Goal: Obtain resource: Download file/media

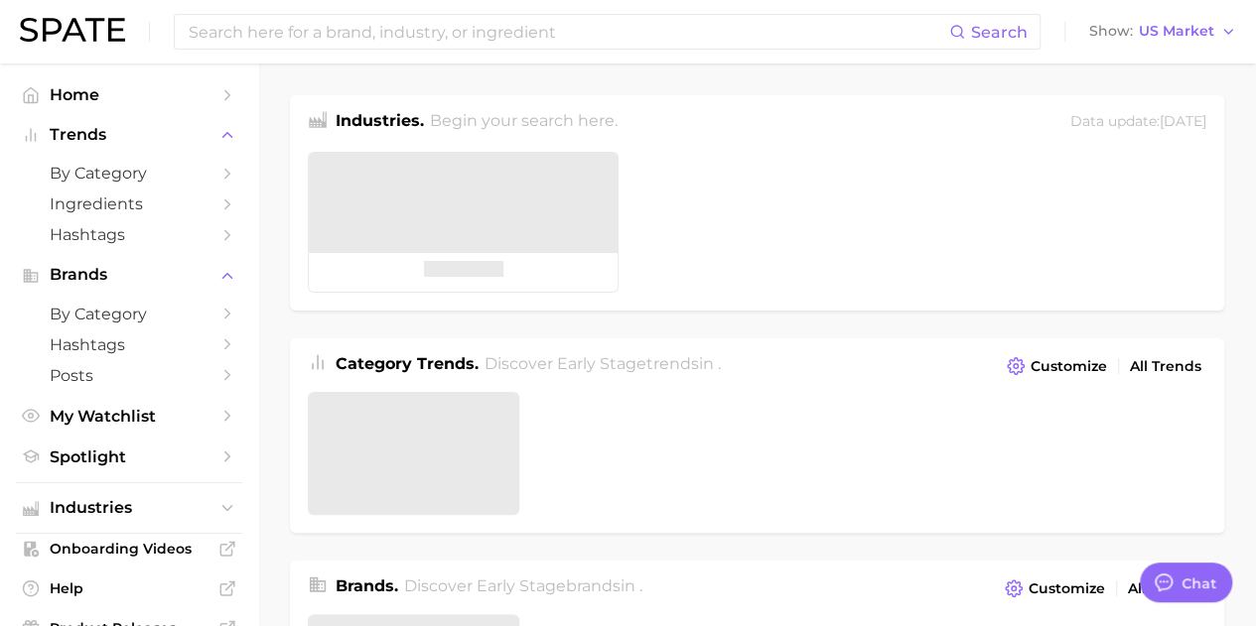
type textarea "x"
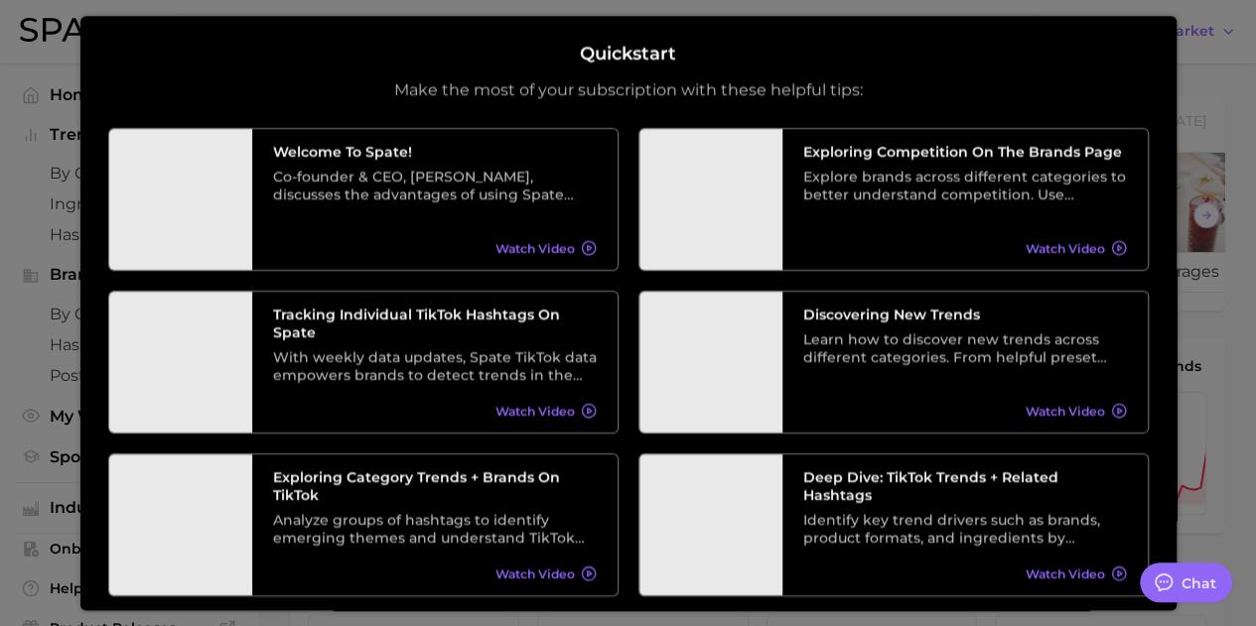
scroll to position [185, 0]
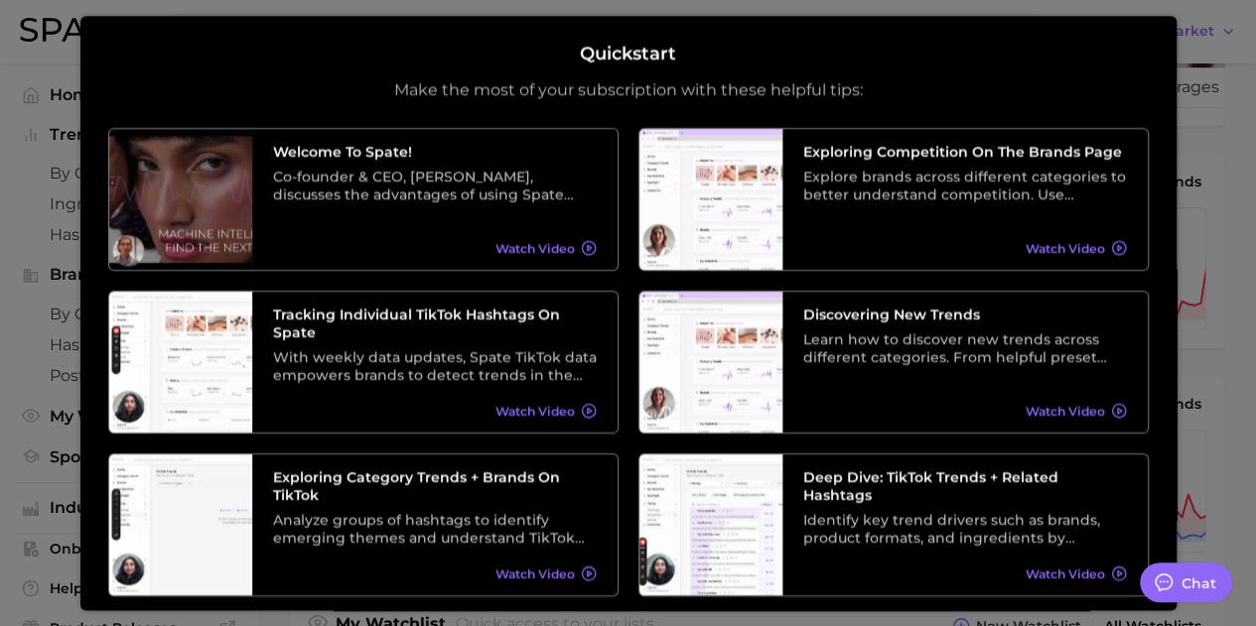
click at [1222, 438] on div at bounding box center [628, 634] width 1256 height 1638
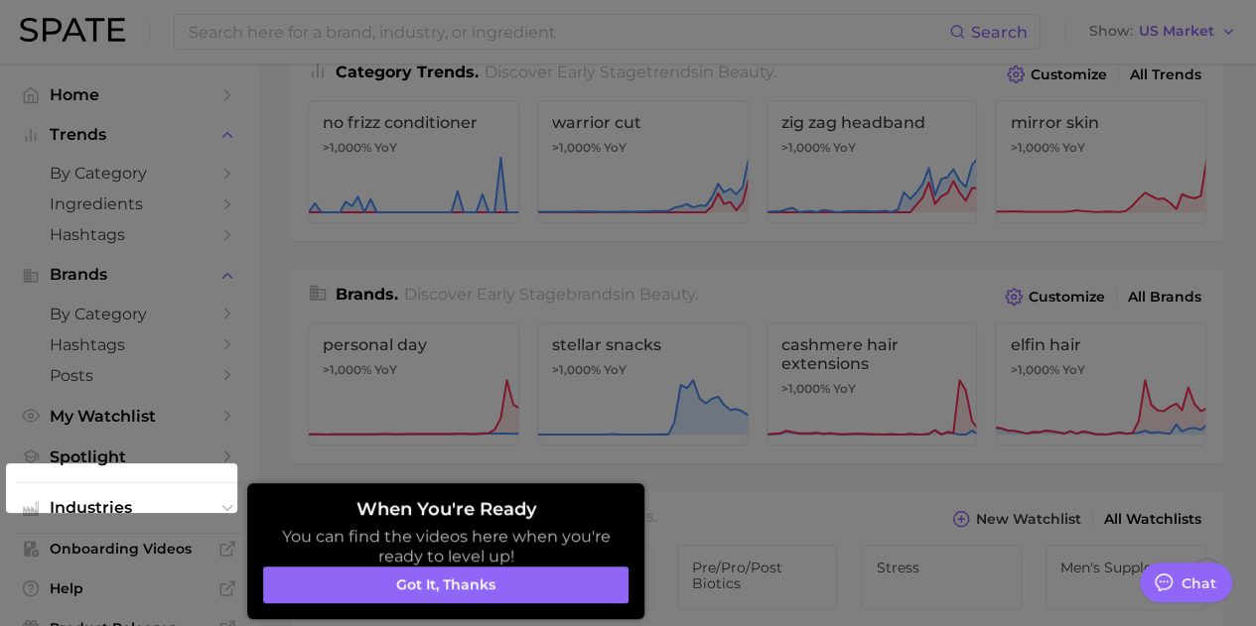
scroll to position [295, 0]
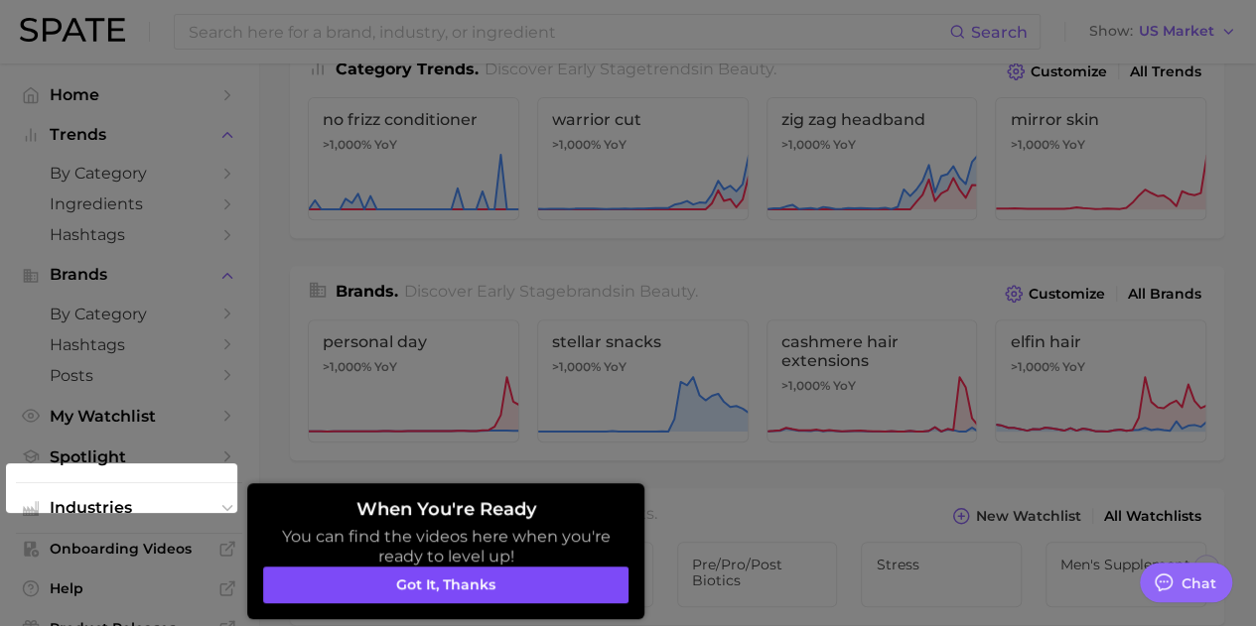
click at [480, 587] on button "Got it, thanks" at bounding box center [445, 586] width 365 height 38
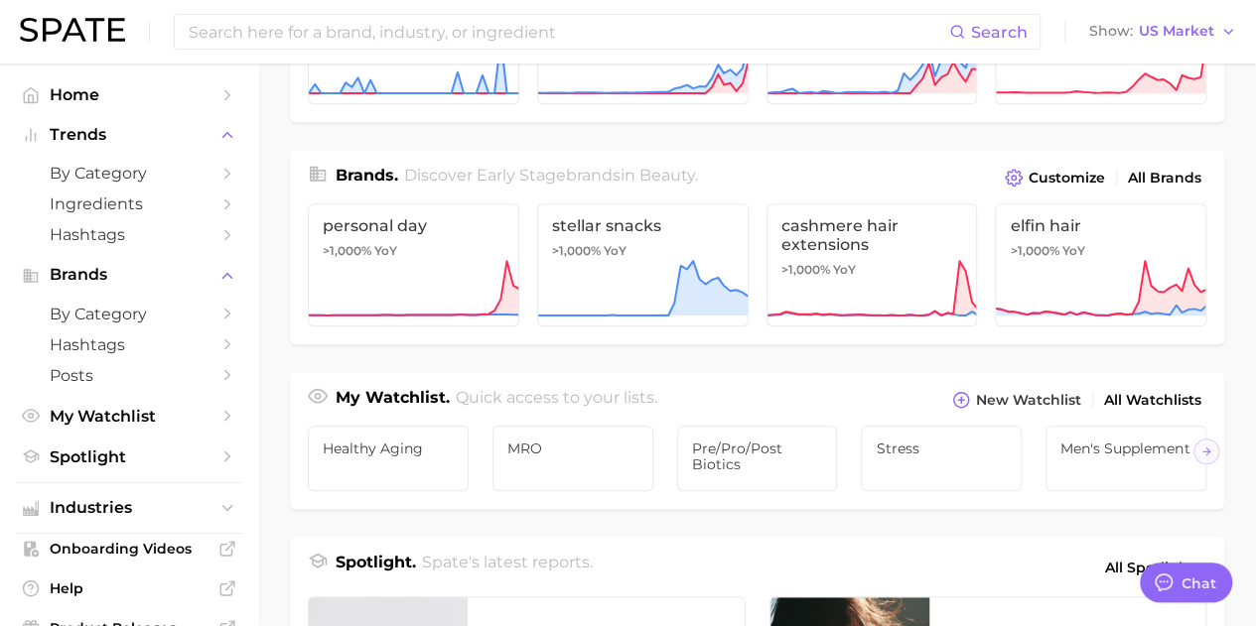
scroll to position [0, 0]
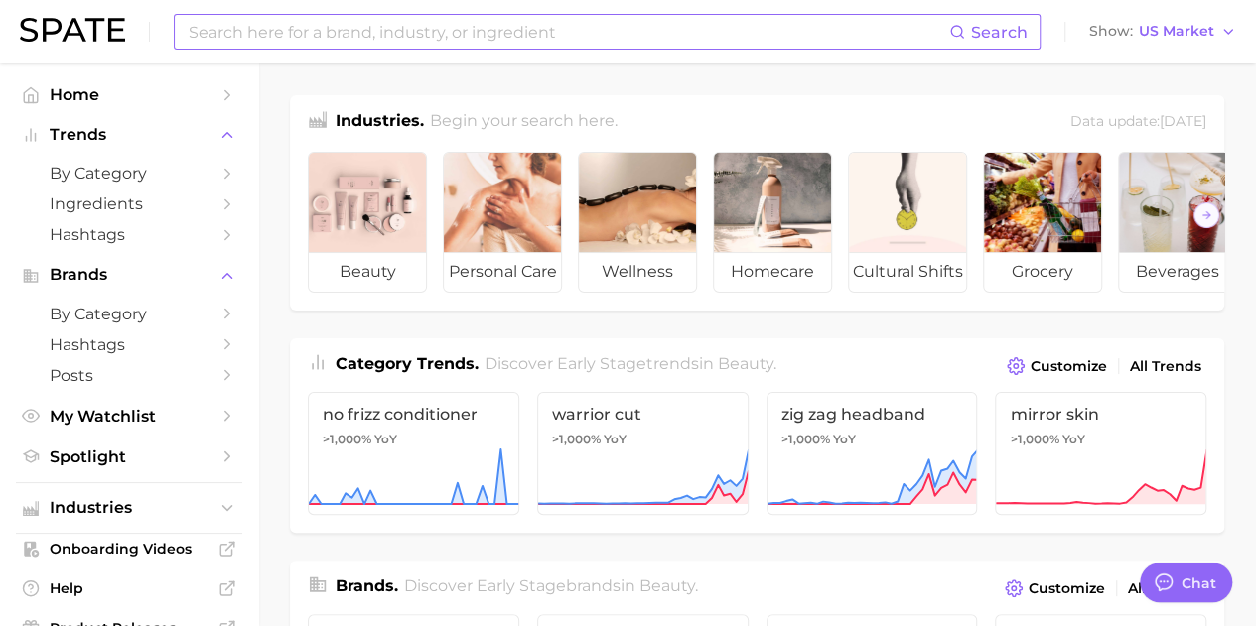
click at [697, 36] on input at bounding box center [568, 32] width 762 height 34
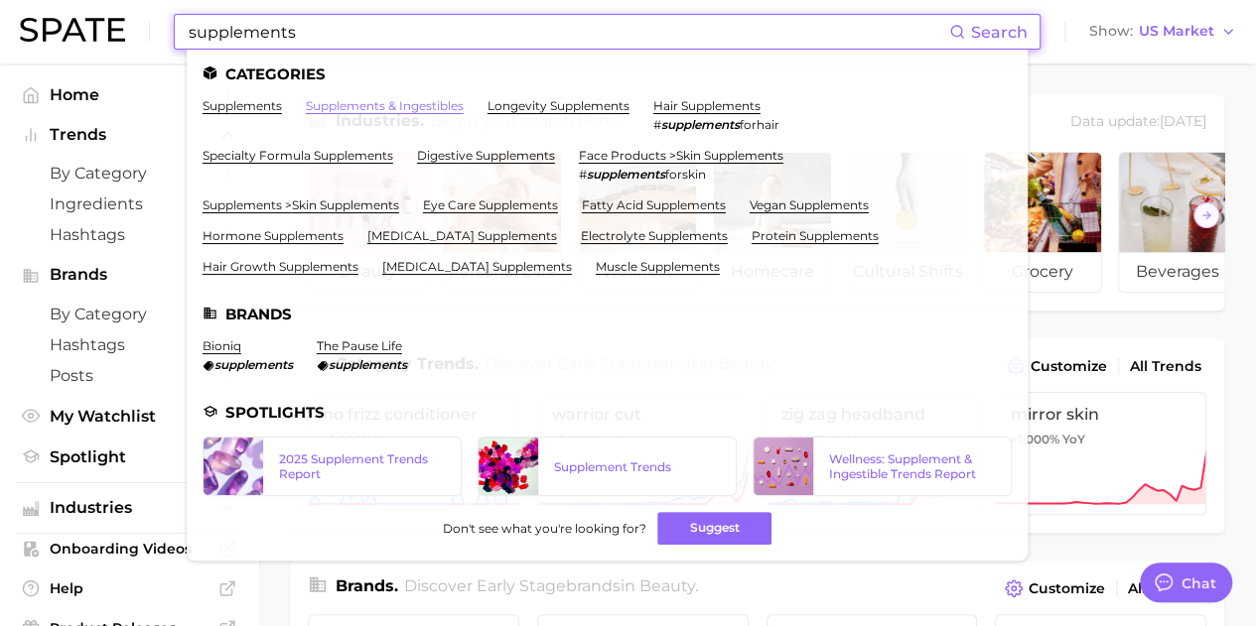
type input "supplements"
click at [389, 103] on link "supplements & ingestibles" at bounding box center [385, 105] width 158 height 15
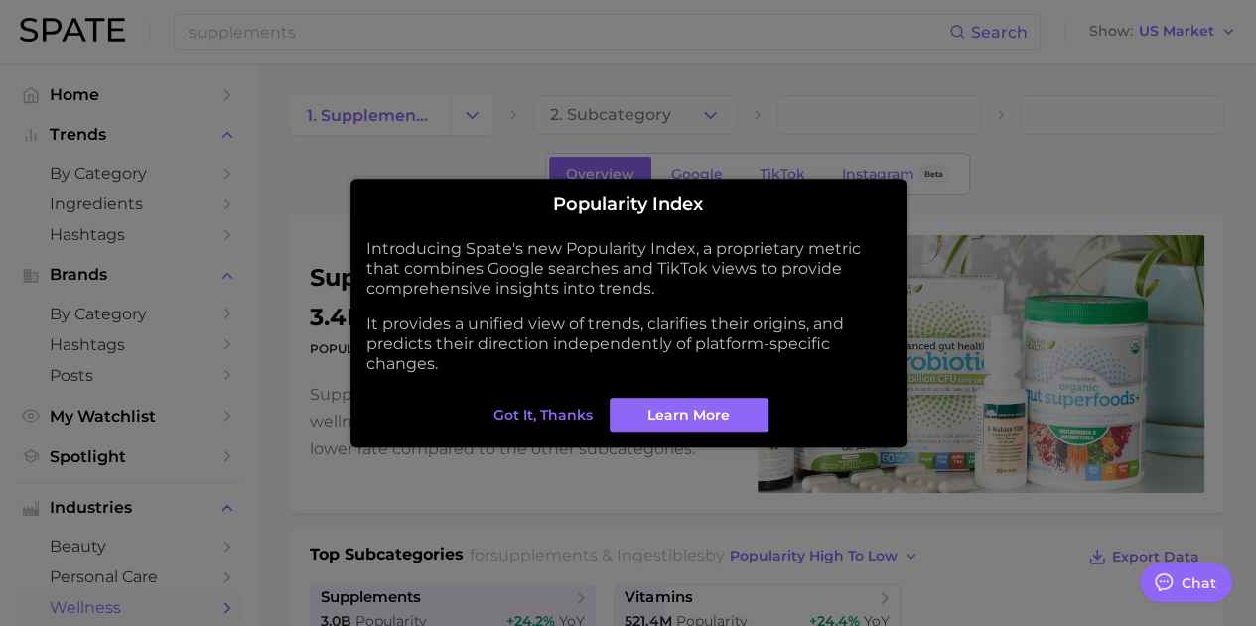
type textarea "x"
click at [565, 400] on button "Got it, thanks" at bounding box center [542, 415] width 109 height 34
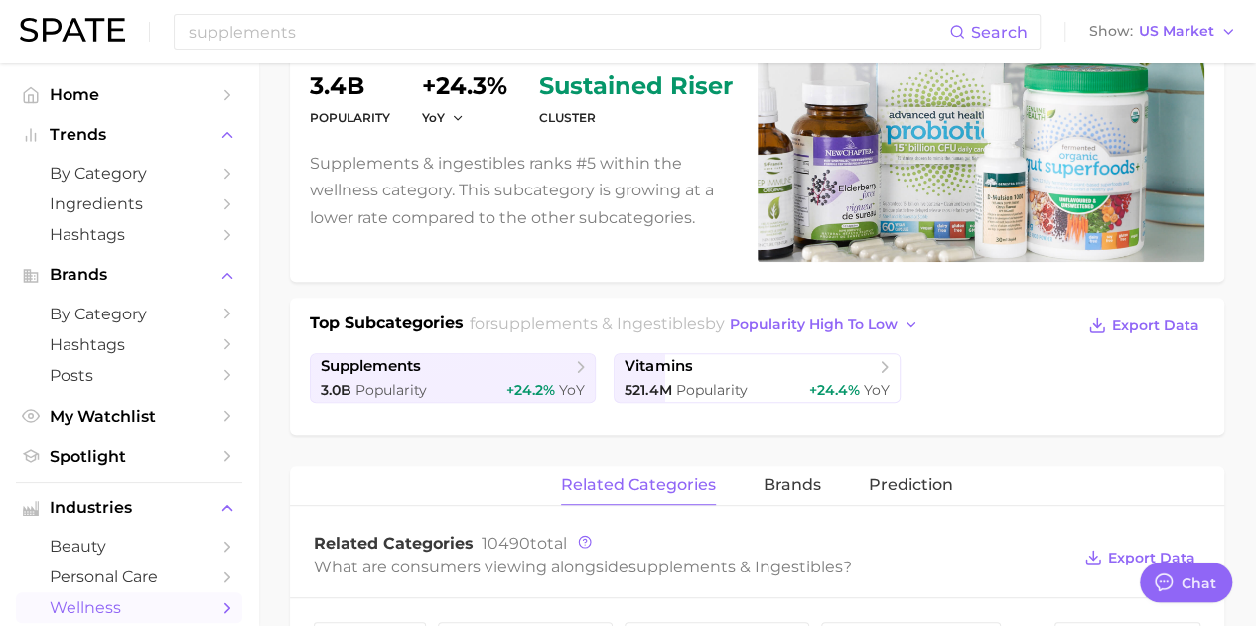
scroll to position [240, 0]
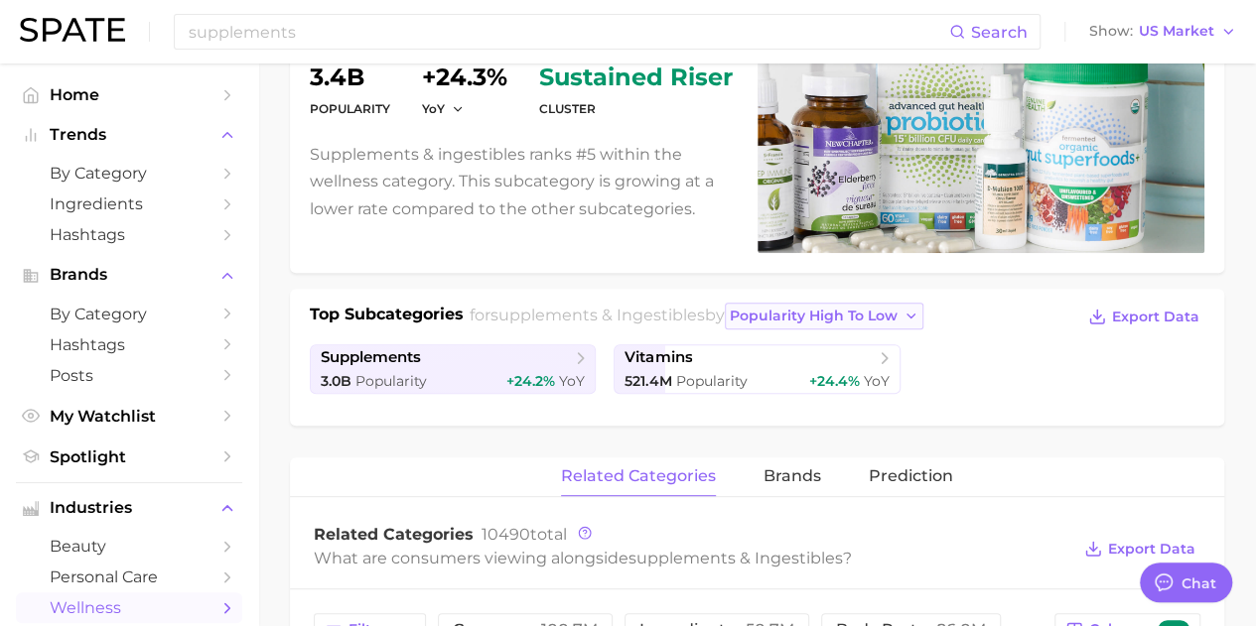
click at [889, 315] on span "popularity high to low" at bounding box center [814, 316] width 168 height 17
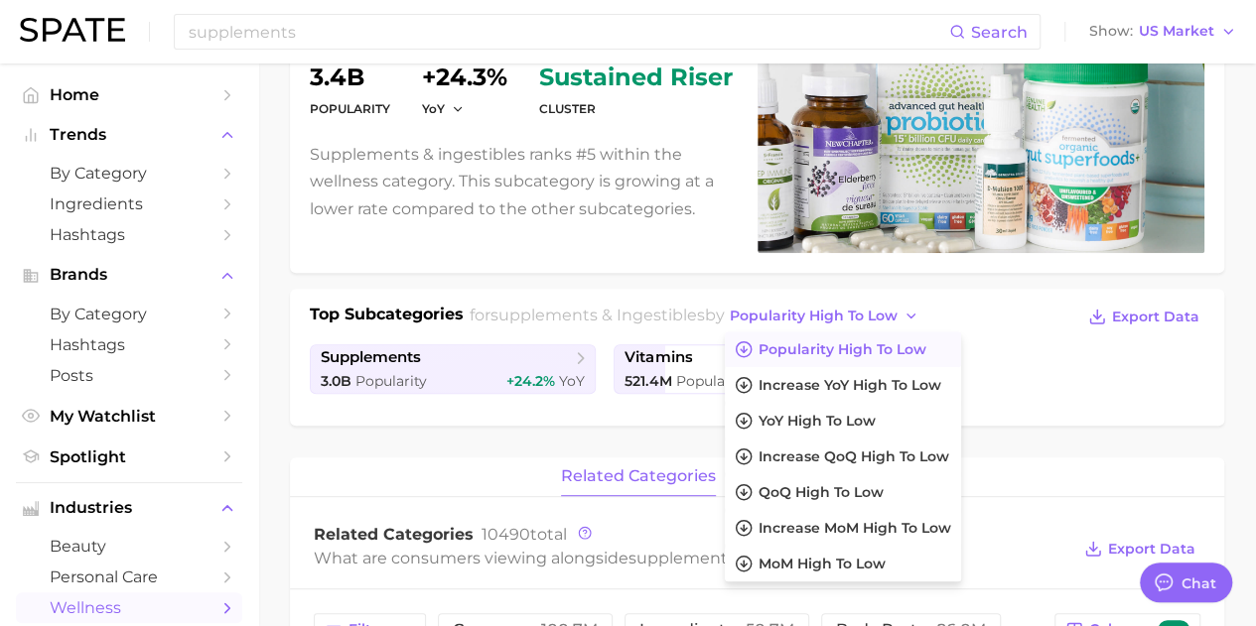
click at [1015, 344] on ul "supplements 3.0b Popularity +24.2% YoY vitamins 521.4m Popularity +24.4% YoY" at bounding box center [757, 369] width 894 height 50
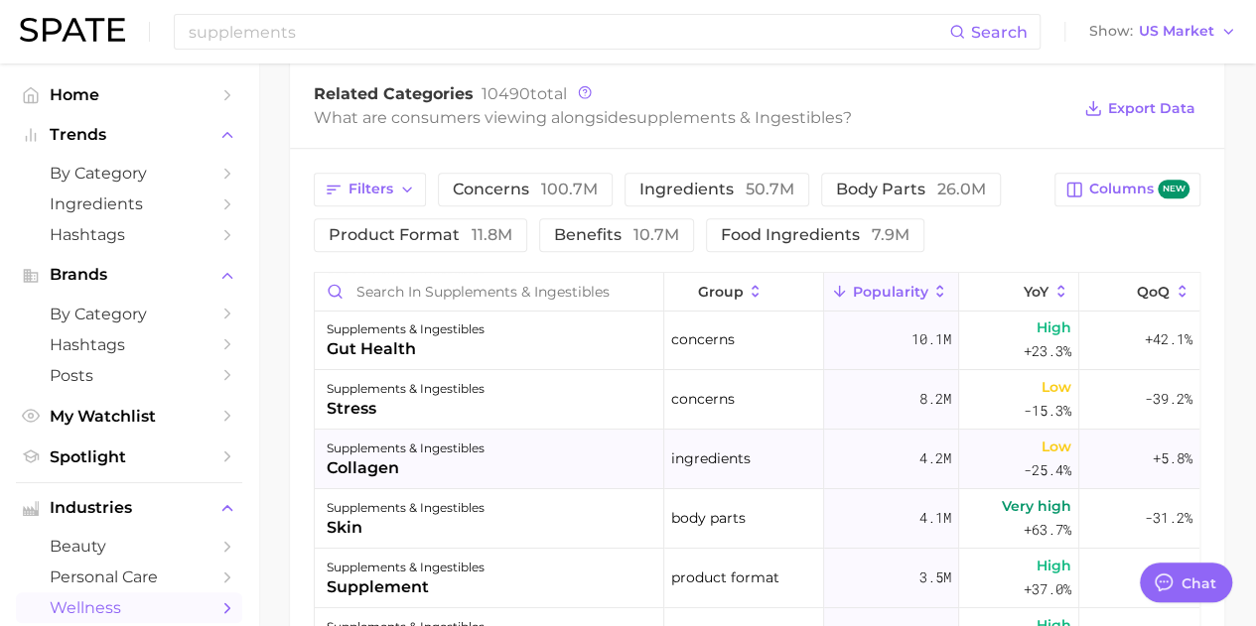
scroll to position [0, 0]
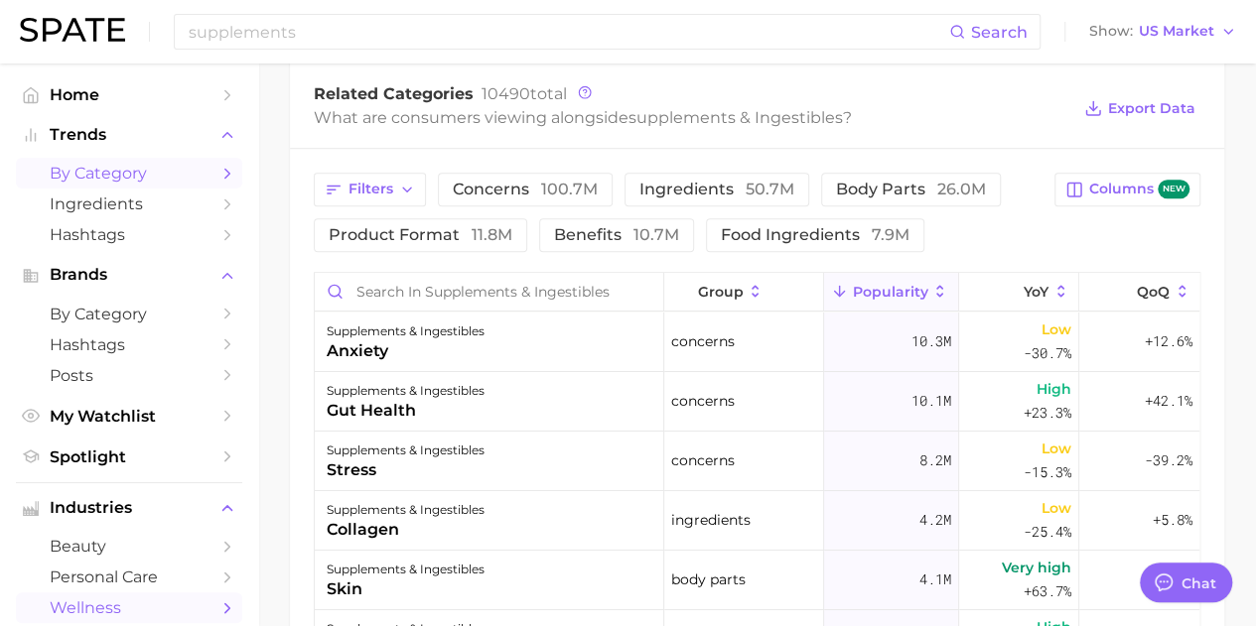
click at [201, 173] on link "by Category" at bounding box center [129, 173] width 226 height 31
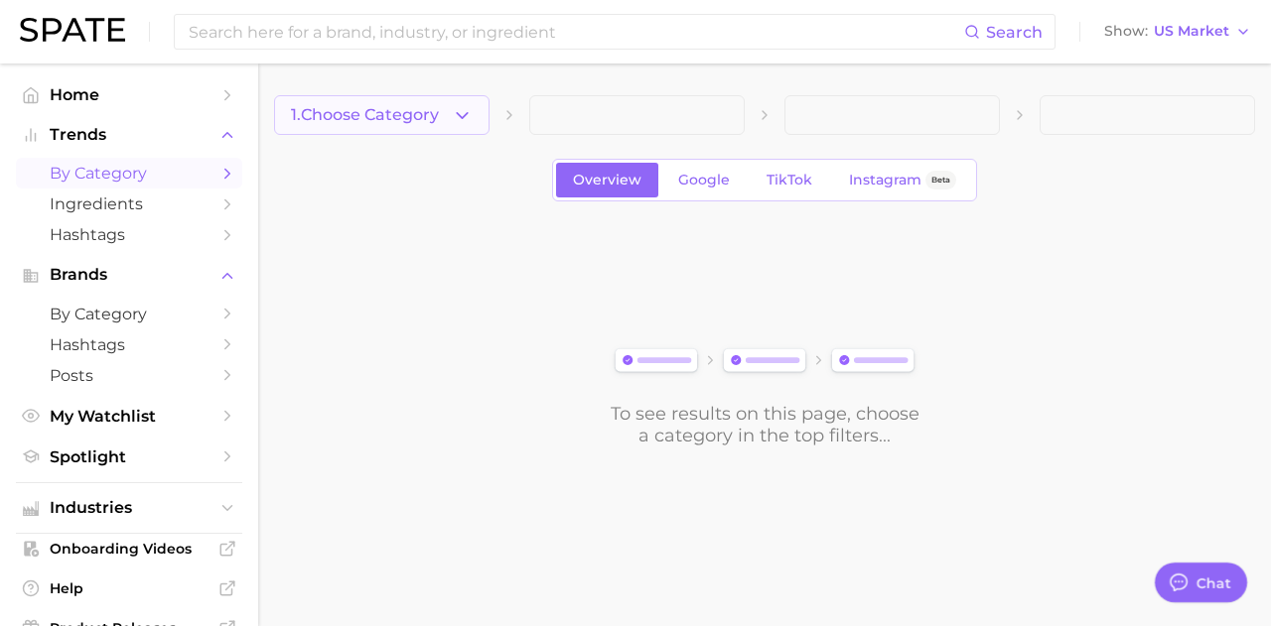
click at [451, 120] on button "1. Choose Category" at bounding box center [381, 115] width 215 height 40
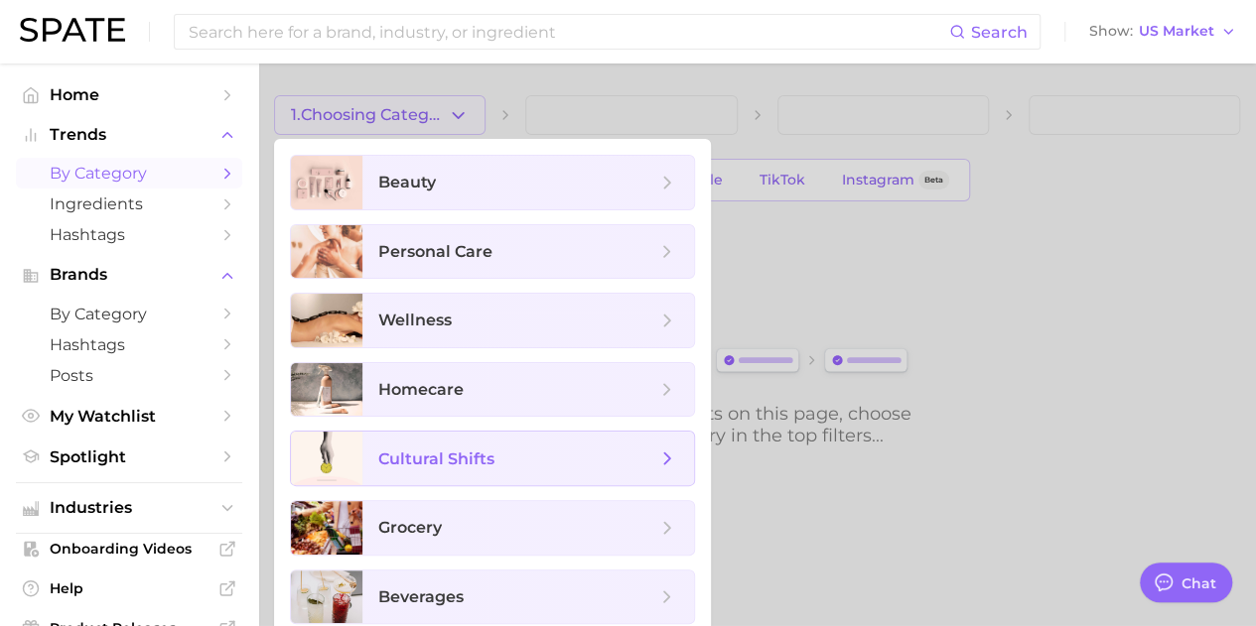
scroll to position [73, 0]
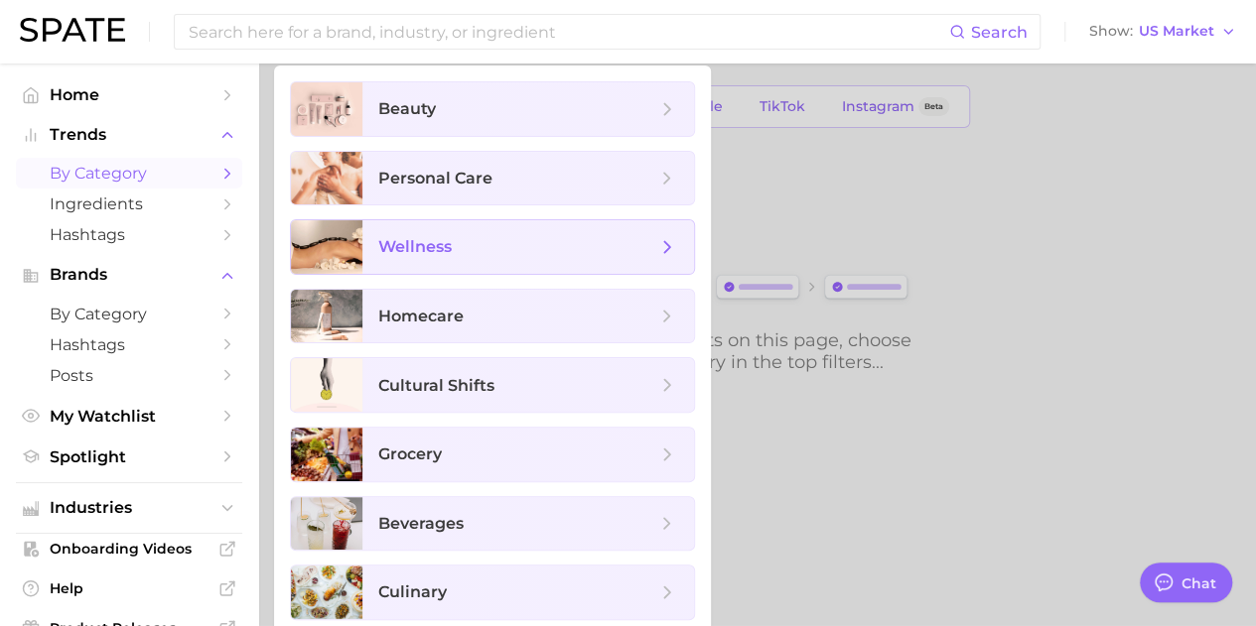
click at [527, 227] on span "wellness" at bounding box center [528, 247] width 332 height 54
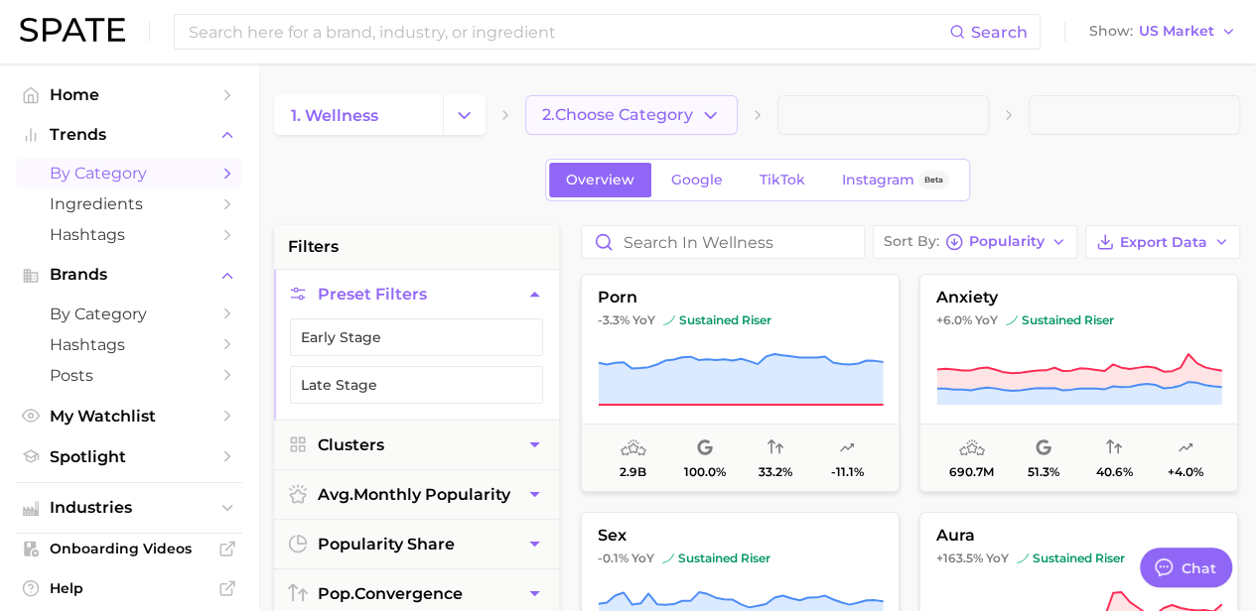
click at [709, 114] on icon "button" at bounding box center [710, 115] width 21 height 21
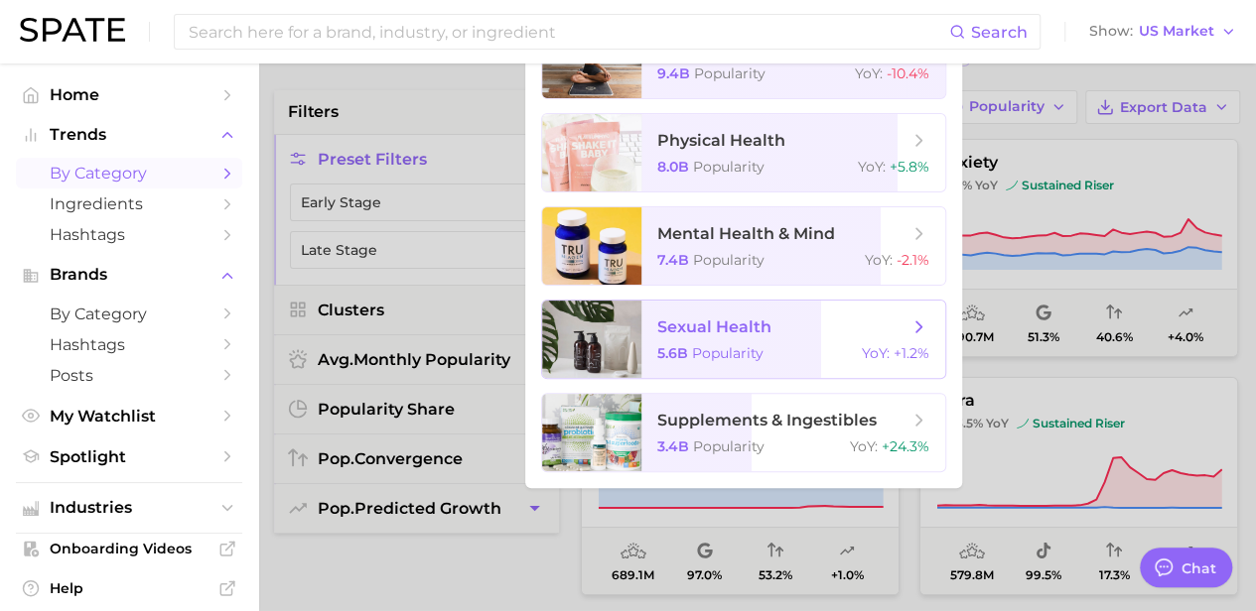
scroll to position [136, 0]
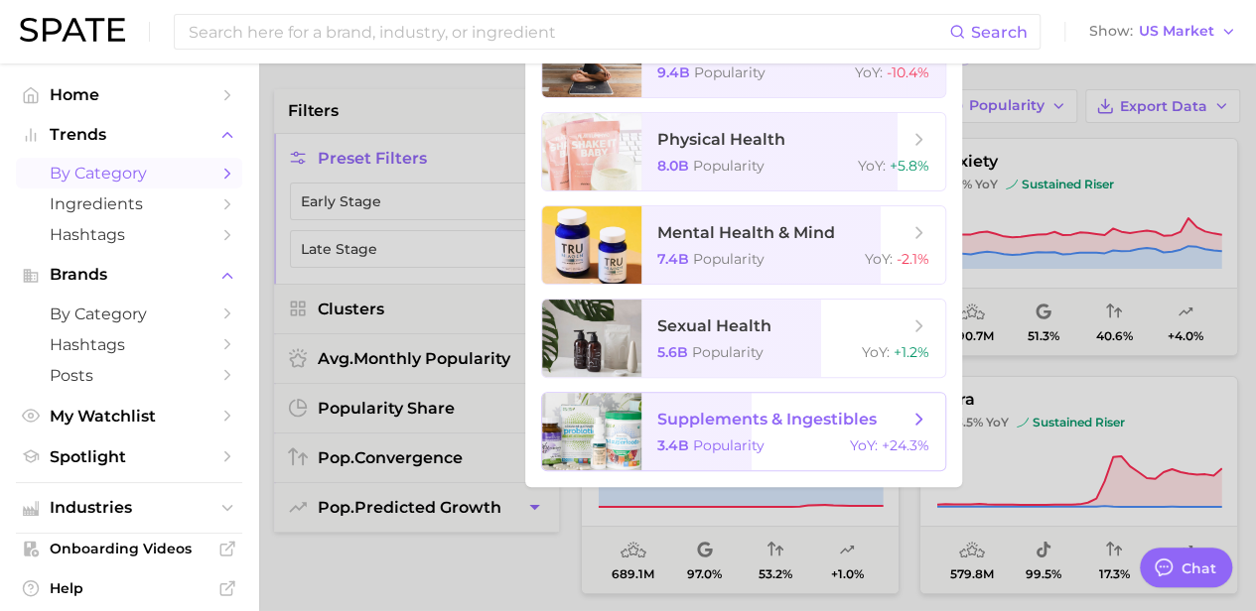
click at [736, 440] on span "Popularity" at bounding box center [728, 446] width 71 height 18
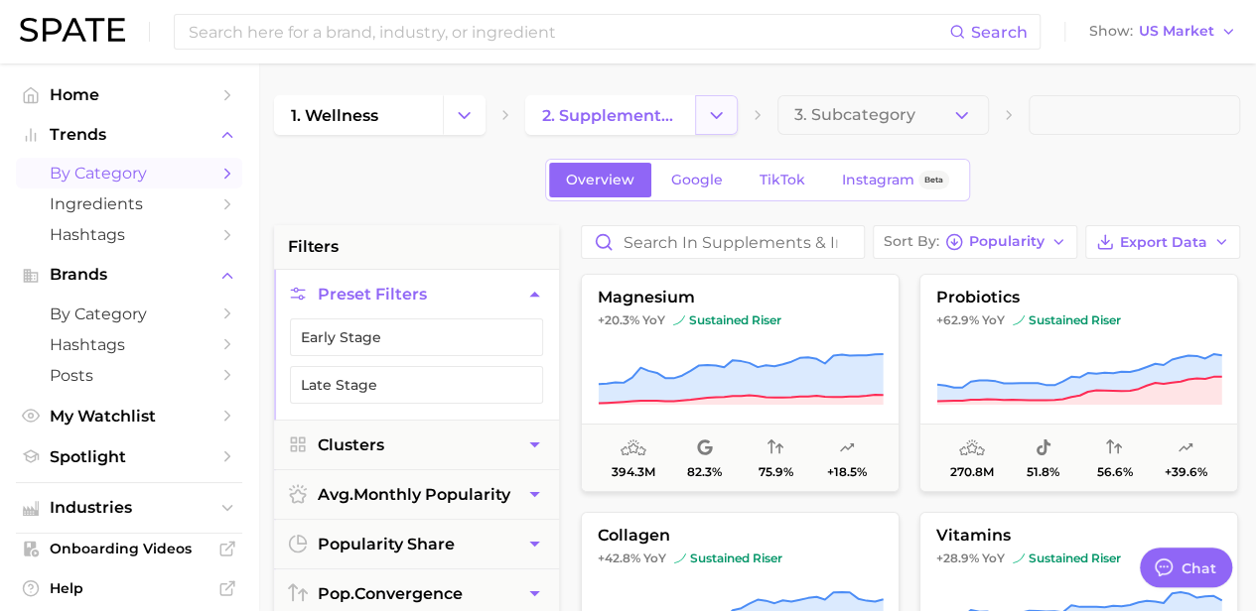
click at [700, 113] on button "Change Category" at bounding box center [716, 115] width 43 height 40
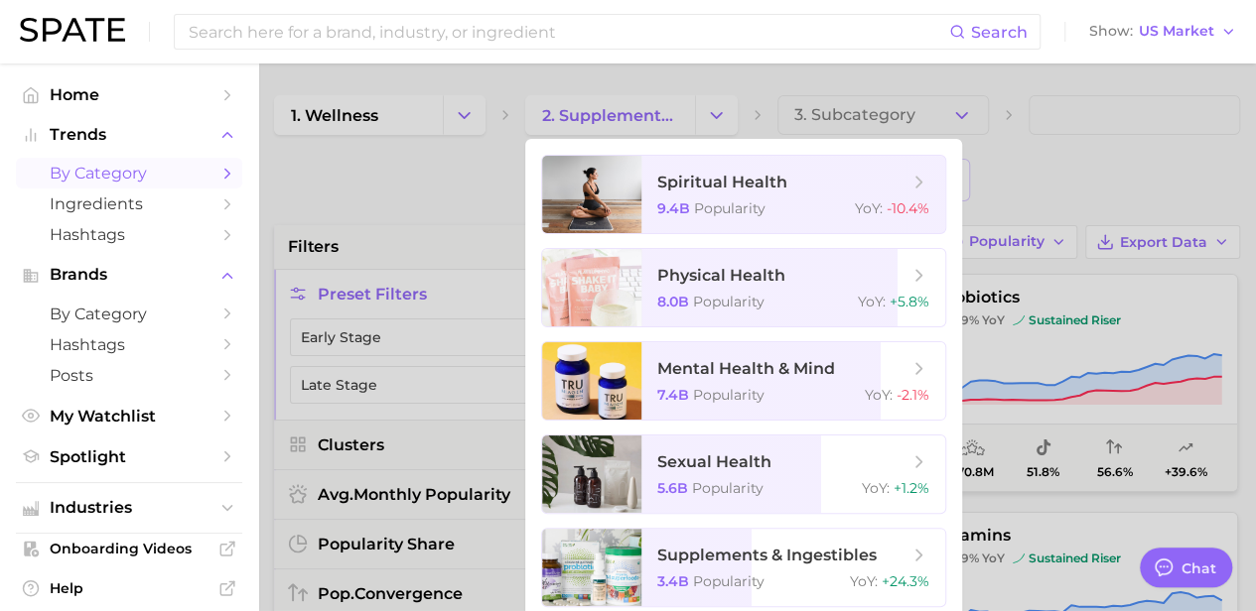
click at [424, 235] on div at bounding box center [628, 305] width 1256 height 611
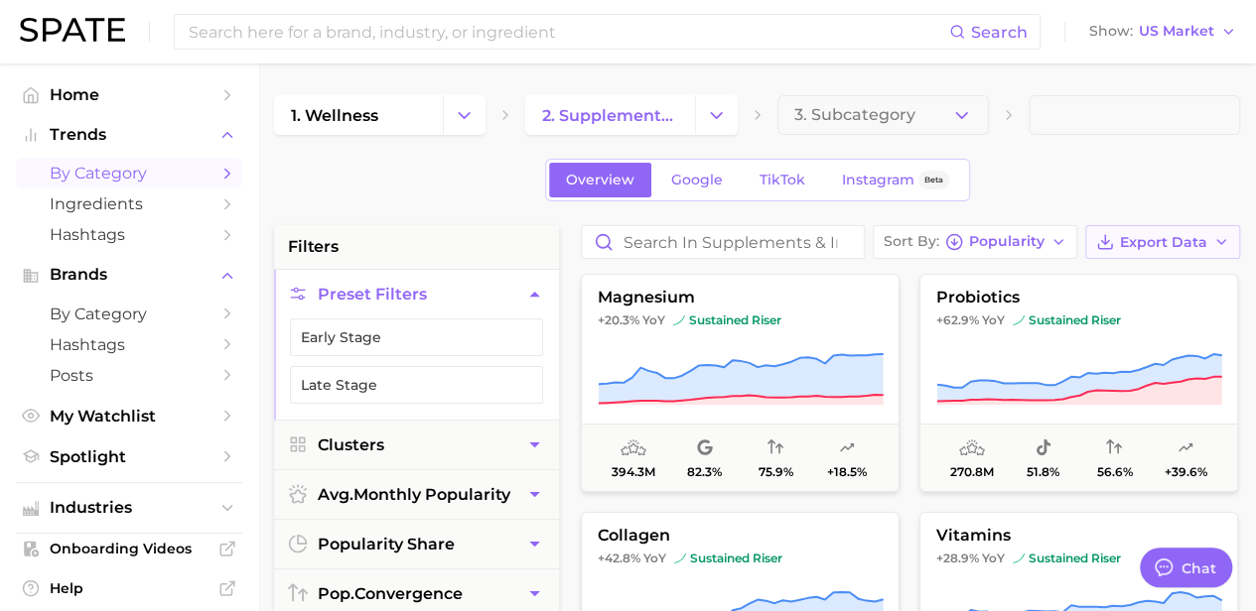
click at [1173, 239] on span "Export Data" at bounding box center [1163, 242] width 87 height 17
click at [1109, 278] on span "Card Data CSV" at bounding box center [1107, 279] width 104 height 17
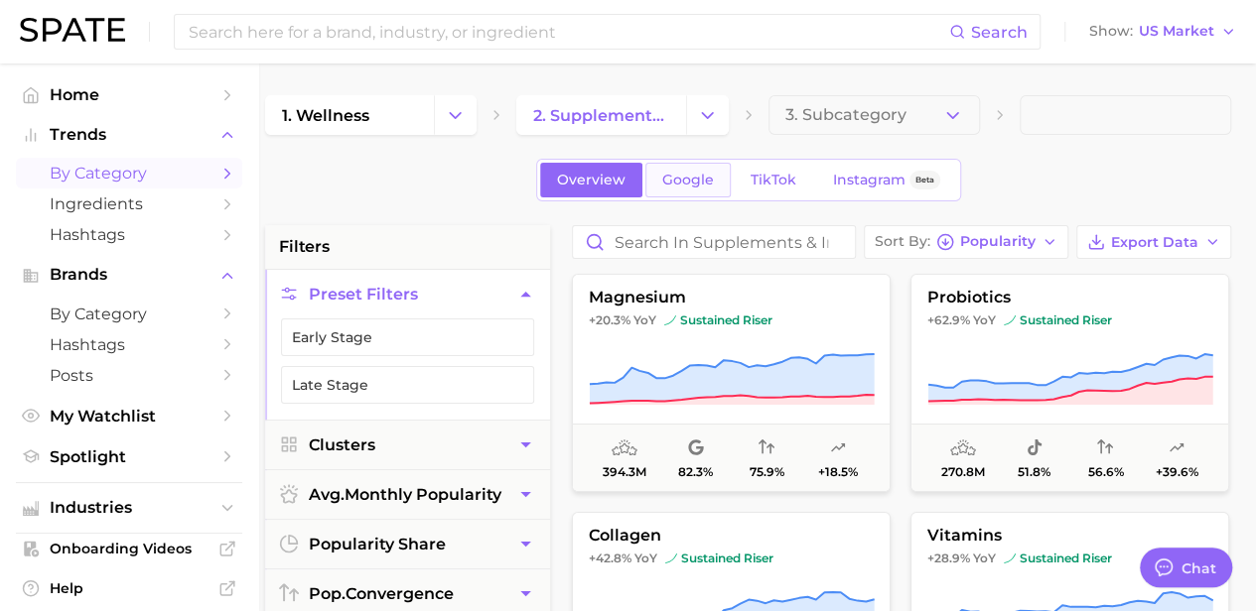
click at [677, 178] on span "Google" at bounding box center [688, 180] width 52 height 17
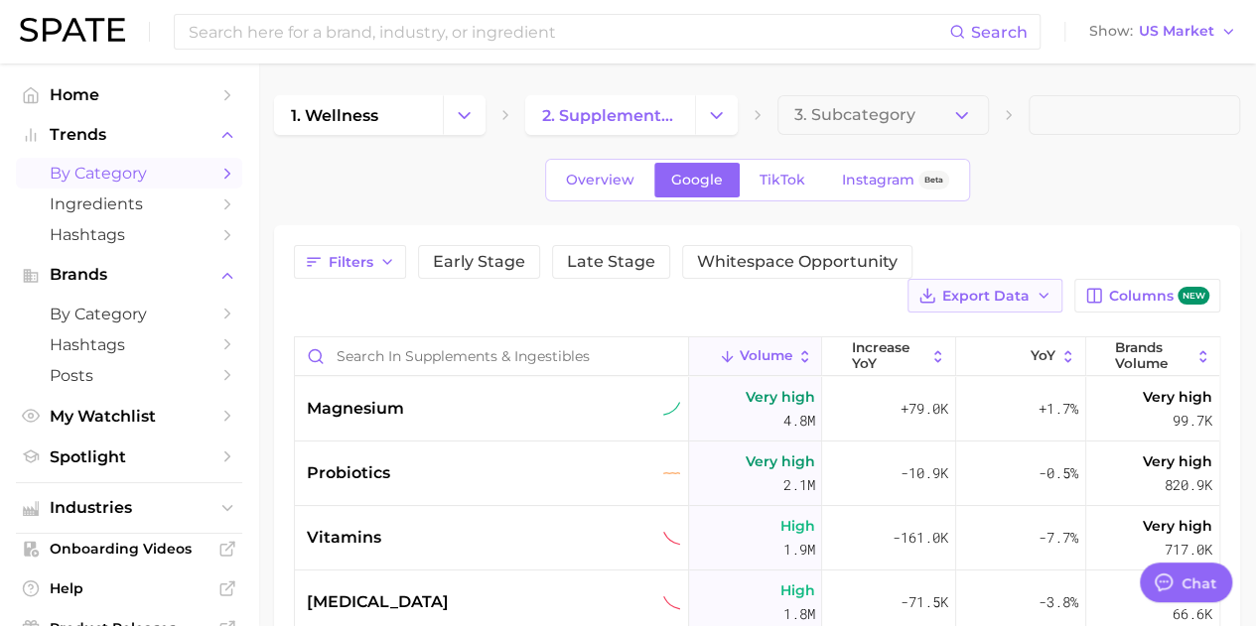
click at [1015, 293] on span "Export Data" at bounding box center [985, 296] width 87 height 17
click at [1153, 212] on div "1. wellness 2. supplements & ingestibles 3. Subcategory Overview Google TikTok …" at bounding box center [757, 538] width 966 height 887
click at [1119, 291] on span "Columns new" at bounding box center [1159, 296] width 100 height 19
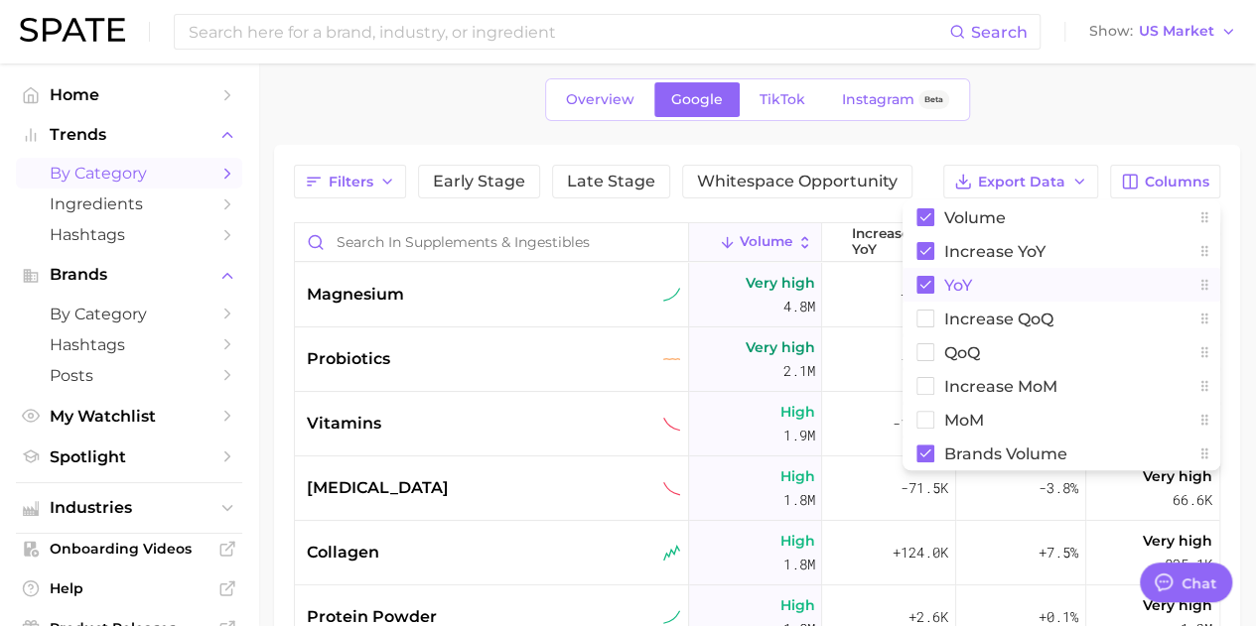
scroll to position [106, 0]
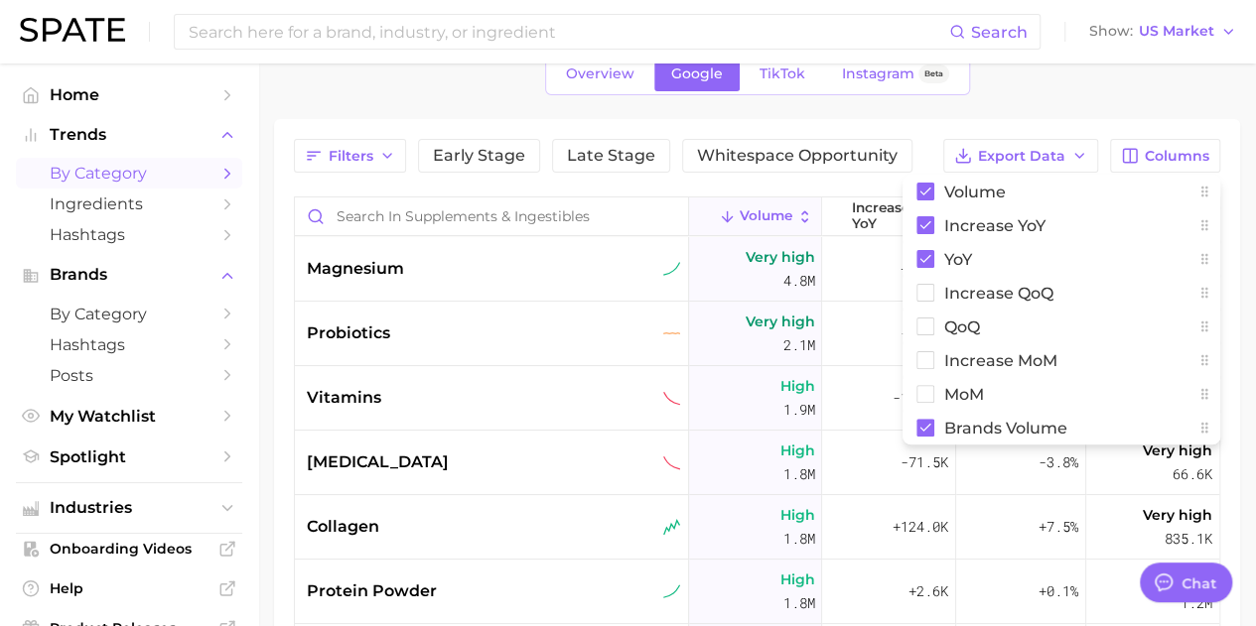
click at [1247, 281] on main "1. wellness 2. supplements & ingestibles 3. Subcategory Overview Google TikTok …" at bounding box center [757, 449] width 998 height 985
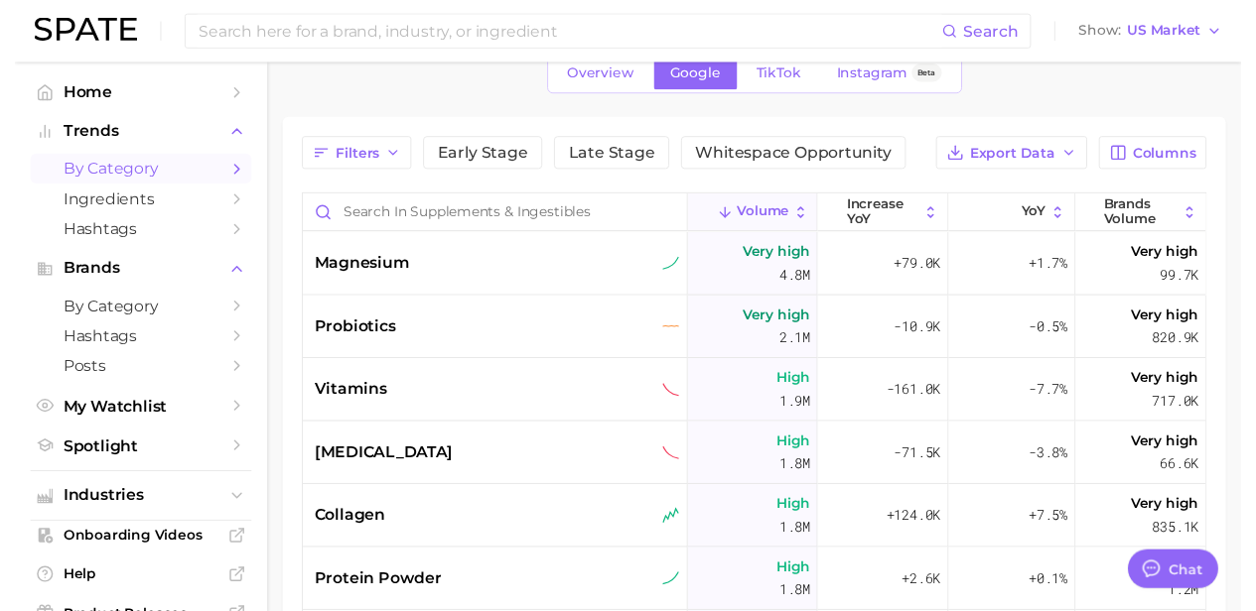
scroll to position [0, 0]
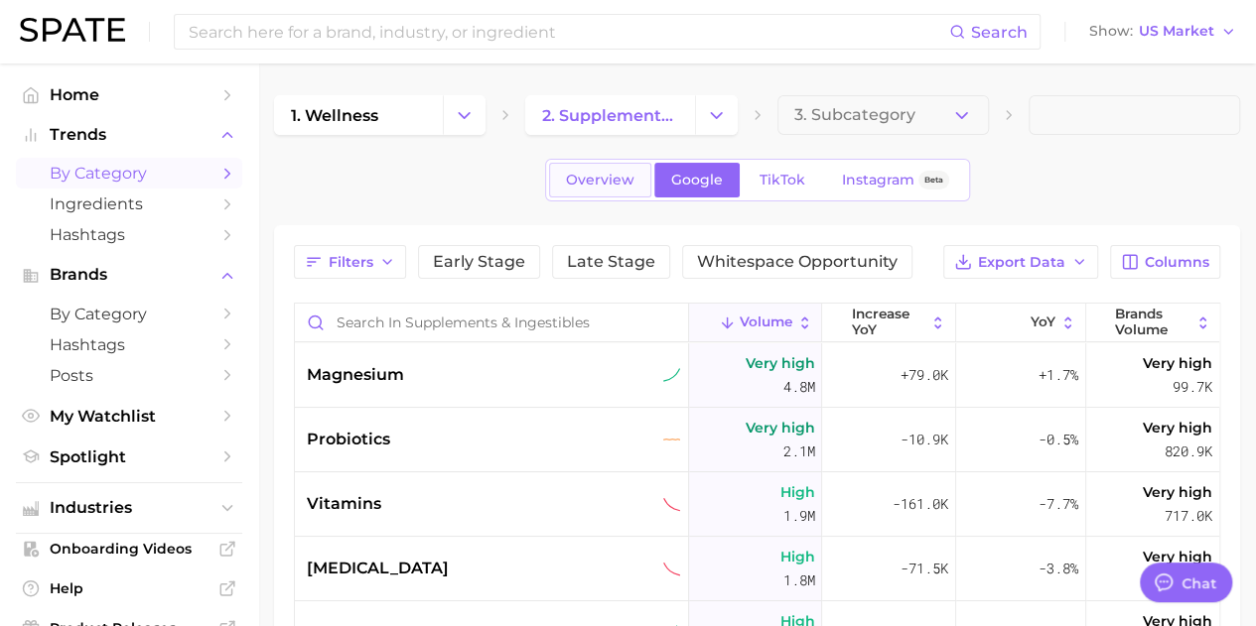
click at [606, 181] on span "Overview" at bounding box center [600, 180] width 68 height 17
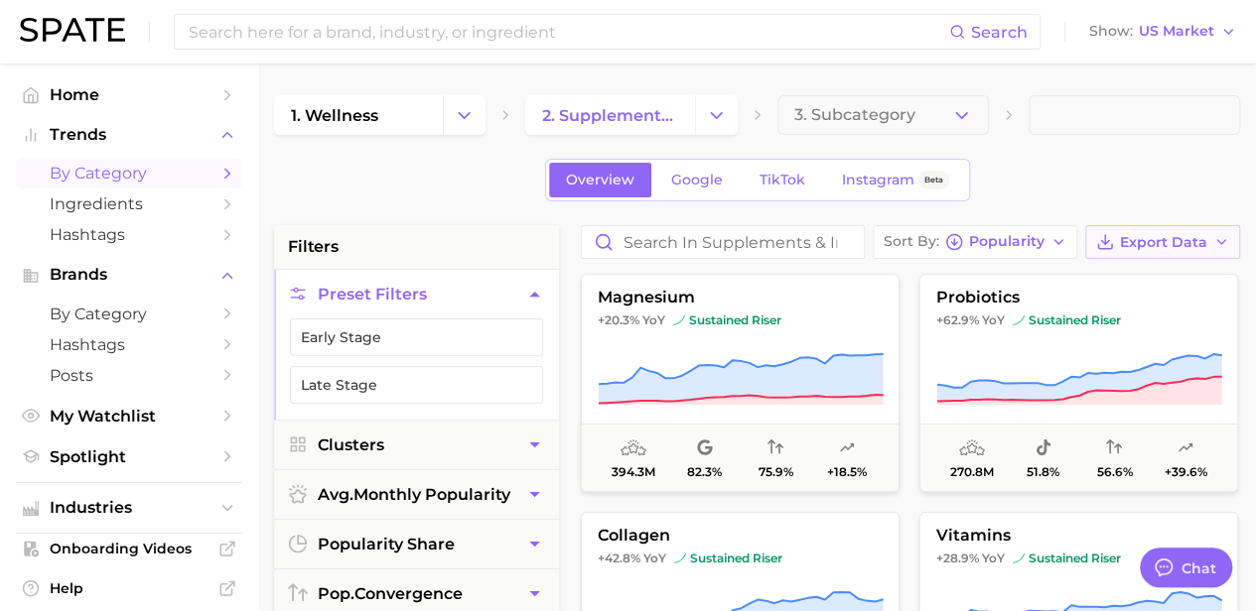
click at [1183, 234] on span "Export Data" at bounding box center [1163, 242] width 87 height 17
click at [1062, 182] on div "Overview Google TikTok Instagram Beta" at bounding box center [757, 180] width 966 height 43
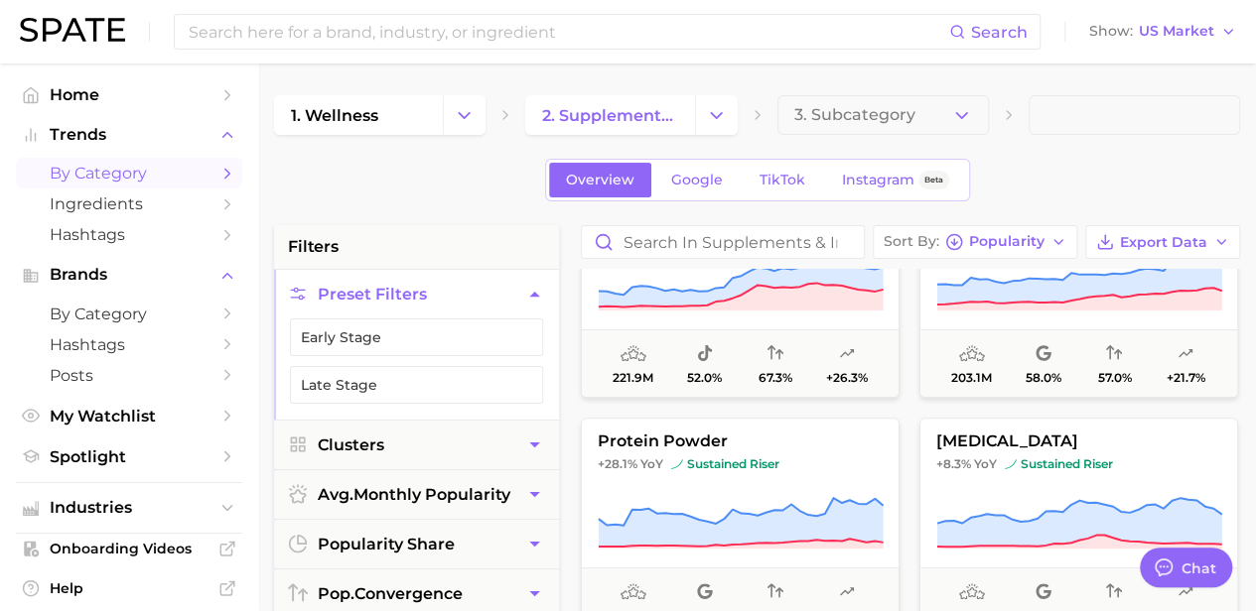
scroll to position [320, 0]
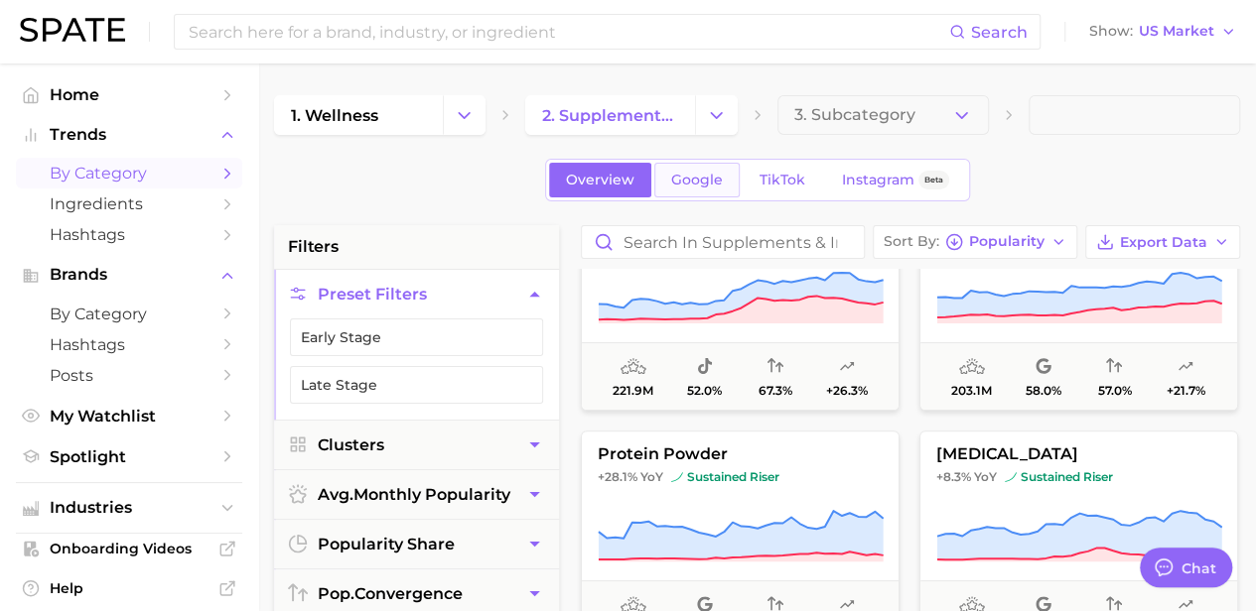
click at [687, 189] on link "Google" at bounding box center [696, 180] width 85 height 35
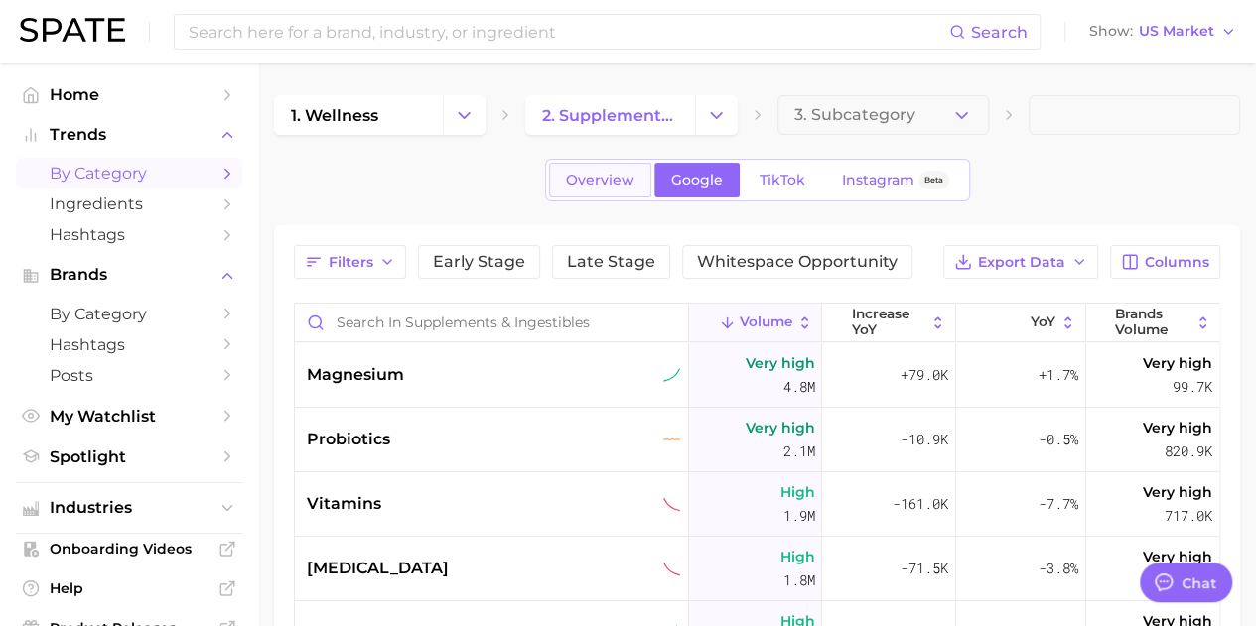
click at [589, 172] on span "Overview" at bounding box center [600, 180] width 68 height 17
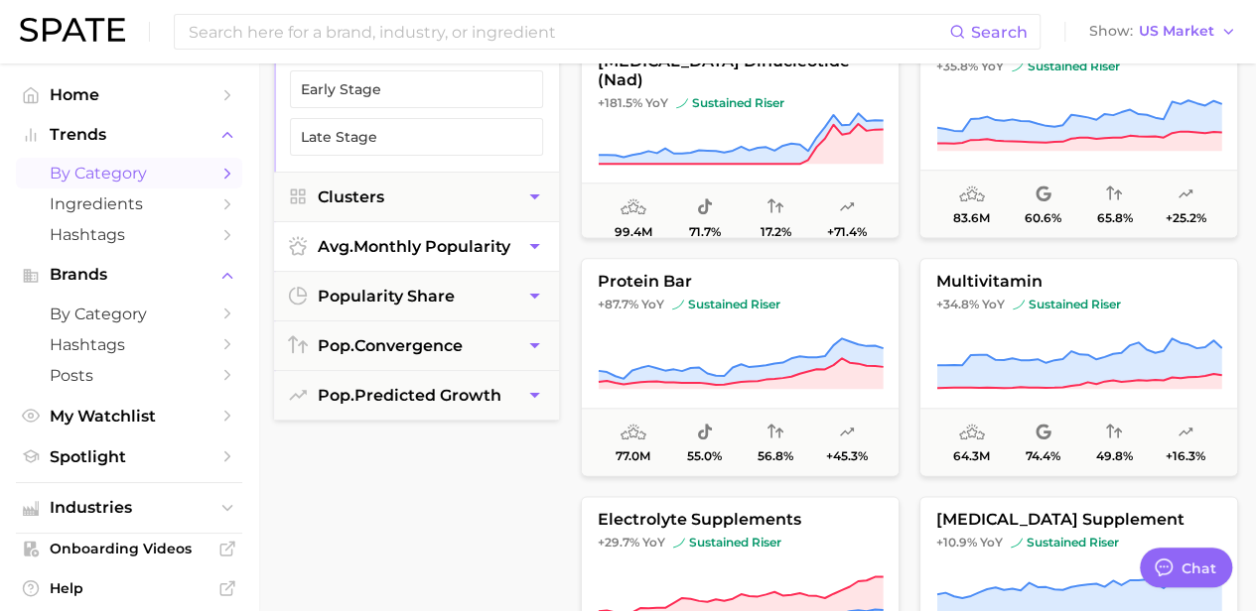
scroll to position [0, 9]
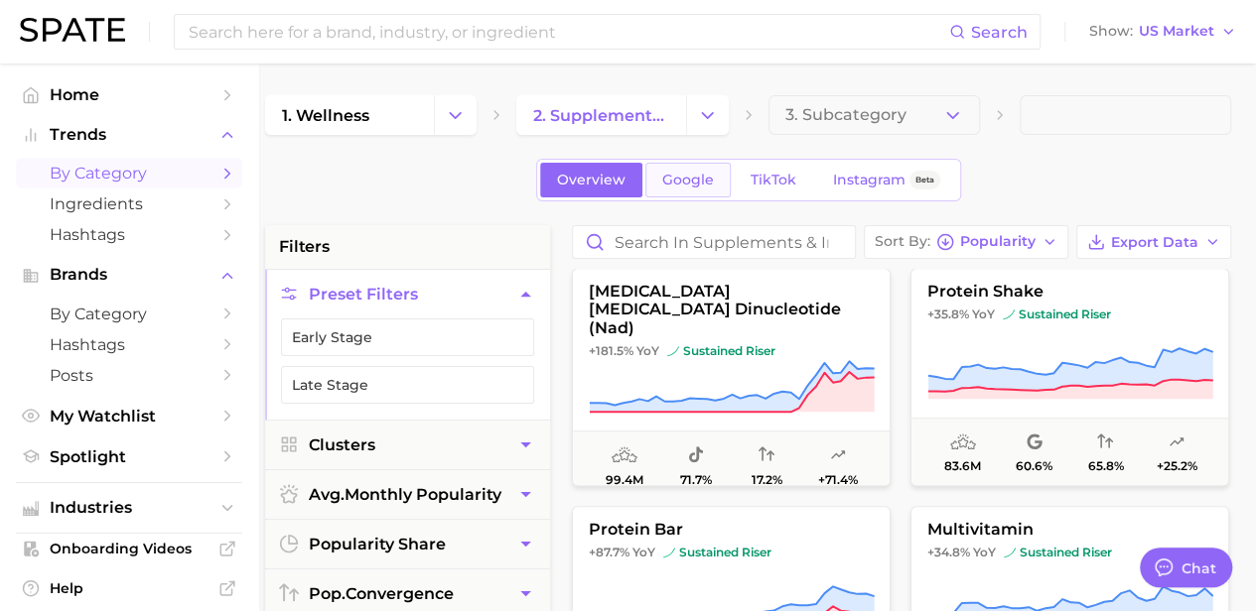
click at [699, 174] on span "Google" at bounding box center [688, 180] width 52 height 17
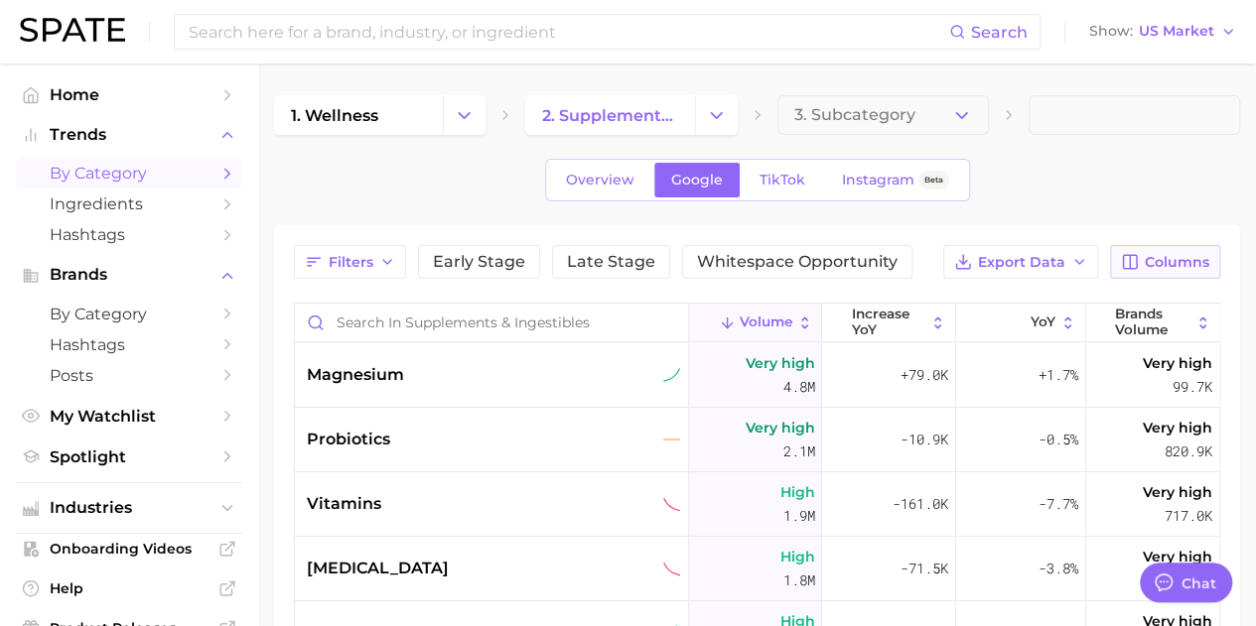
click at [1143, 249] on button "Columns" at bounding box center [1165, 262] width 110 height 34
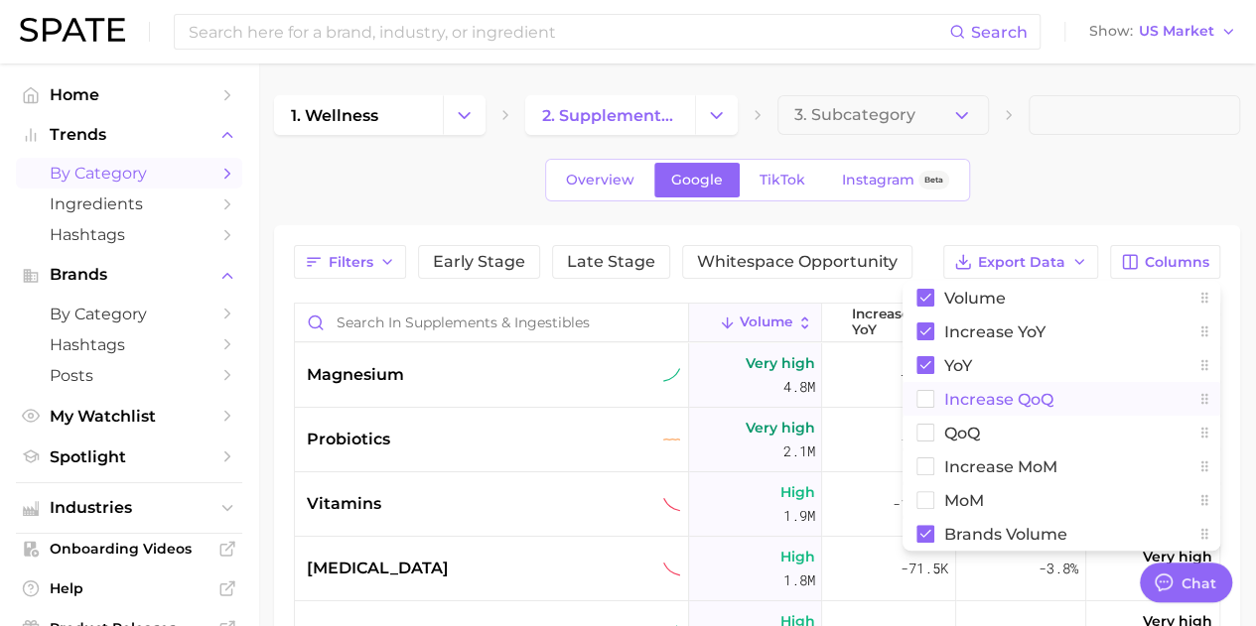
click at [921, 391] on rect at bounding box center [925, 399] width 17 height 17
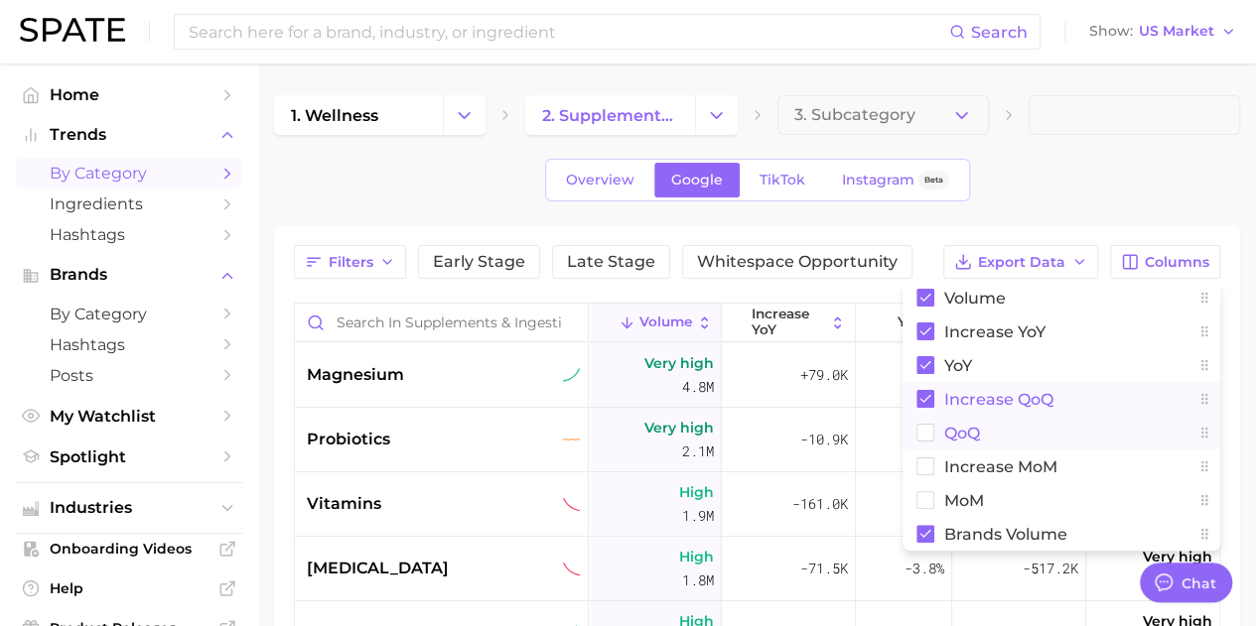
click at [923, 427] on rect at bounding box center [925, 433] width 17 height 17
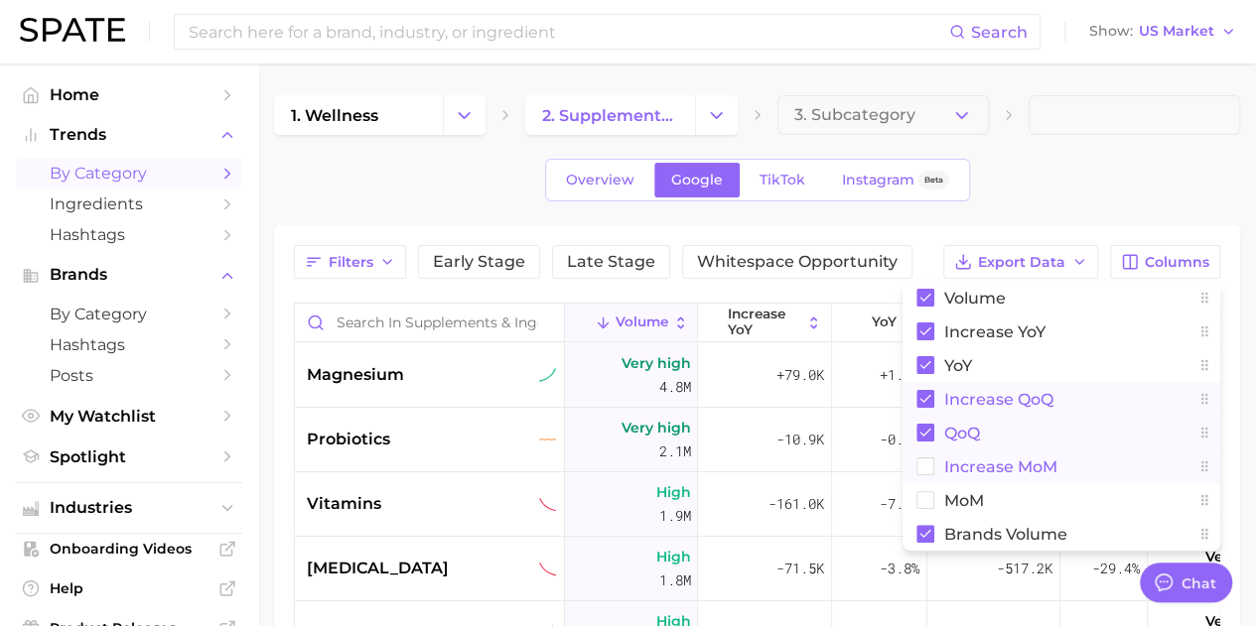
click at [921, 466] on rect at bounding box center [925, 467] width 17 height 17
click at [922, 495] on rect at bounding box center [925, 500] width 17 height 17
click at [1110, 186] on div "Overview Google TikTok Instagram Beta" at bounding box center [757, 180] width 966 height 43
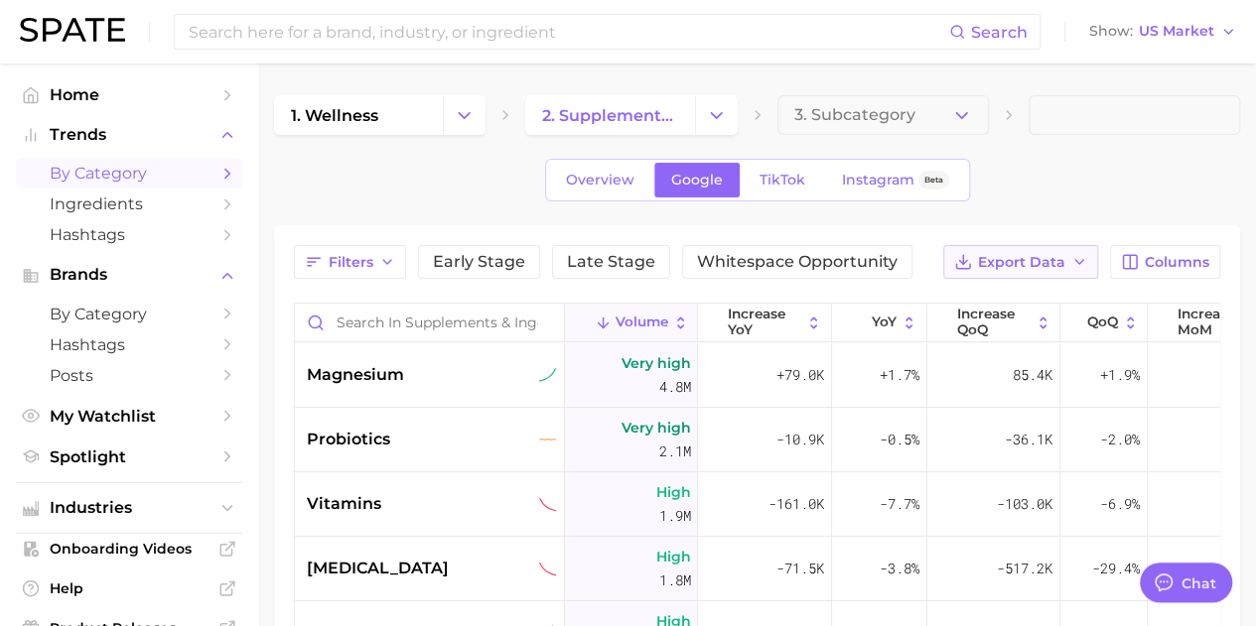
click at [1017, 262] on span "Export Data" at bounding box center [1021, 262] width 87 height 17
click at [994, 297] on span "Card Data CSV" at bounding box center [965, 299] width 104 height 17
click at [674, 138] on div "1. wellness 2. supplements & ingestibles 3. Subcategory Overview Google TikTok …" at bounding box center [757, 522] width 966 height 854
click at [768, 173] on span "TikTok" at bounding box center [782, 180] width 46 height 17
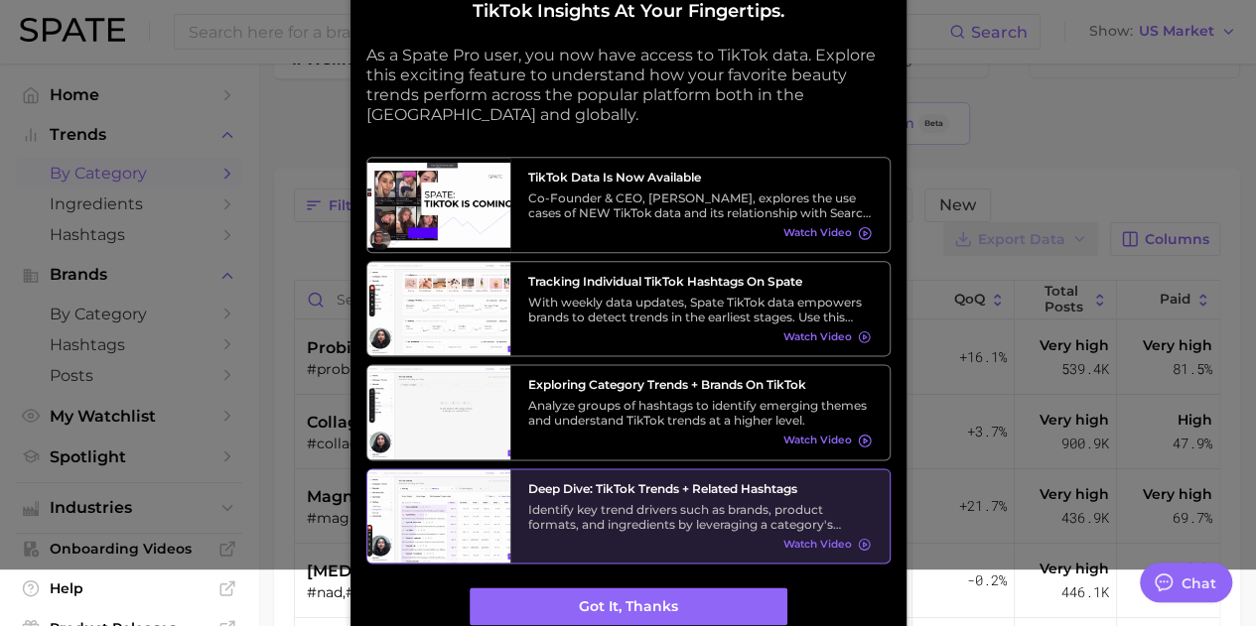
scroll to position [60, 0]
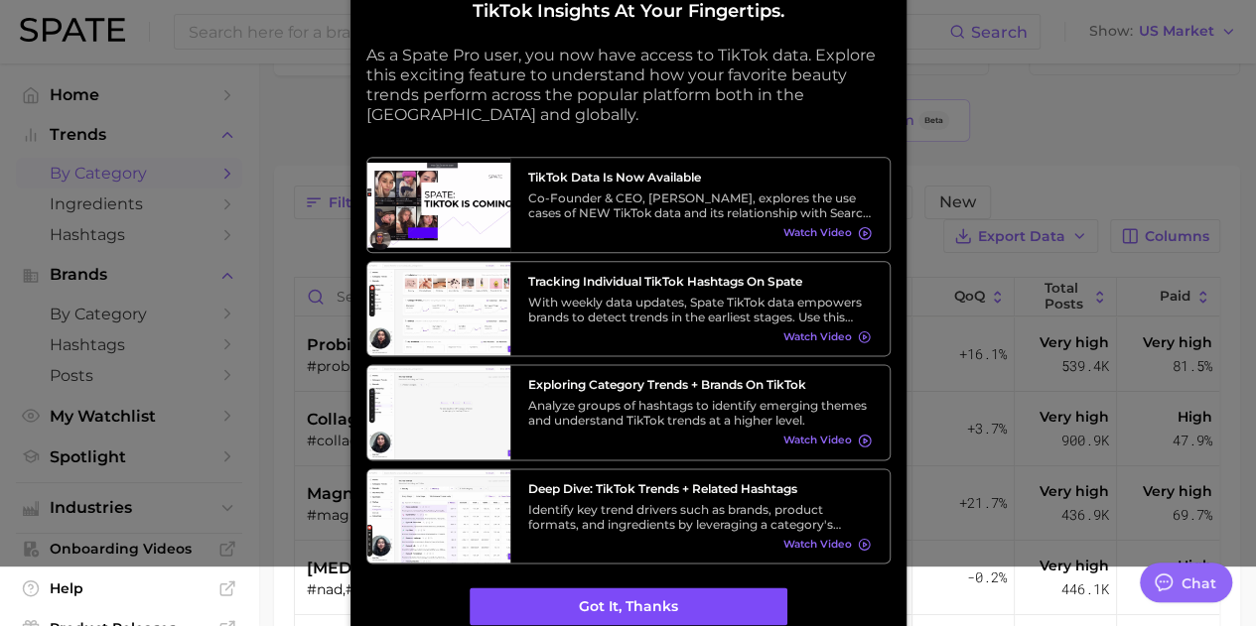
click at [691, 601] on button "Got it, thanks" at bounding box center [629, 608] width 318 height 38
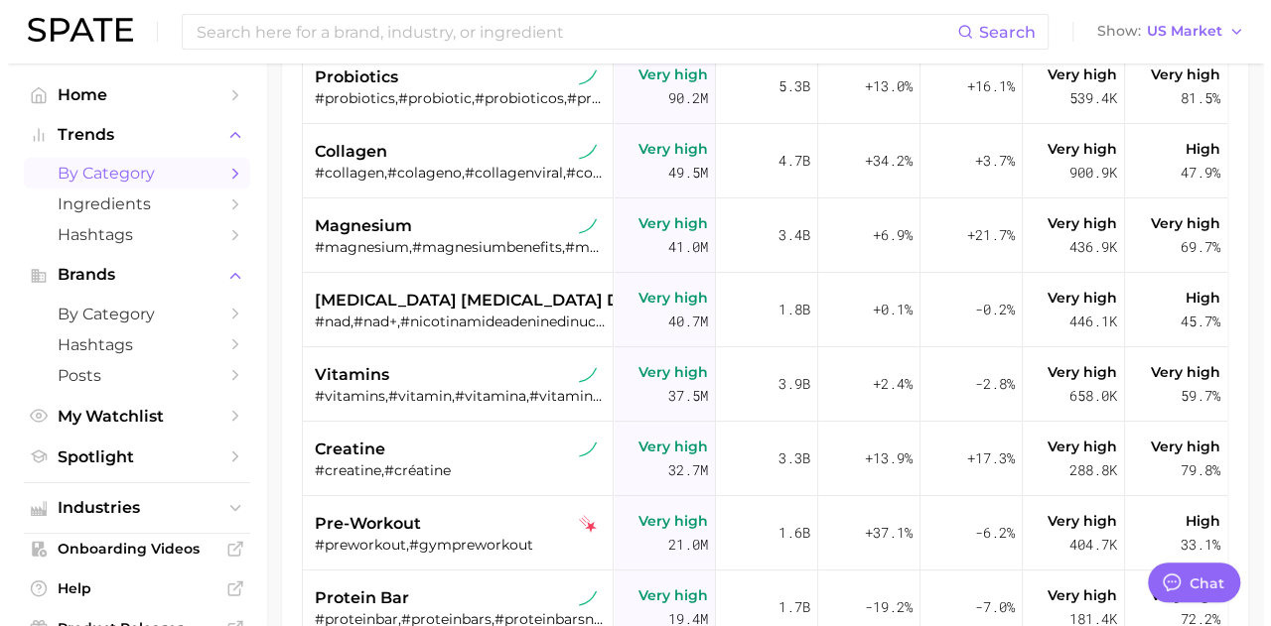
scroll to position [0, 0]
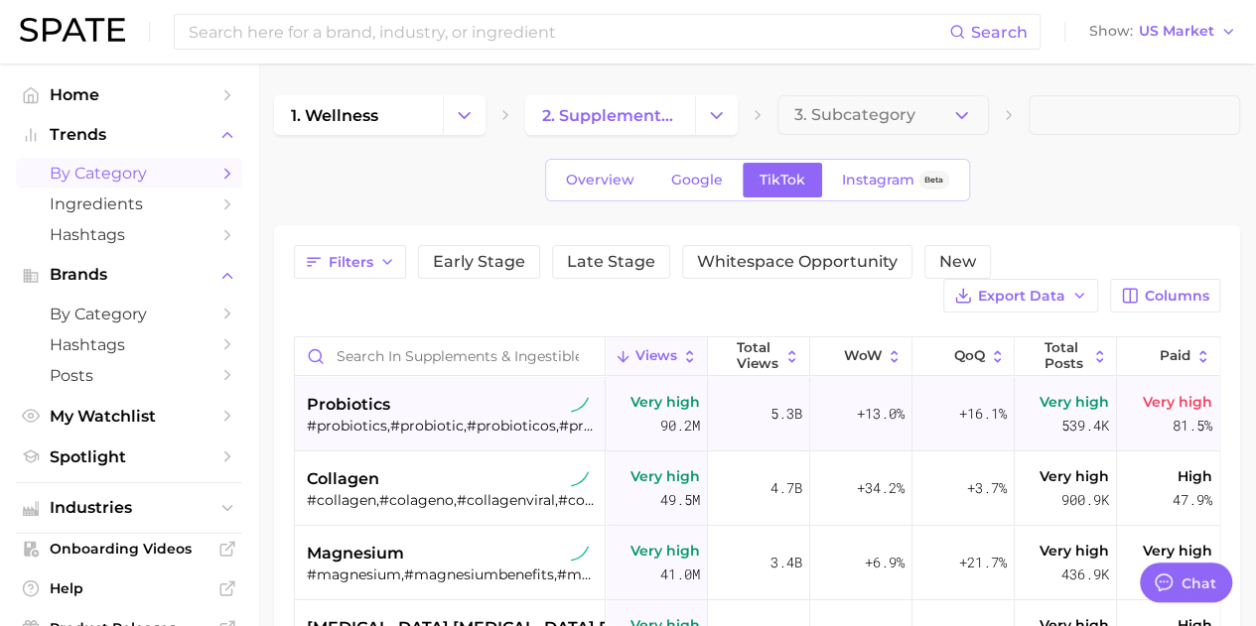
click at [417, 425] on div "#probiotics,#probiotic,#probioticos,#probioticsforwomen" at bounding box center [452, 426] width 290 height 18
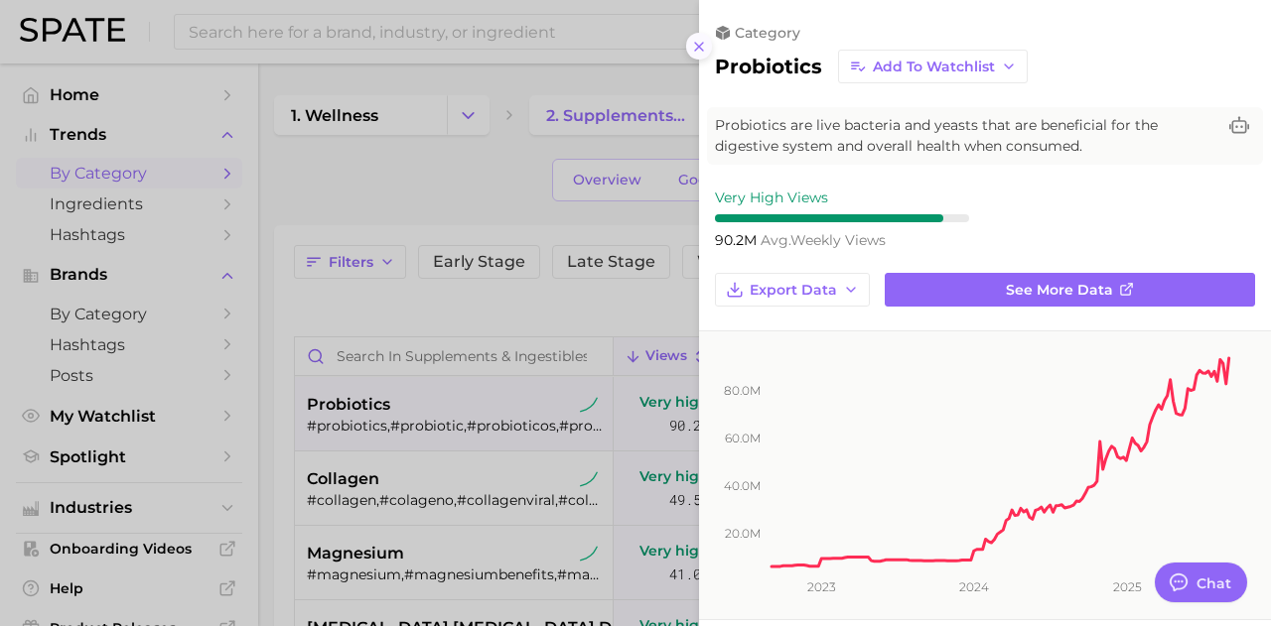
click at [697, 51] on icon at bounding box center [699, 47] width 16 height 16
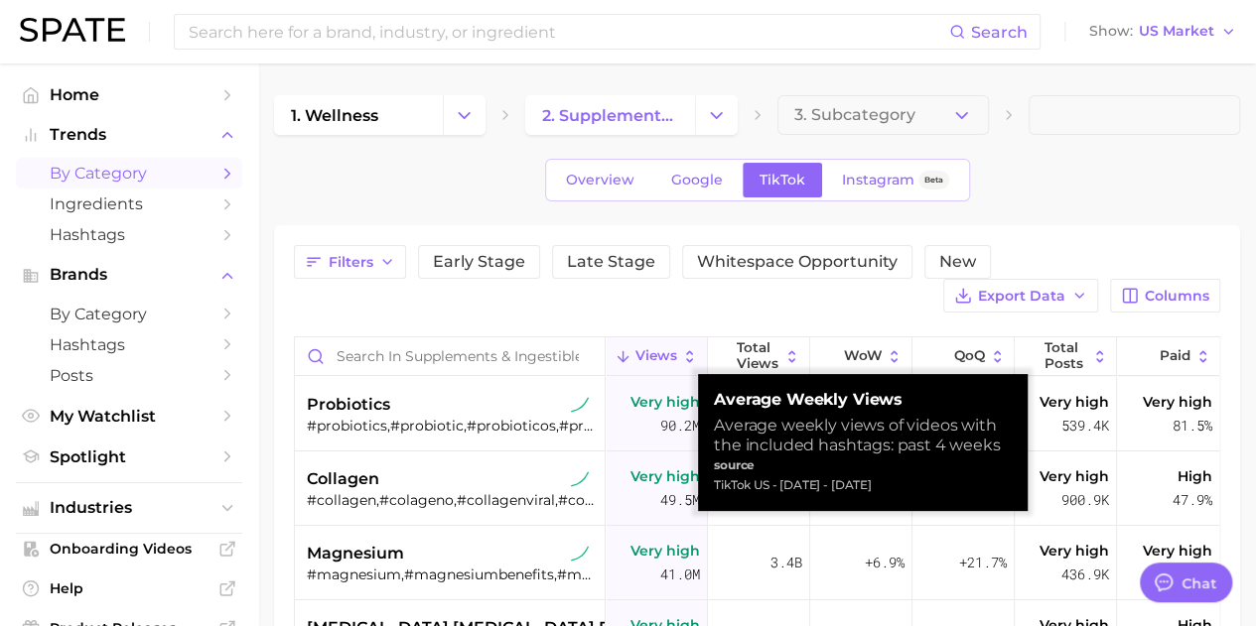
click at [655, 343] on button "Views" at bounding box center [657, 357] width 102 height 39
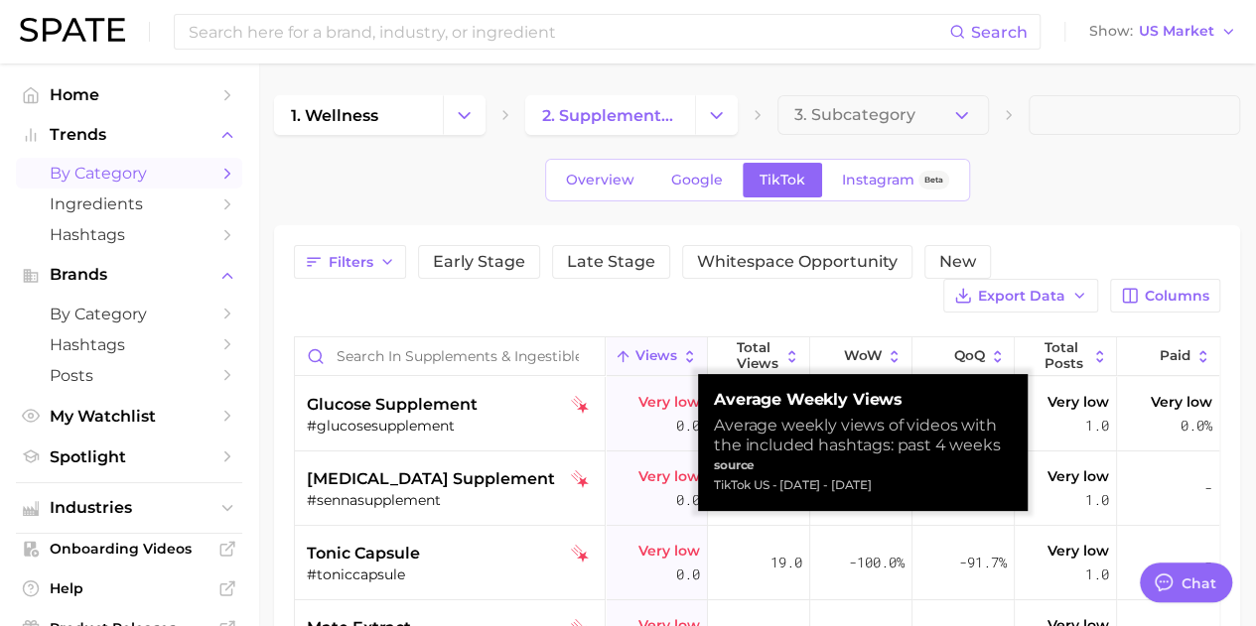
click at [655, 343] on button "Views" at bounding box center [657, 357] width 102 height 39
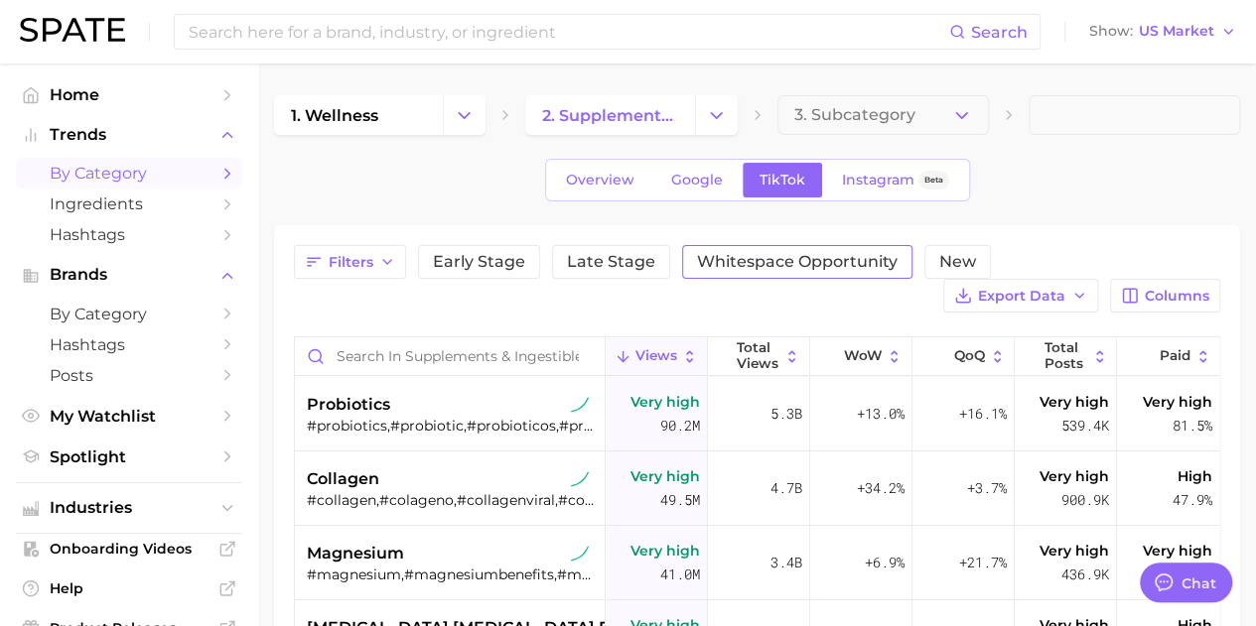
scroll to position [6, 0]
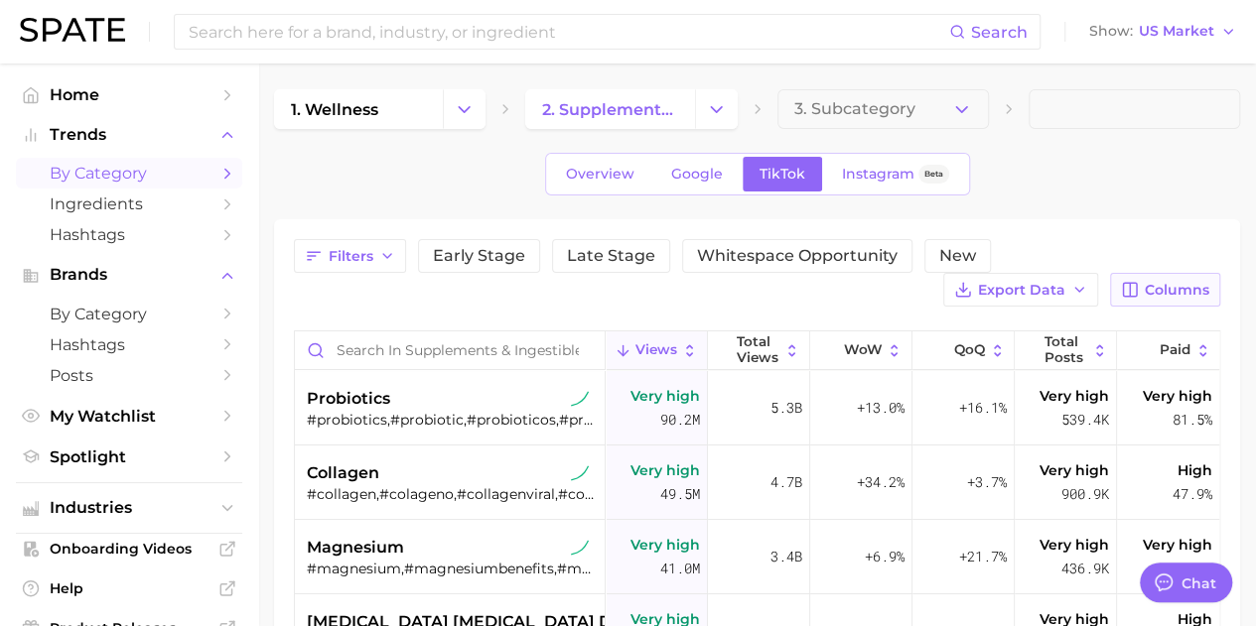
click at [1158, 289] on span "Columns" at bounding box center [1177, 290] width 65 height 17
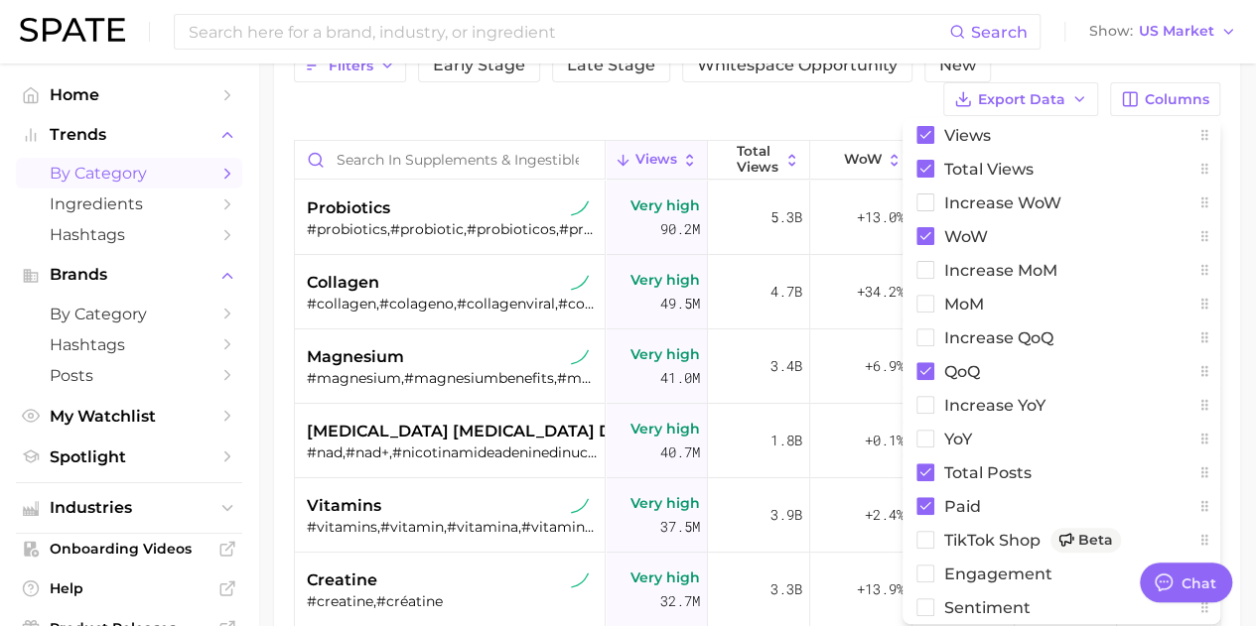
scroll to position [196, 0]
click at [927, 200] on rect at bounding box center [925, 204] width 17 height 17
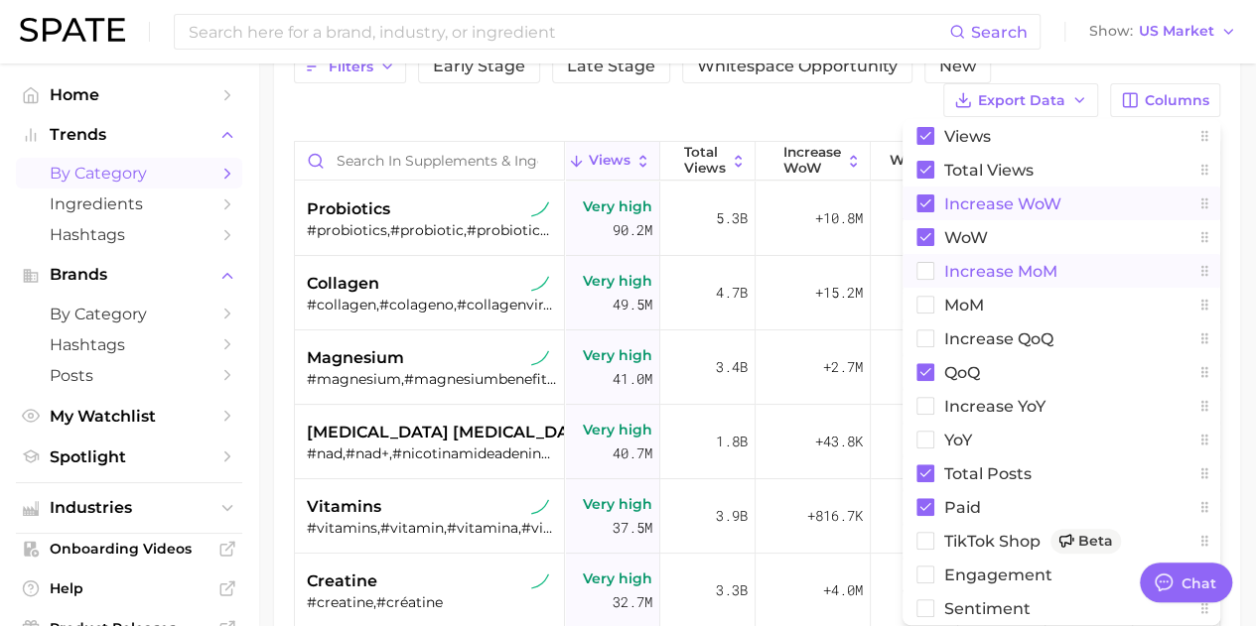
click at [931, 269] on rect at bounding box center [925, 271] width 17 height 17
click at [924, 297] on rect at bounding box center [925, 305] width 17 height 17
click at [920, 333] on rect at bounding box center [925, 339] width 17 height 17
click at [920, 398] on rect at bounding box center [925, 406] width 17 height 17
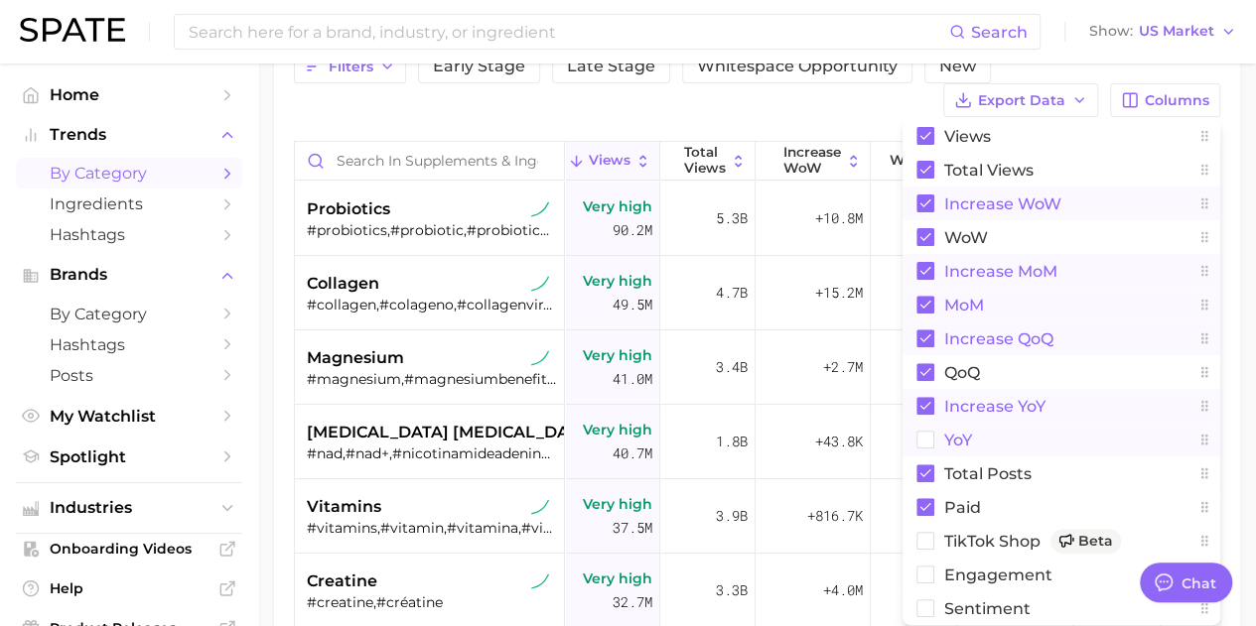
click at [920, 435] on rect at bounding box center [925, 440] width 17 height 17
click at [927, 533] on rect at bounding box center [925, 541] width 17 height 17
click at [917, 571] on rect at bounding box center [925, 575] width 17 height 17
click at [925, 601] on rect at bounding box center [925, 609] width 17 height 17
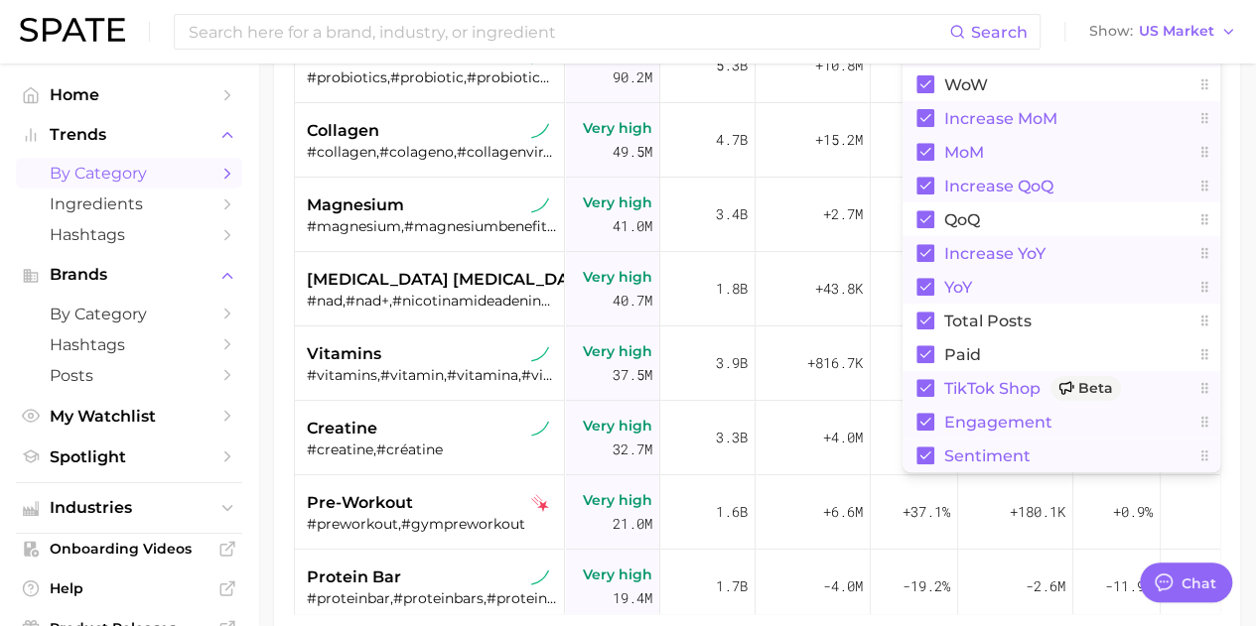
scroll to position [0, 0]
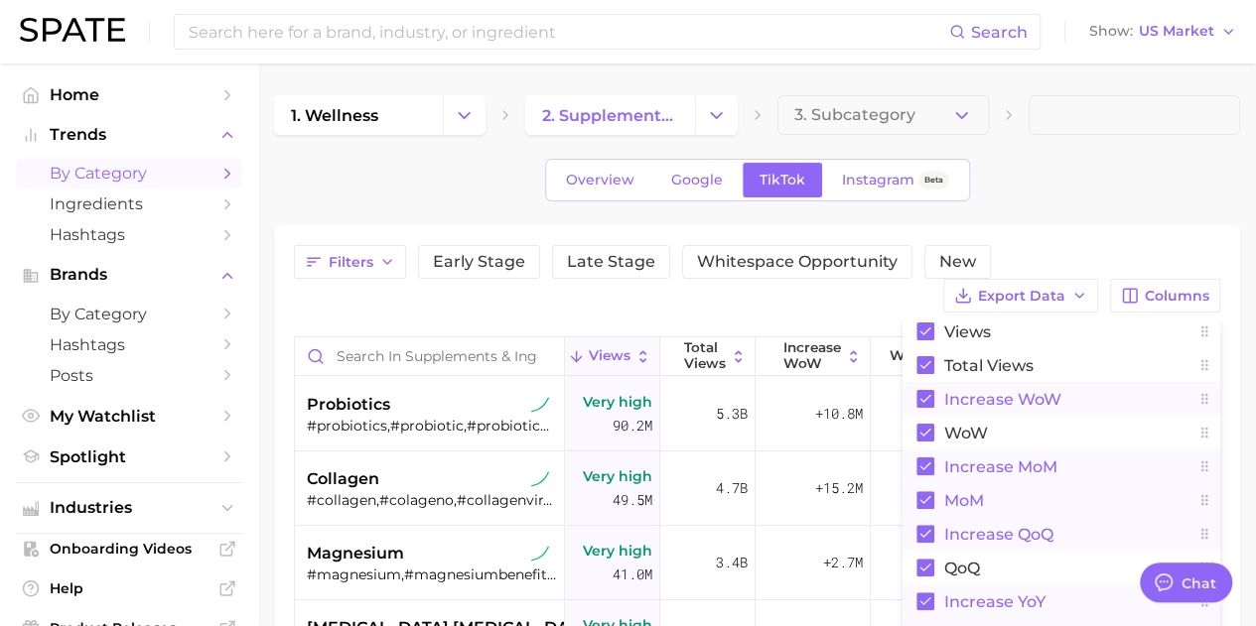
click at [1155, 163] on div "Overview Google TikTok Instagram Beta" at bounding box center [757, 180] width 966 height 43
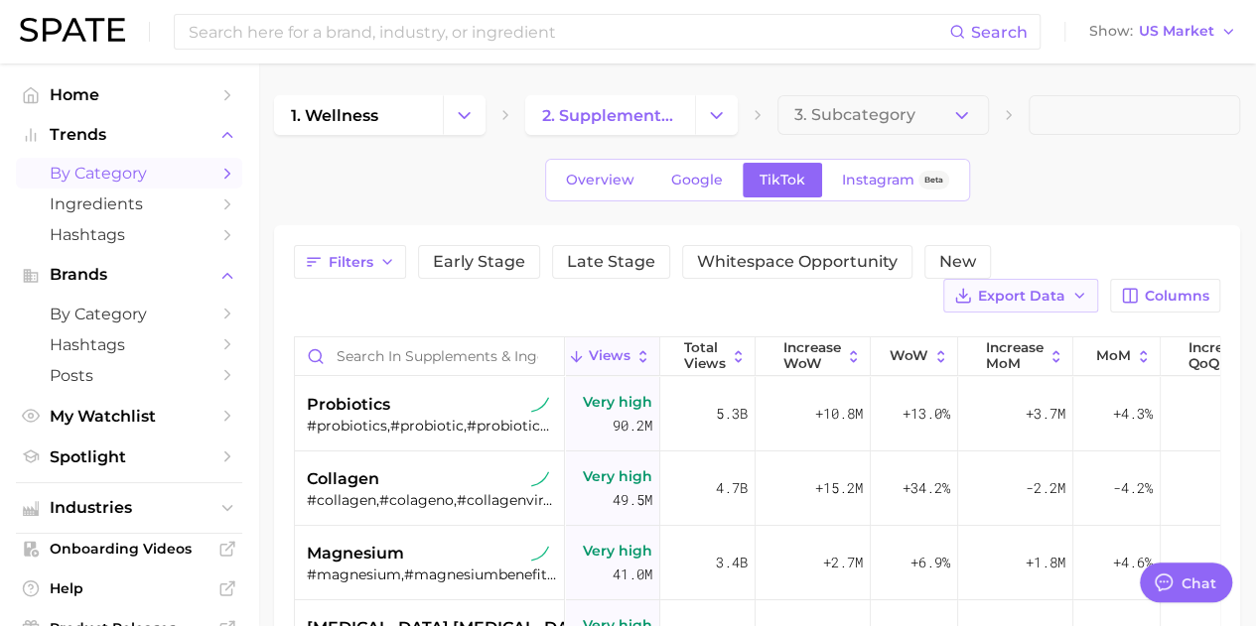
click at [1056, 289] on span "Export Data" at bounding box center [1021, 296] width 87 height 17
click at [816, 299] on div "Filters Early Stage Late Stage Whitespace Opportunity New Export Data Table Dat…" at bounding box center [757, 279] width 926 height 68
click at [703, 172] on span "Google" at bounding box center [697, 180] width 52 height 17
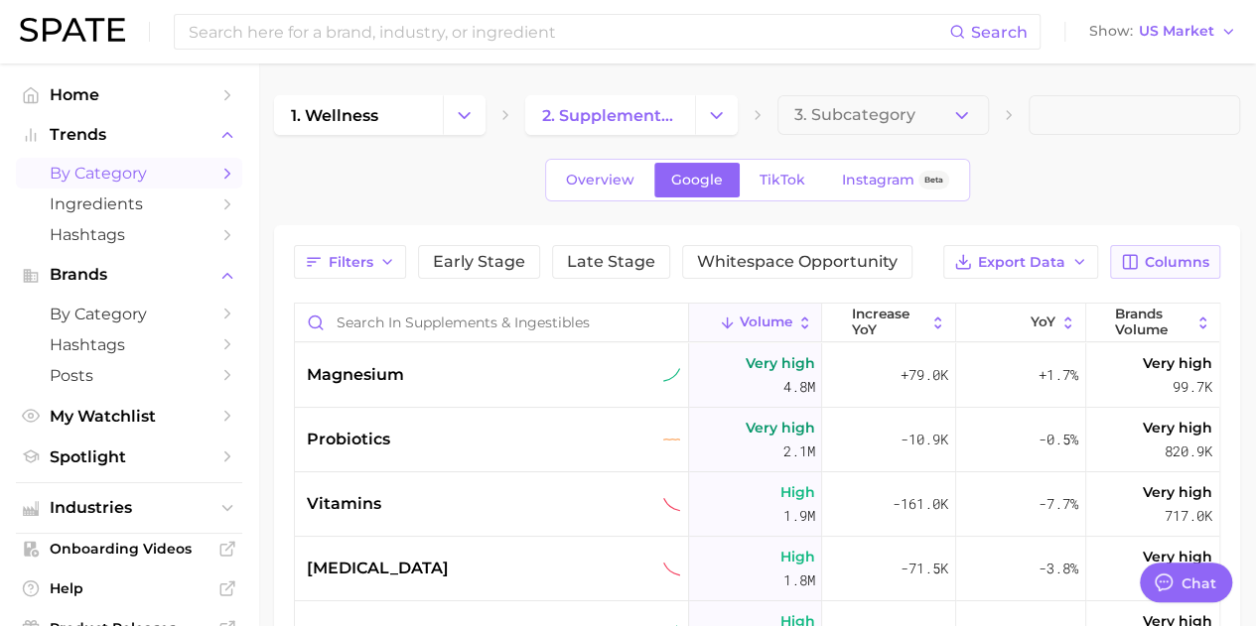
click at [1163, 267] on span "Columns" at bounding box center [1177, 262] width 65 height 17
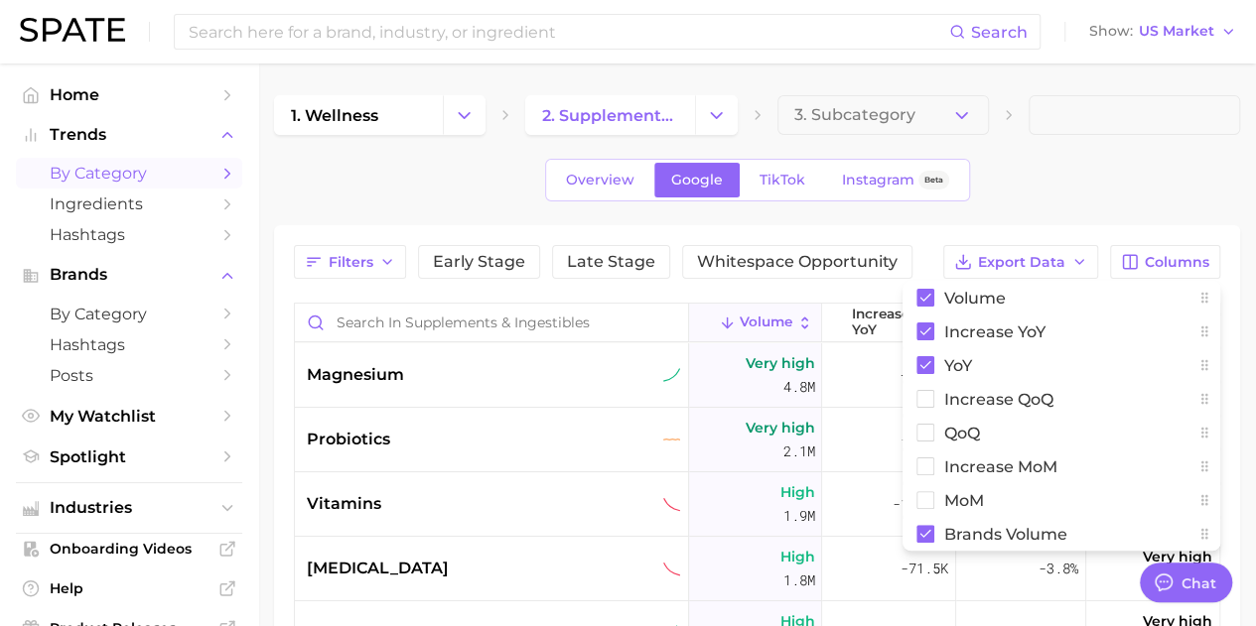
click at [1080, 192] on div "Overview Google TikTok Instagram Beta" at bounding box center [757, 180] width 966 height 43
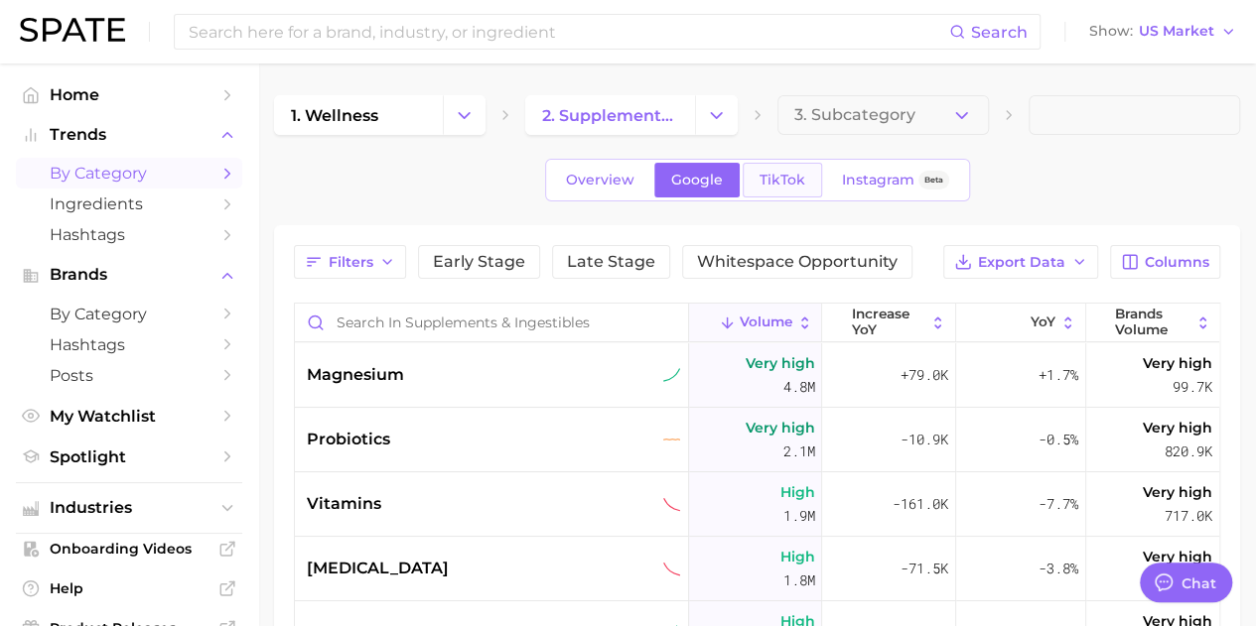
click at [785, 182] on span "TikTok" at bounding box center [782, 180] width 46 height 17
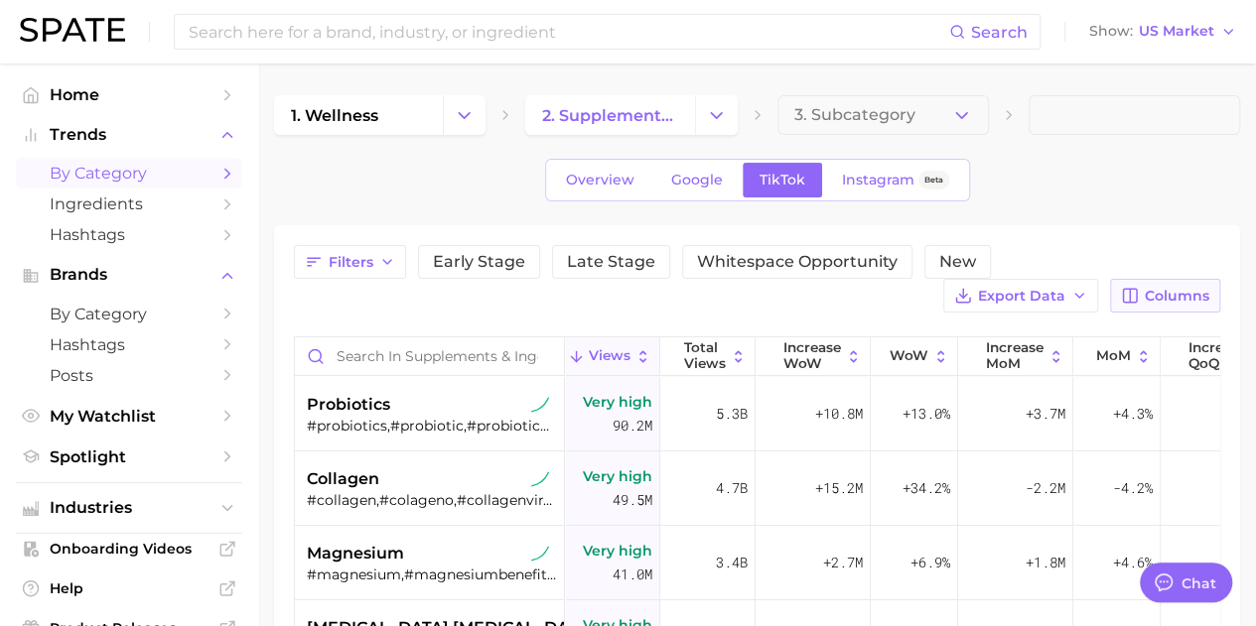
click at [1158, 288] on span "Columns" at bounding box center [1177, 296] width 65 height 17
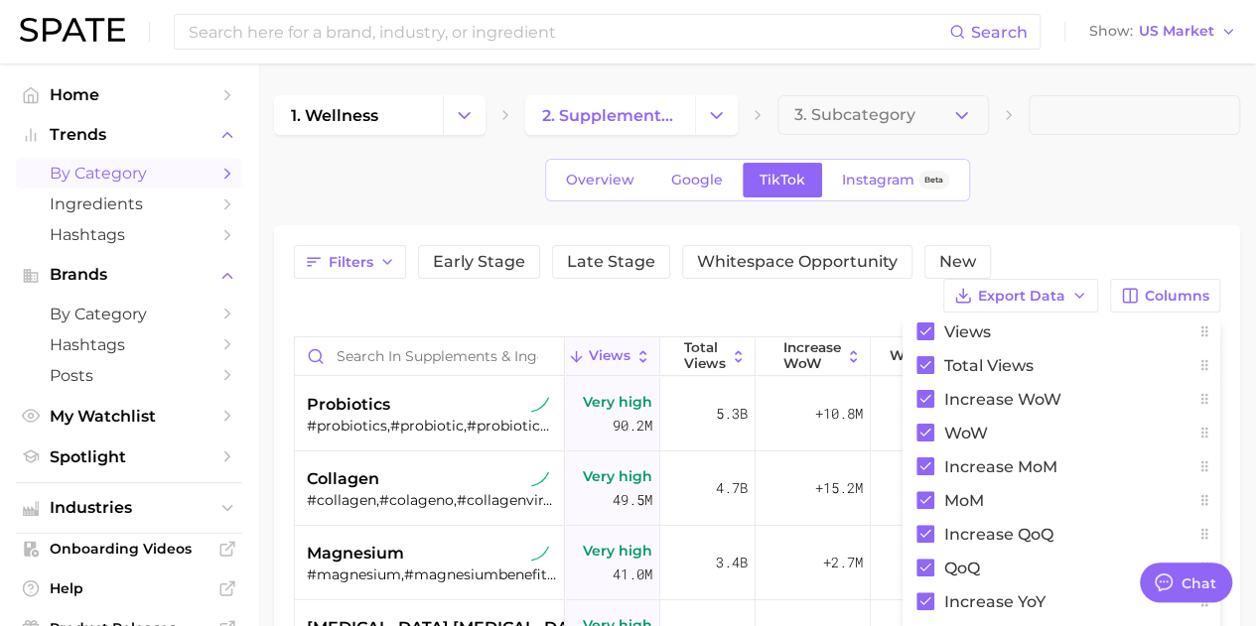
click at [1124, 237] on div "Filters Early Stage Late Stage Whitespace Opportunity New Export Data Columns V…" at bounding box center [757, 603] width 966 height 757
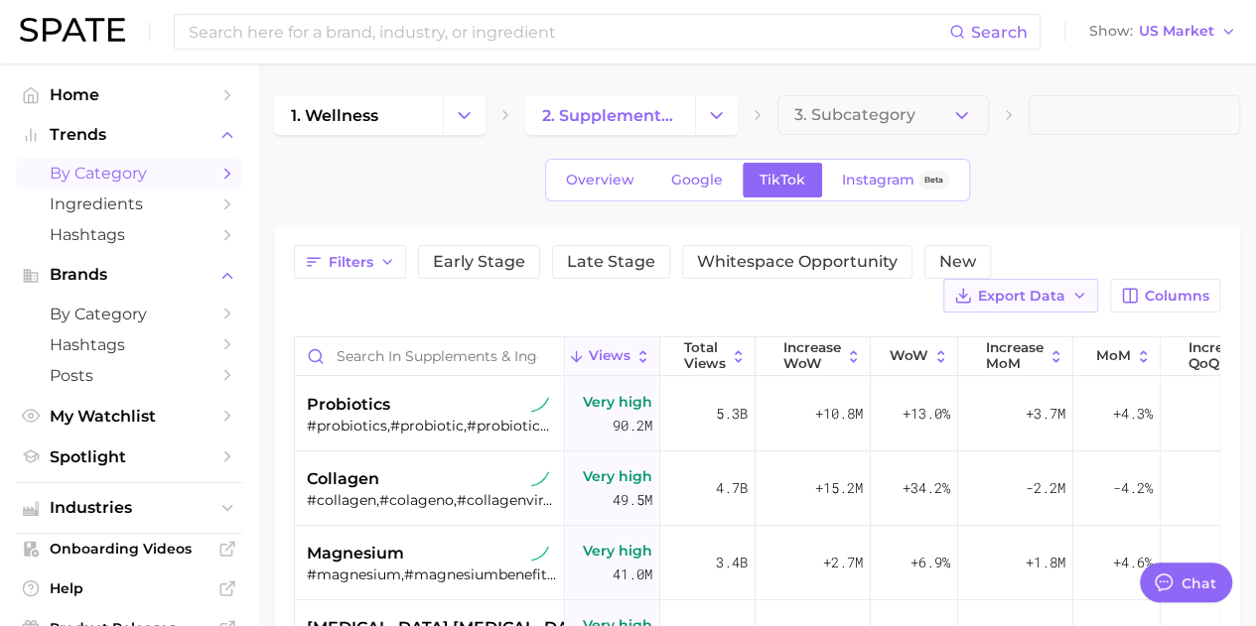
click at [1040, 295] on span "Export Data" at bounding box center [1021, 296] width 87 height 17
click at [1144, 240] on div "Filters Early Stage Late Stage Whitespace Opportunity New Export Data Table Dat…" at bounding box center [757, 603] width 966 height 757
click at [1046, 288] on span "Export Data" at bounding box center [1021, 296] width 87 height 17
click at [1123, 209] on div "1. wellness 2. supplements & ingestibles 3. Subcategory Overview Google TikTok …" at bounding box center [757, 538] width 966 height 887
click at [1038, 289] on span "Export Data" at bounding box center [1021, 296] width 87 height 17
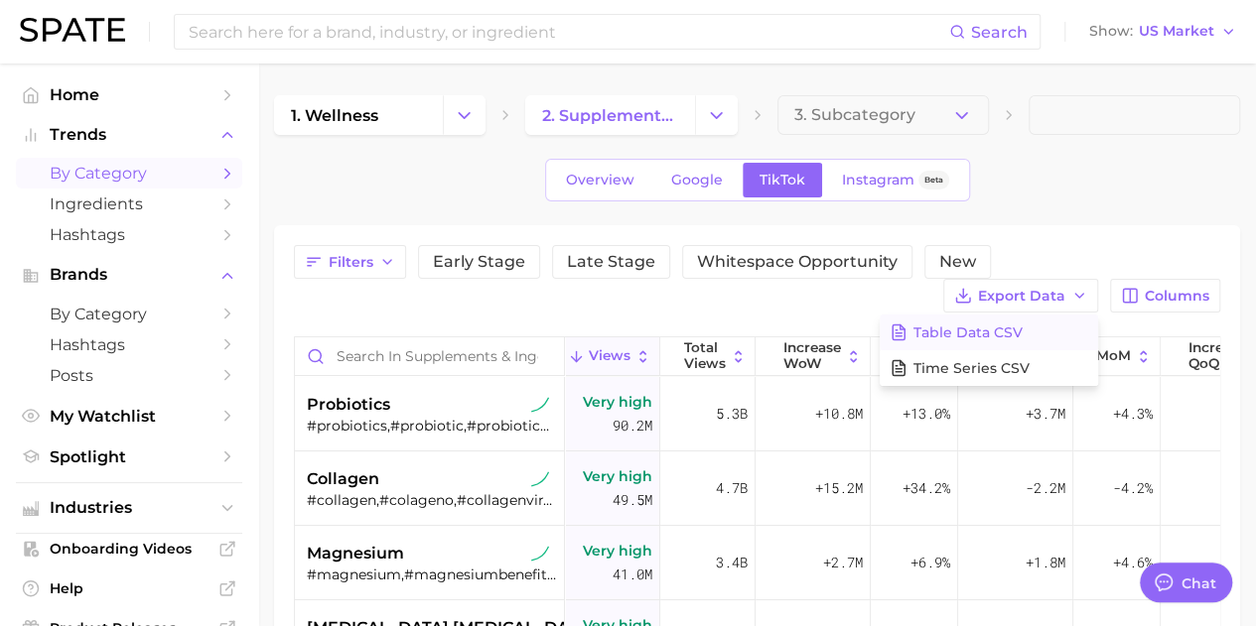
click at [1054, 321] on button "Table Data CSV" at bounding box center [989, 333] width 218 height 36
click at [1011, 290] on span "Export Data" at bounding box center [1021, 296] width 87 height 17
click at [1157, 247] on div "Filters Early Stage Late Stage Whitespace Opportunity New Export Data Table Dat…" at bounding box center [757, 279] width 926 height 68
click at [1148, 279] on button "Columns" at bounding box center [1165, 296] width 110 height 34
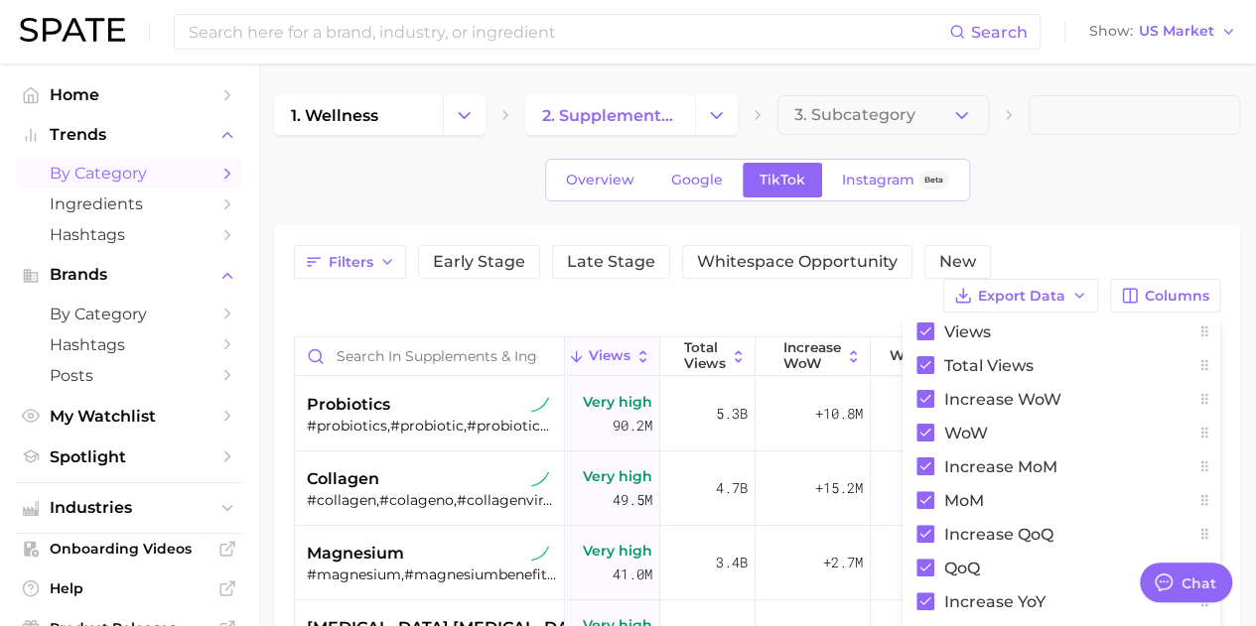
click at [1095, 239] on div "Filters Early Stage Late Stage Whitespace Opportunity New Export Data Columns V…" at bounding box center [757, 603] width 966 height 757
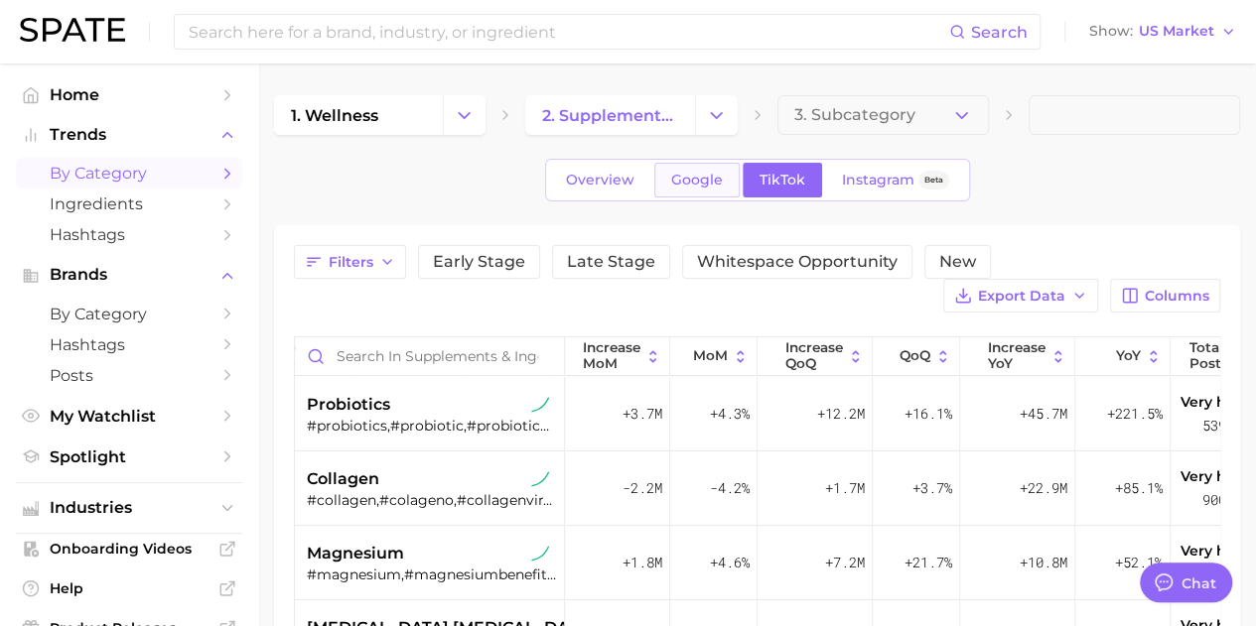
click at [698, 175] on span "Google" at bounding box center [697, 180] width 52 height 17
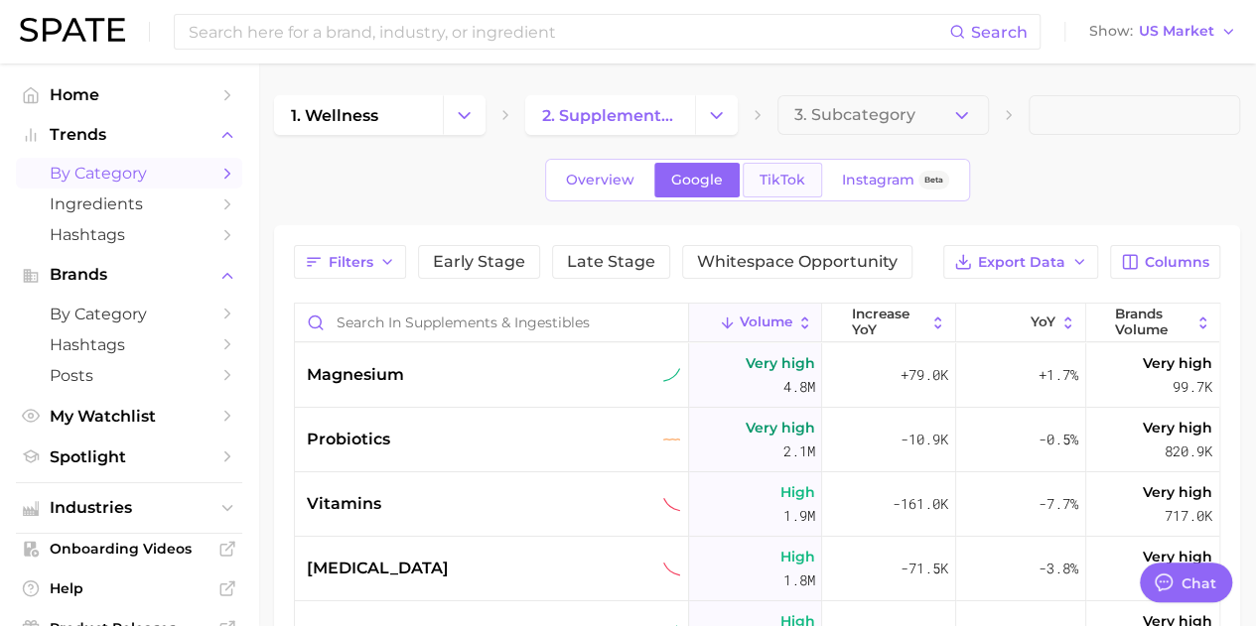
click at [798, 180] on span "TikTok" at bounding box center [782, 180] width 46 height 17
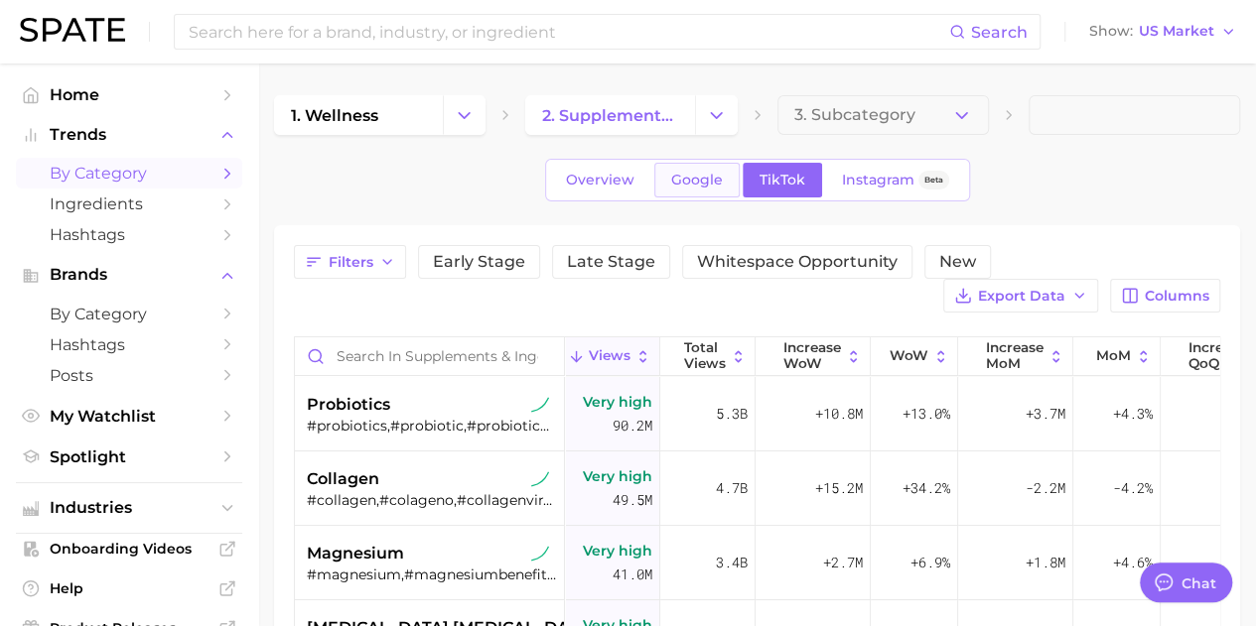
click at [677, 181] on span "Google" at bounding box center [697, 180] width 52 height 17
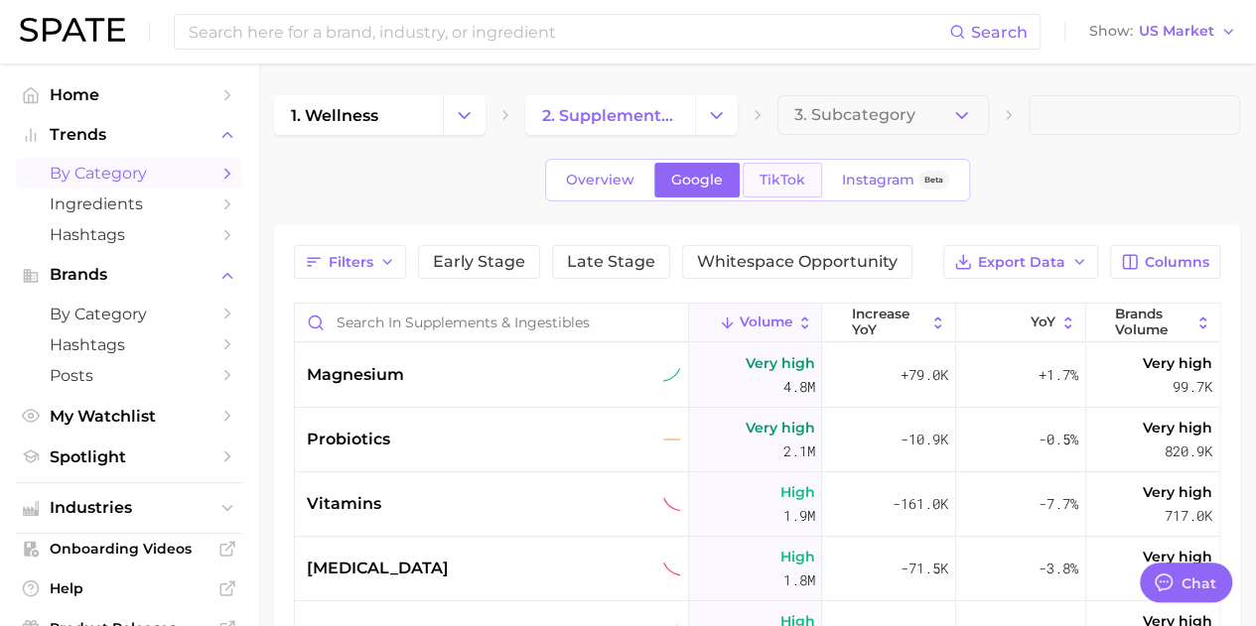
click at [772, 173] on span "TikTok" at bounding box center [782, 180] width 46 height 17
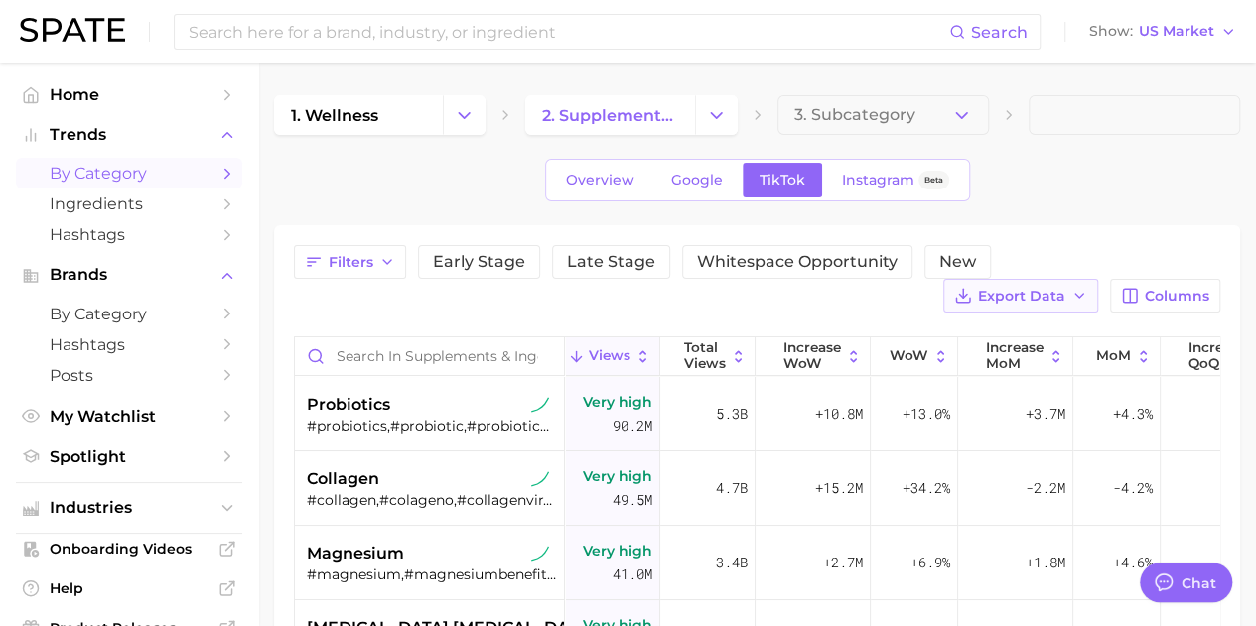
click at [986, 301] on span "Export Data" at bounding box center [1021, 296] width 87 height 17
click at [1109, 238] on div "Filters Early Stage Late Stage Whitespace Opportunity New Export Data Table Dat…" at bounding box center [757, 603] width 966 height 757
click at [1039, 288] on span "Export Data" at bounding box center [1021, 296] width 87 height 17
click at [1076, 188] on div "Overview Google TikTok Instagram Beta" at bounding box center [757, 180] width 966 height 43
click at [856, 182] on span "Instagram" at bounding box center [878, 180] width 72 height 17
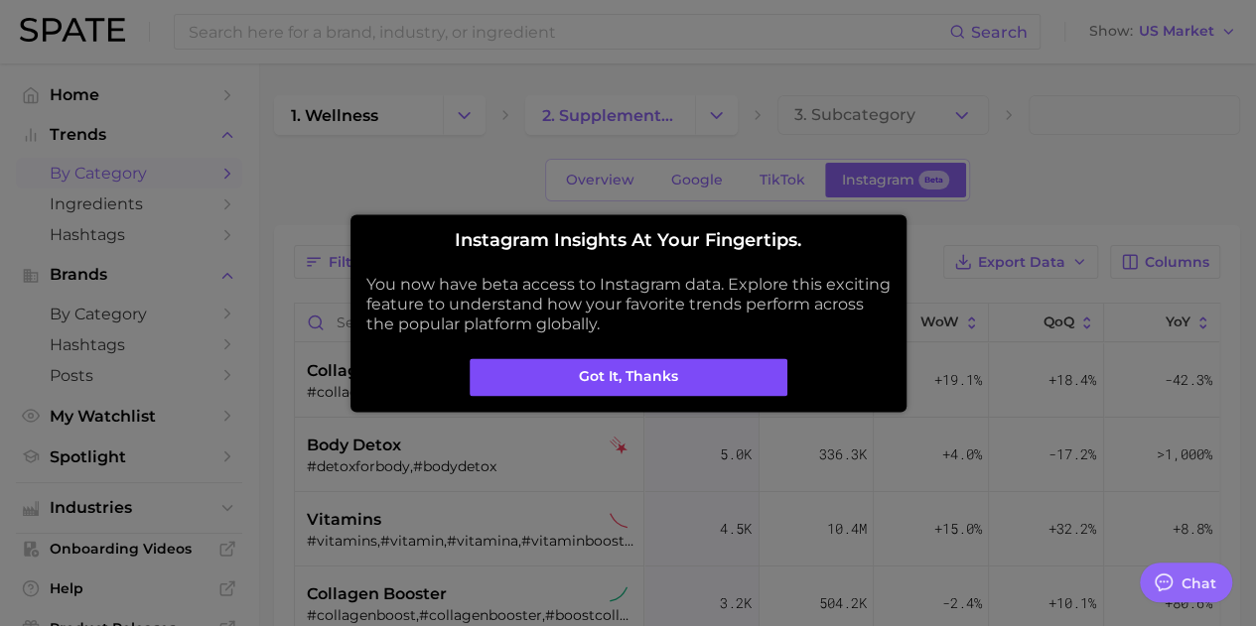
click at [613, 377] on button "Got it, thanks" at bounding box center [629, 377] width 318 height 38
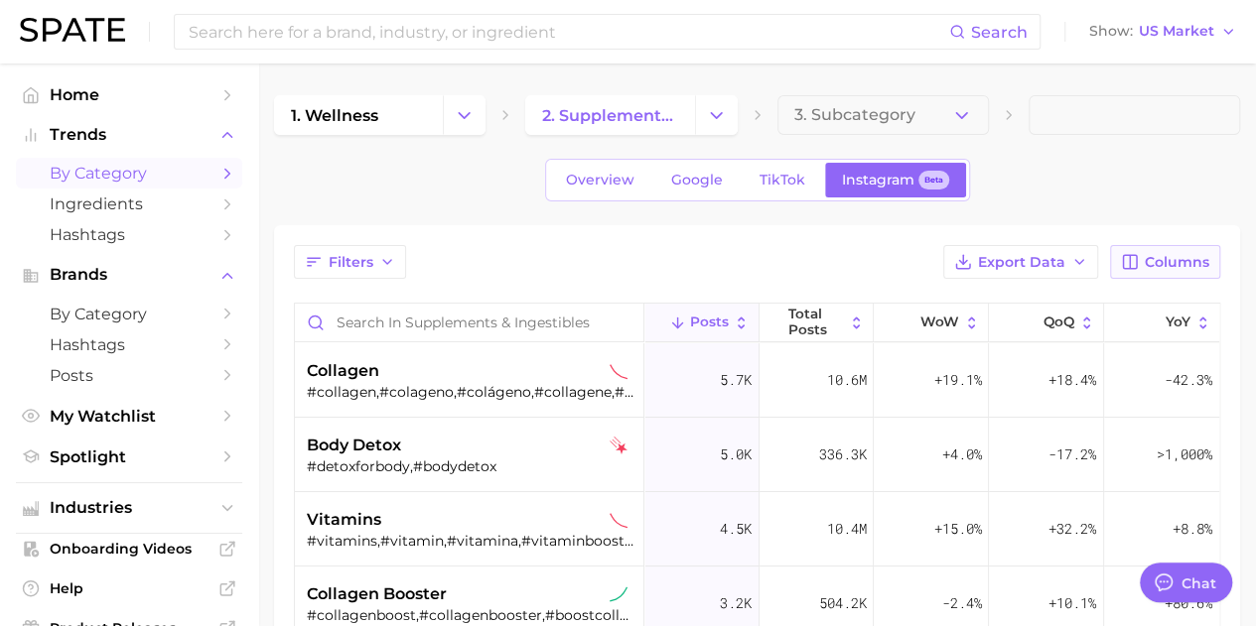
click at [1173, 262] on span "Columns" at bounding box center [1177, 262] width 65 height 17
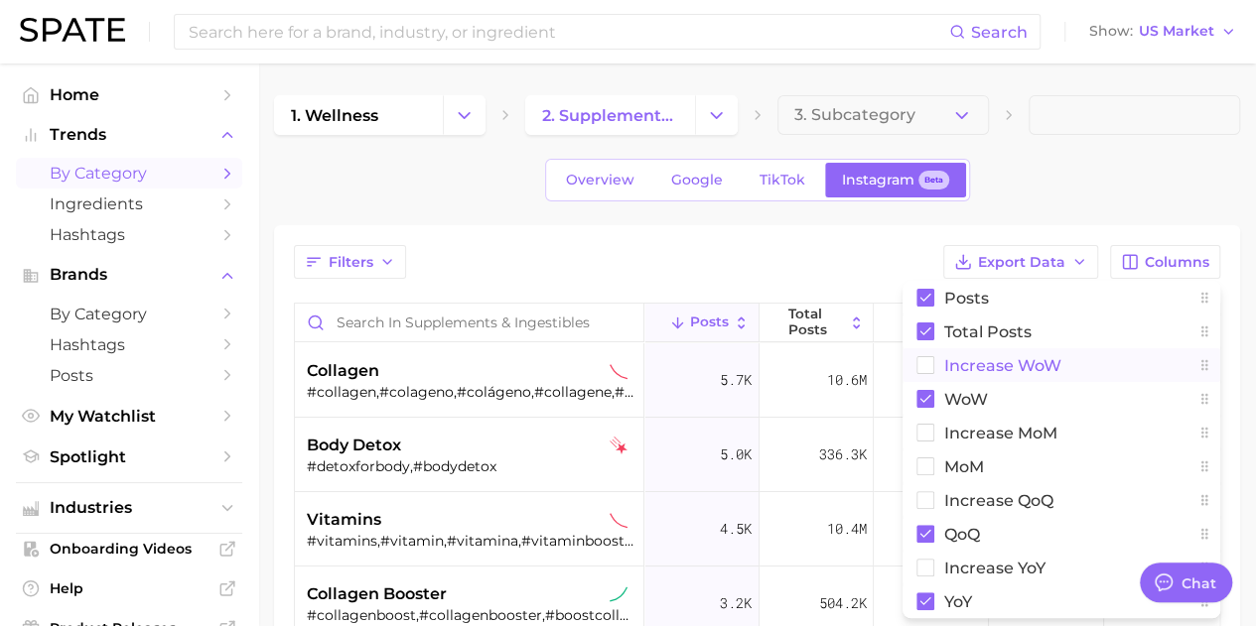
click at [920, 362] on rect at bounding box center [925, 365] width 17 height 17
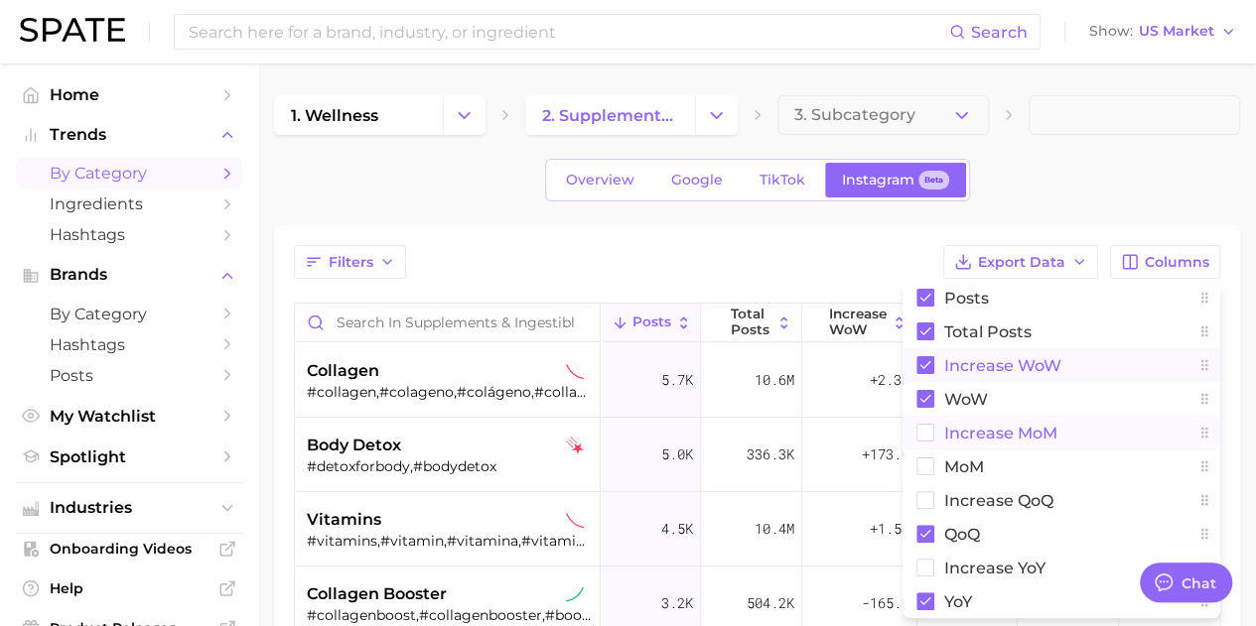
click at [921, 428] on rect at bounding box center [925, 433] width 17 height 17
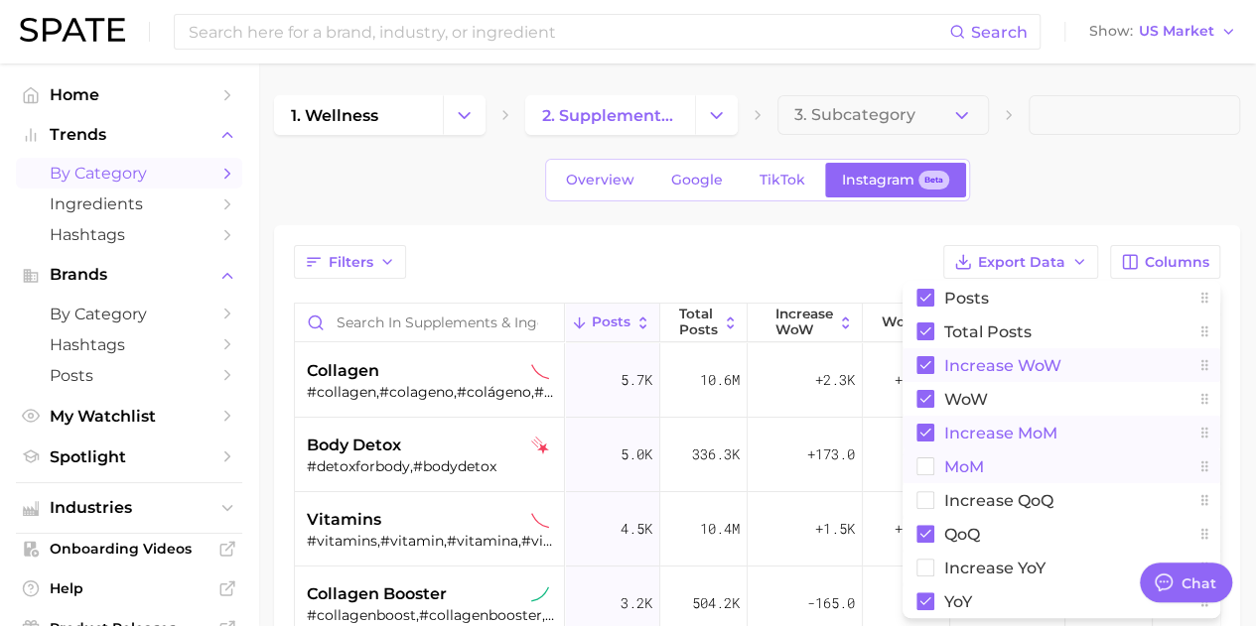
click at [923, 460] on rect at bounding box center [925, 467] width 17 height 17
click at [918, 496] on rect at bounding box center [925, 500] width 17 height 17
click at [921, 565] on rect at bounding box center [925, 568] width 17 height 17
click at [445, 178] on div "Overview Google TikTok Instagram Beta" at bounding box center [757, 180] width 966 height 43
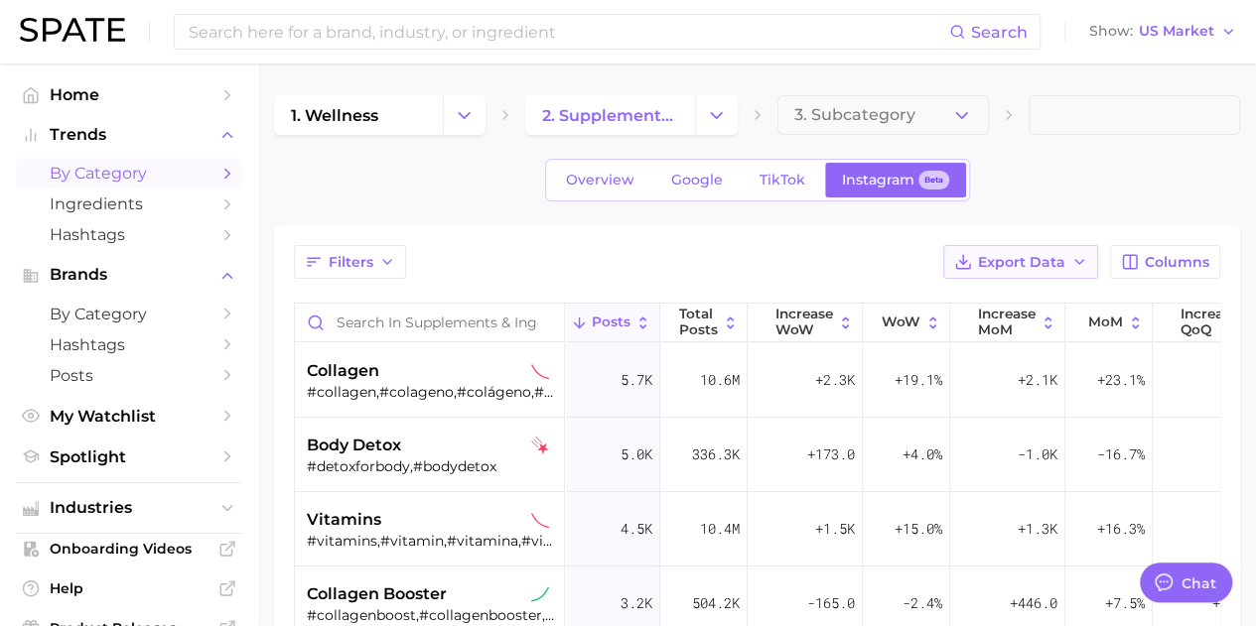
click at [1054, 259] on span "Export Data" at bounding box center [1021, 262] width 87 height 17
click at [971, 296] on span "Table Data CSV" at bounding box center [967, 299] width 109 height 17
click at [218, 313] on icon "Sidebar" at bounding box center [227, 314] width 18 height 18
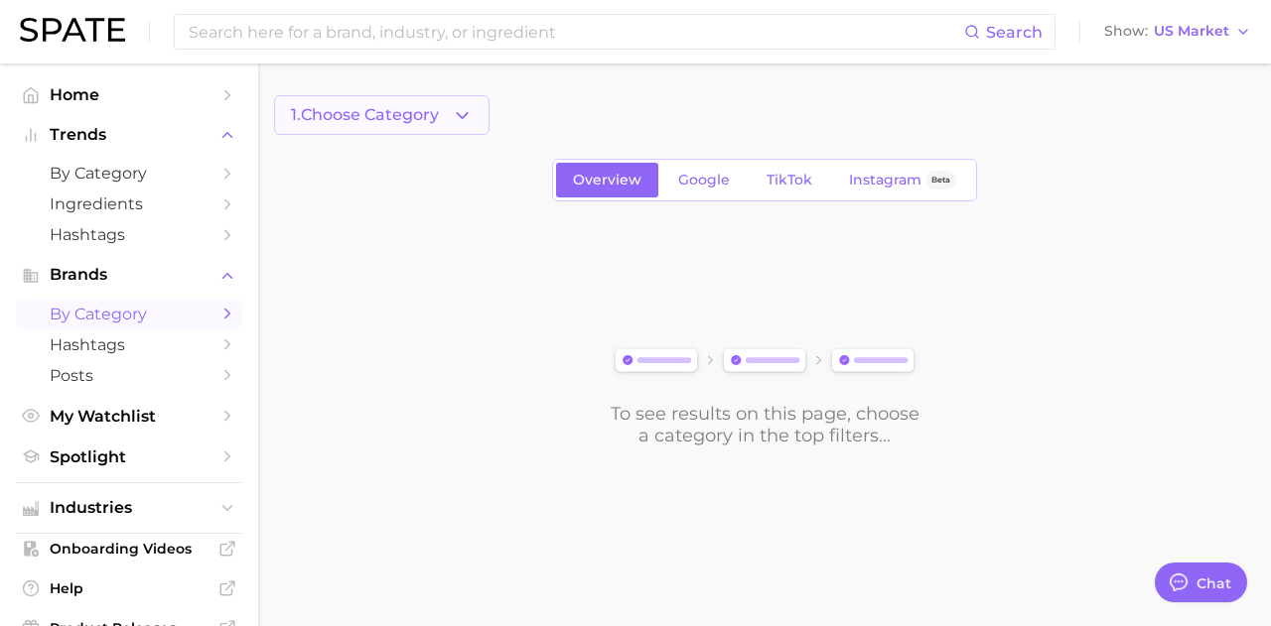
click at [469, 107] on icon "button" at bounding box center [462, 115] width 21 height 21
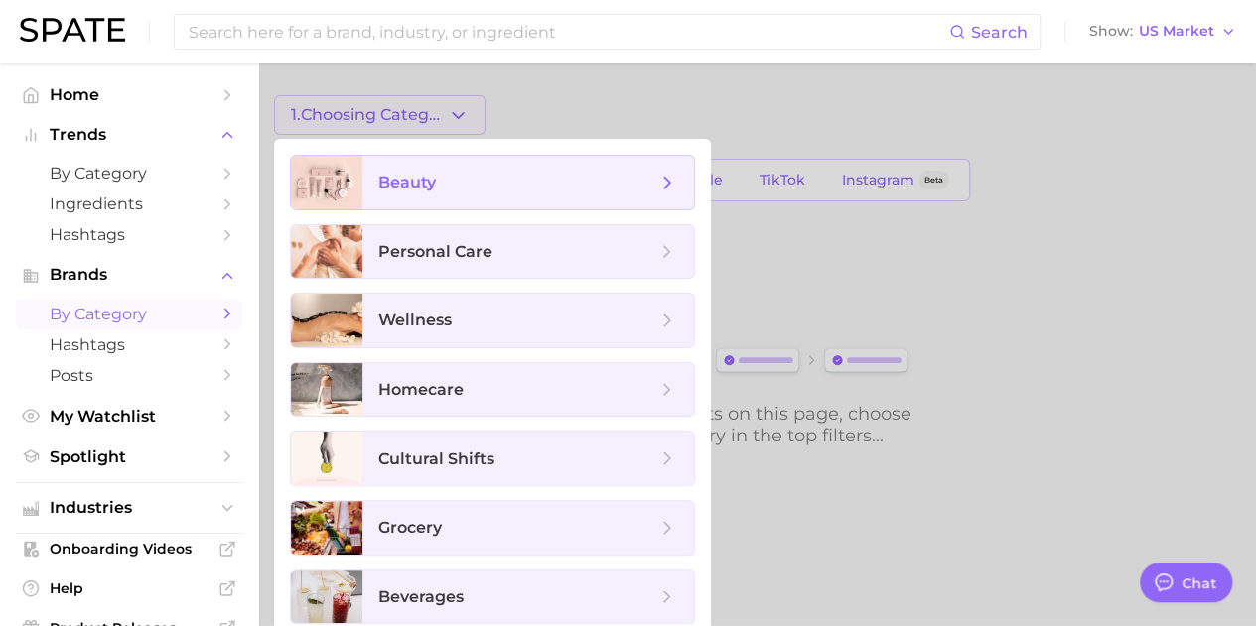
click at [478, 178] on span "beauty" at bounding box center [517, 183] width 278 height 22
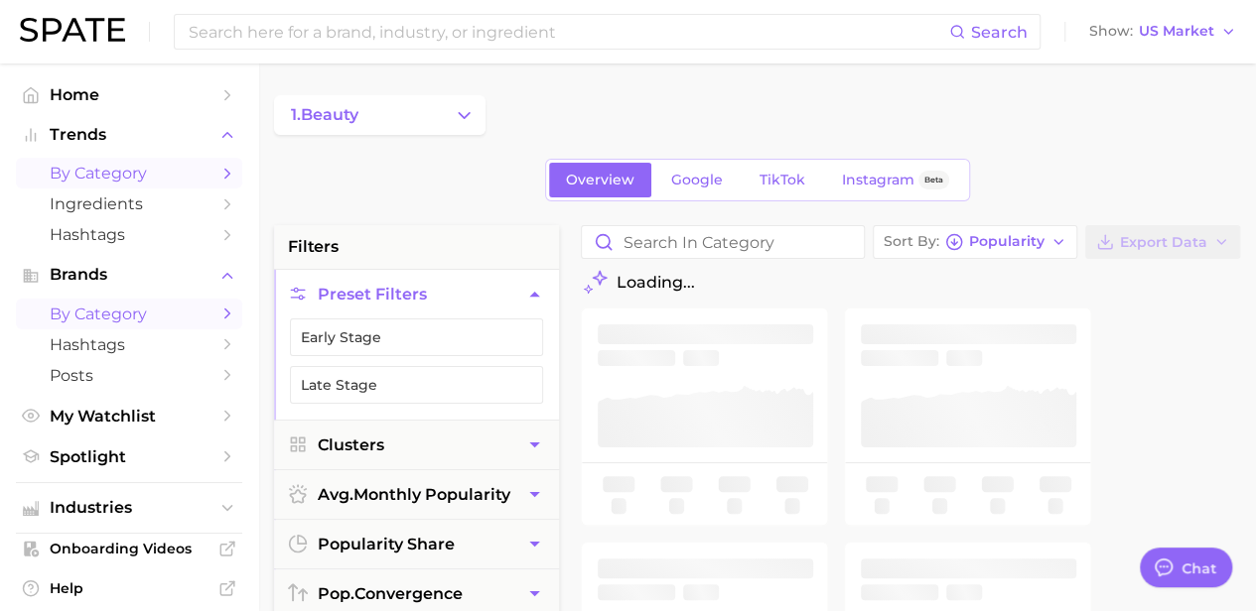
click at [129, 175] on span "by Category" at bounding box center [129, 173] width 159 height 19
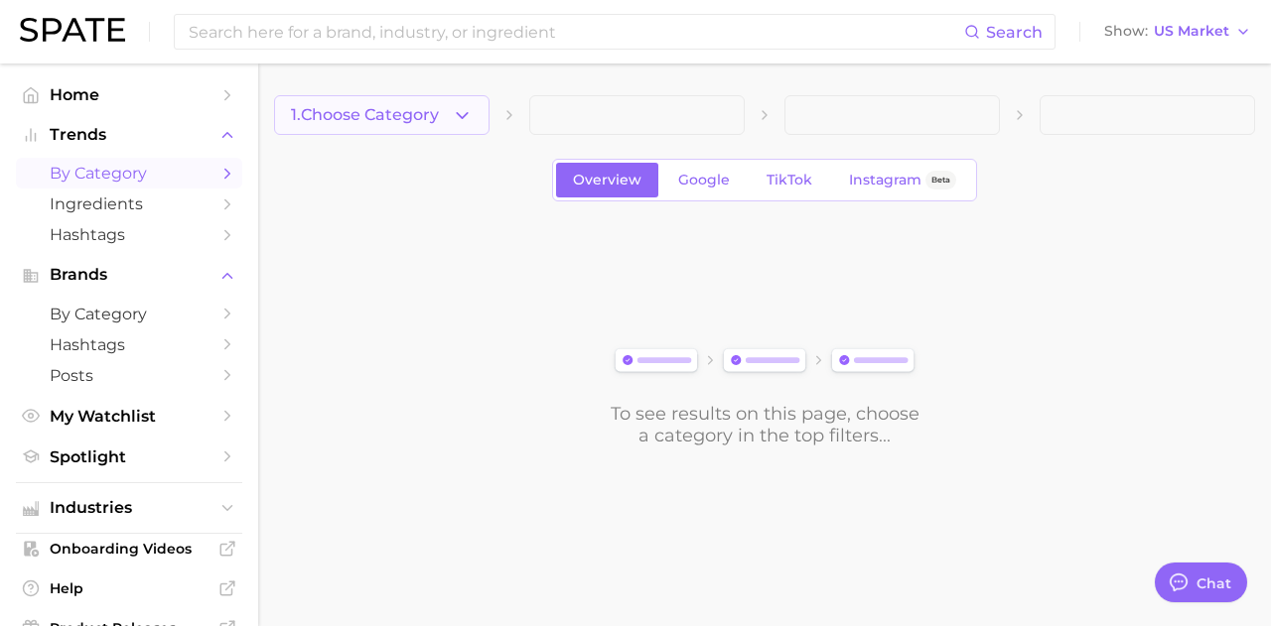
click at [442, 100] on button "1. Choose Category" at bounding box center [381, 115] width 215 height 40
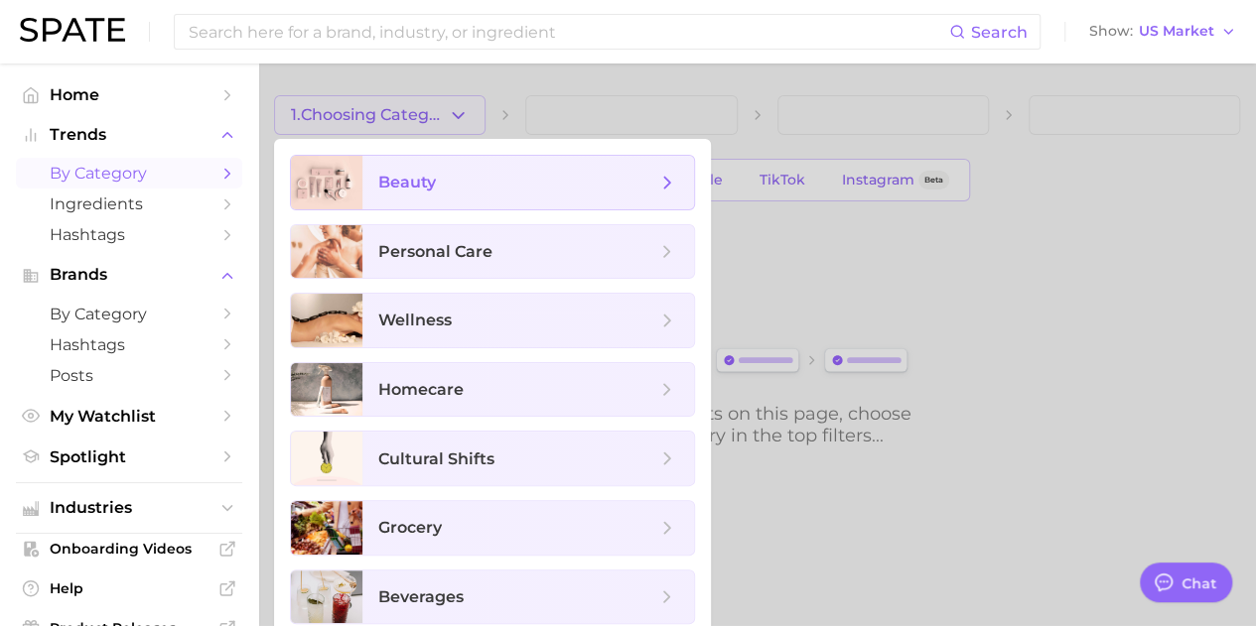
click at [429, 181] on span "beauty" at bounding box center [407, 182] width 58 height 19
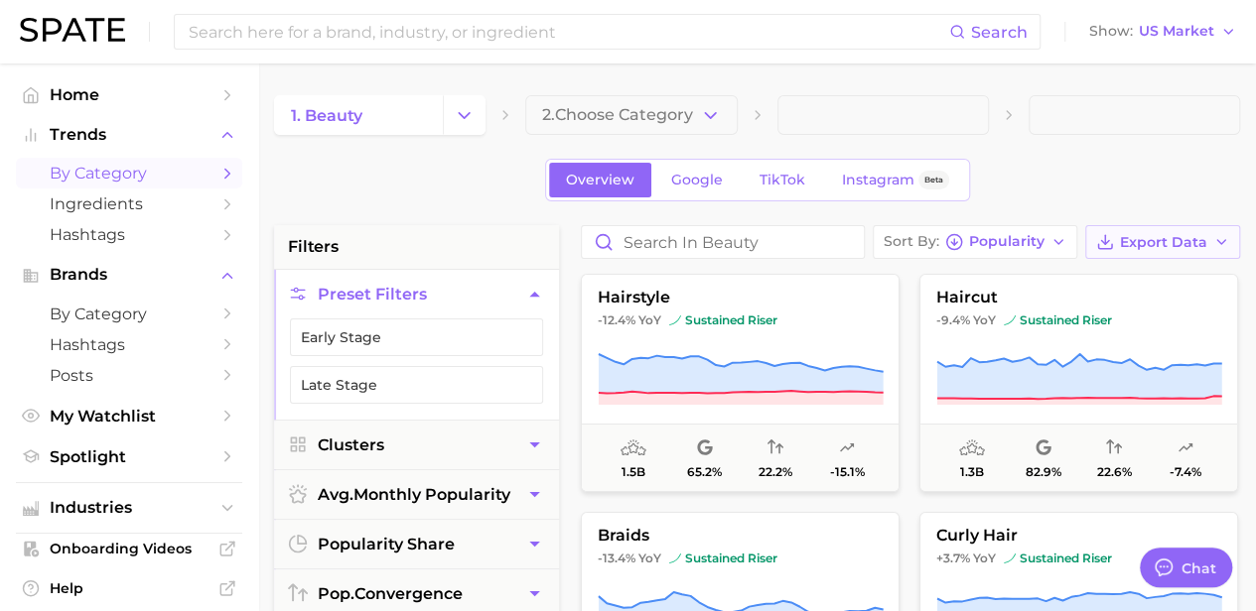
click at [1155, 240] on span "Export Data" at bounding box center [1163, 242] width 87 height 17
click at [1076, 271] on span "Card Data CSV" at bounding box center [1107, 279] width 104 height 17
click at [185, 167] on span "by Category" at bounding box center [129, 173] width 159 height 19
click at [468, 114] on polyline "Change Category" at bounding box center [465, 114] width 11 height 5
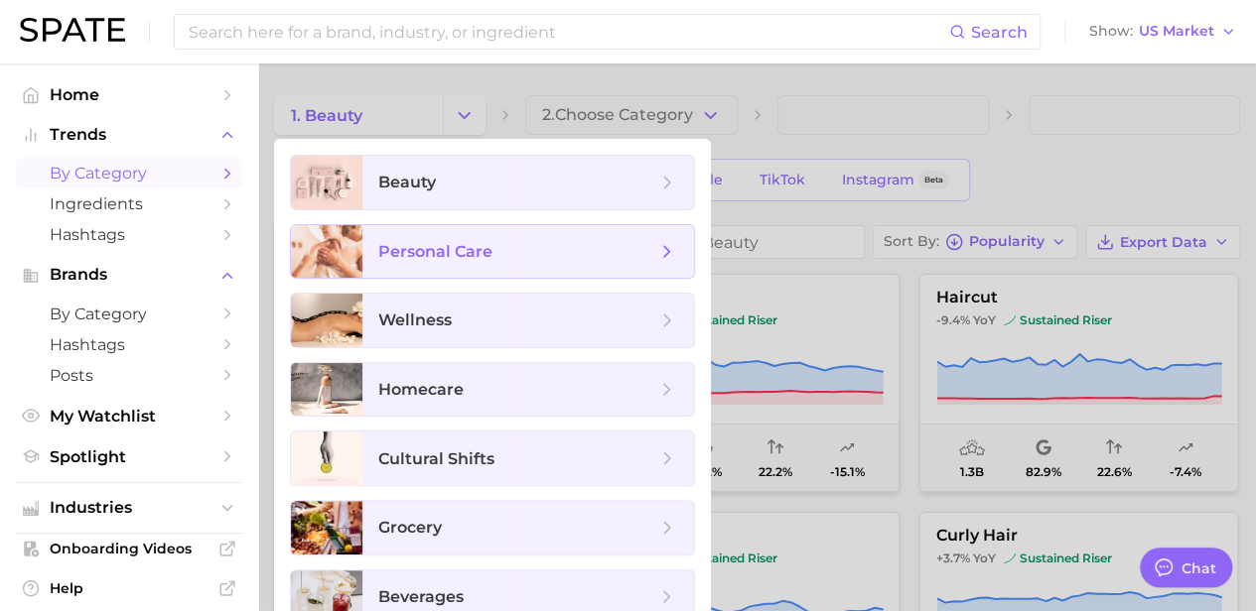
click at [481, 264] on span "personal care" at bounding box center [528, 252] width 332 height 54
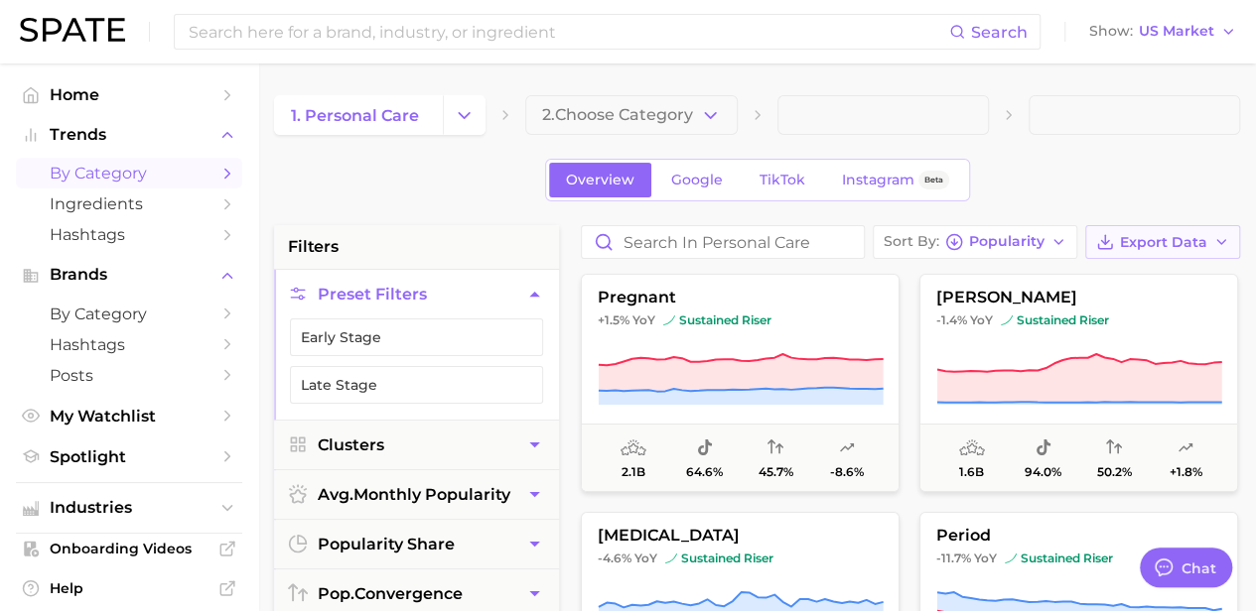
click at [1163, 239] on span "Export Data" at bounding box center [1163, 242] width 87 height 17
click at [1102, 277] on span "Card Data CSV" at bounding box center [1107, 279] width 104 height 17
click at [460, 112] on polyline "Change Category" at bounding box center [465, 114] width 11 height 5
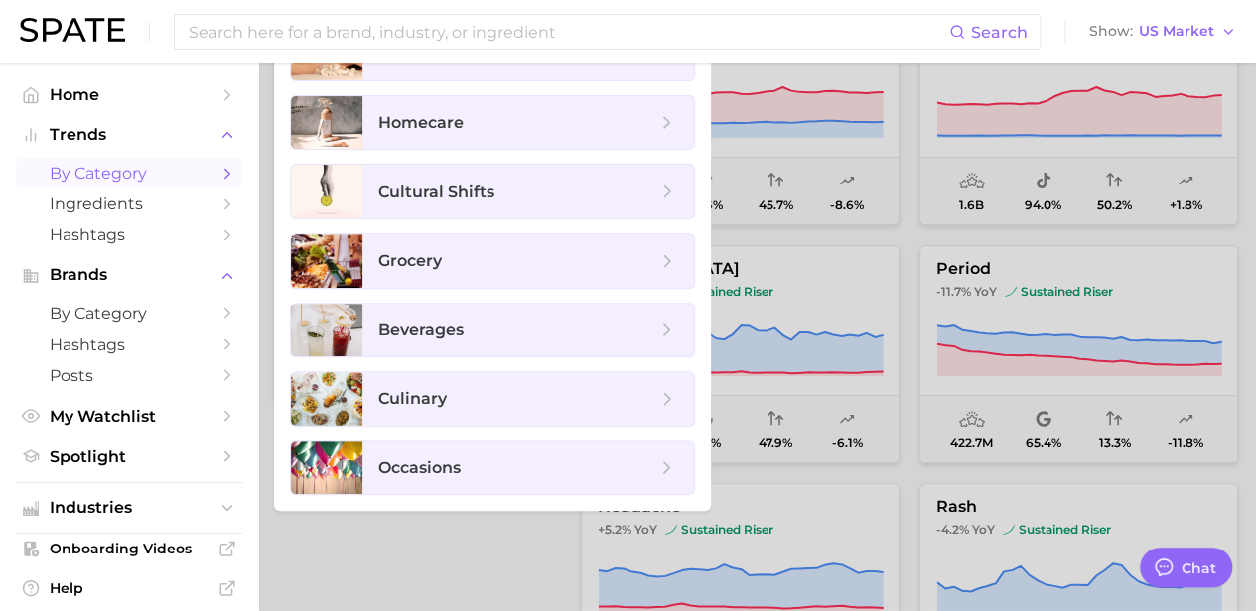
scroll to position [304, 0]
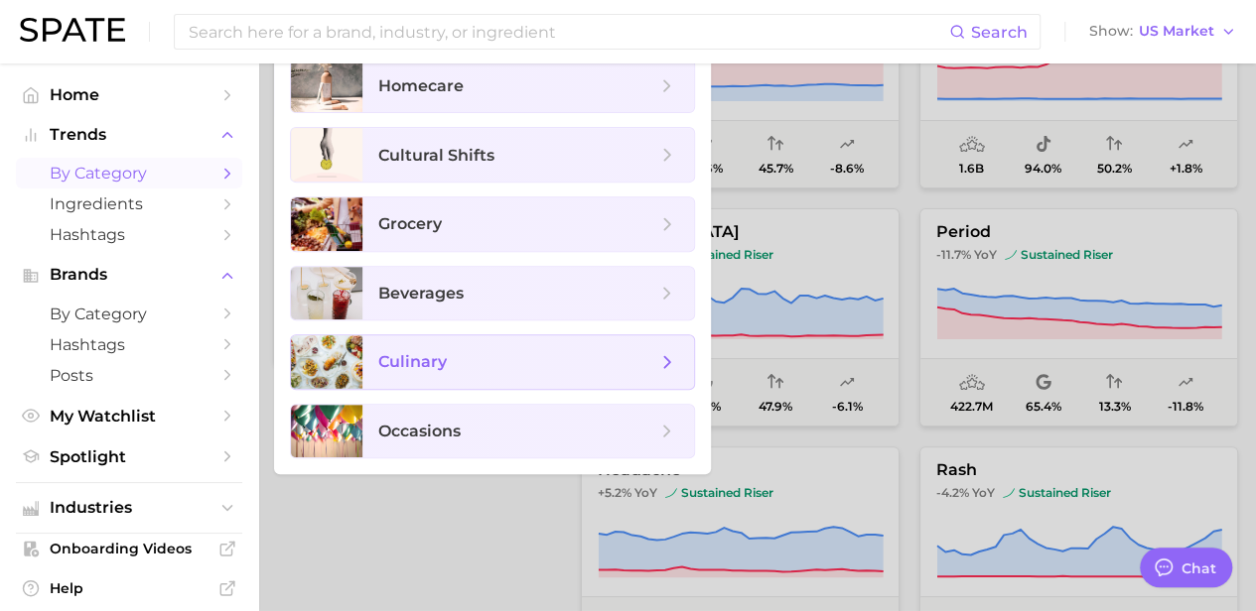
click at [495, 337] on span "culinary" at bounding box center [528, 363] width 332 height 54
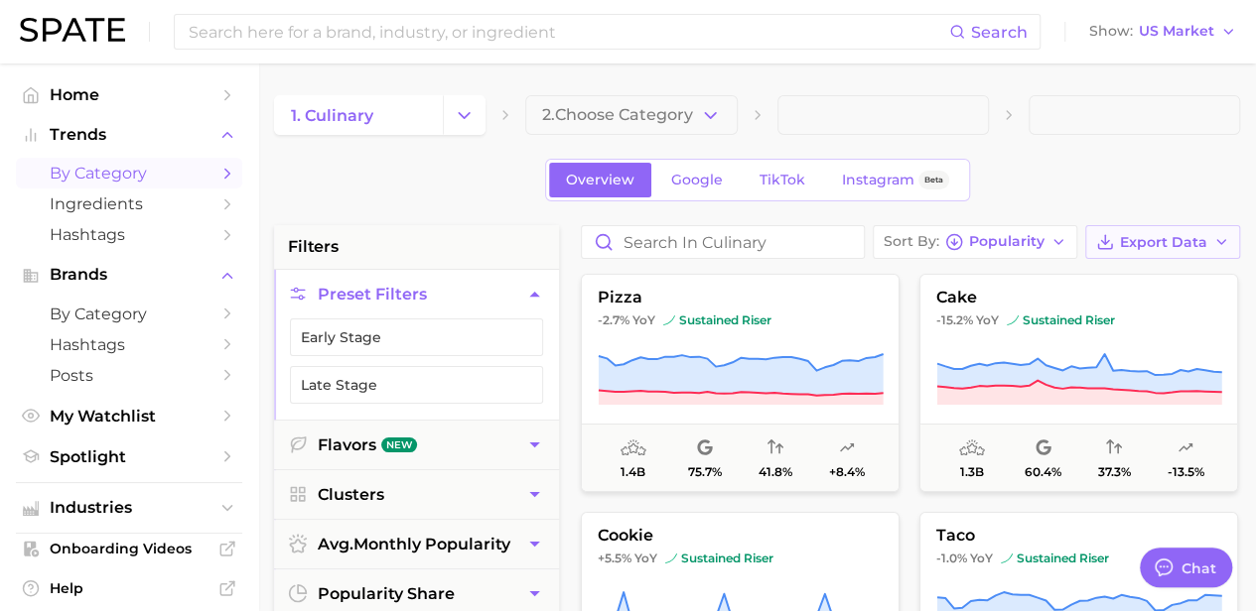
click at [1151, 244] on span "Export Data" at bounding box center [1163, 242] width 87 height 17
click at [1110, 271] on span "Card Data CSV" at bounding box center [1107, 279] width 104 height 17
click at [468, 111] on icon "Change Category" at bounding box center [464, 115] width 21 height 21
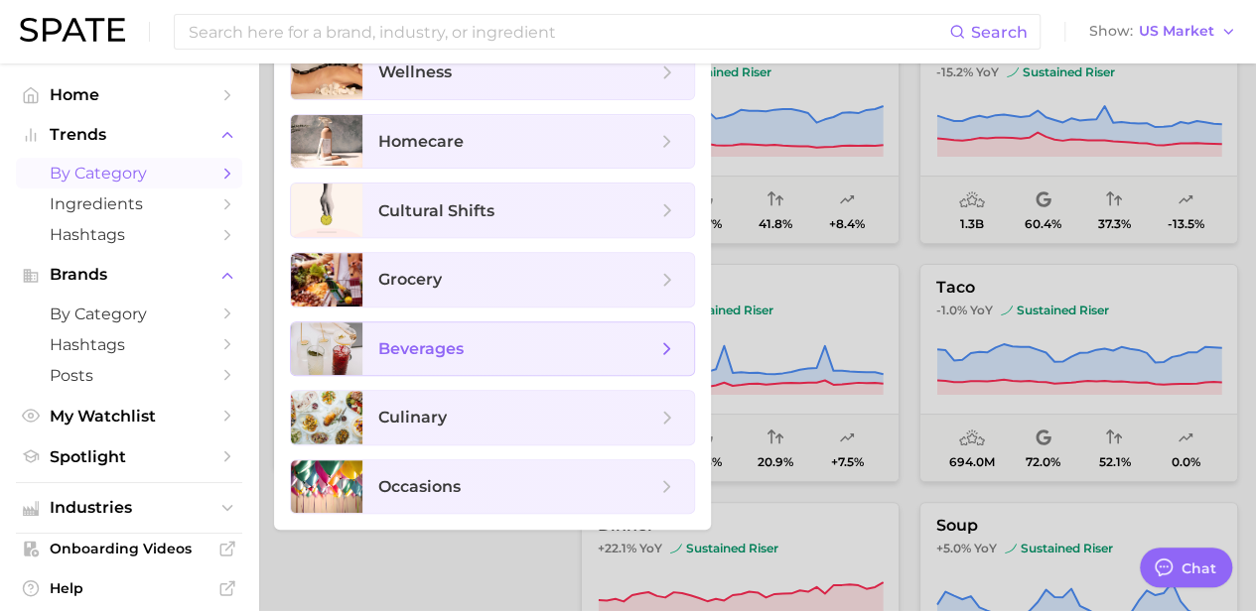
scroll to position [282, 0]
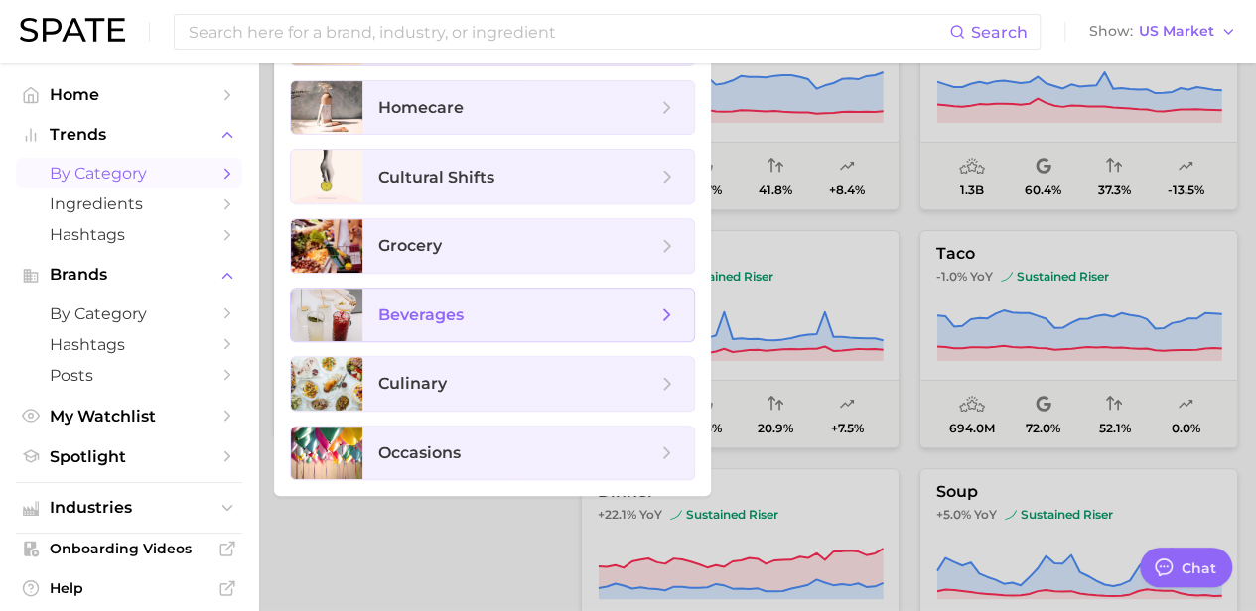
click at [474, 308] on span "beverages" at bounding box center [517, 316] width 278 height 22
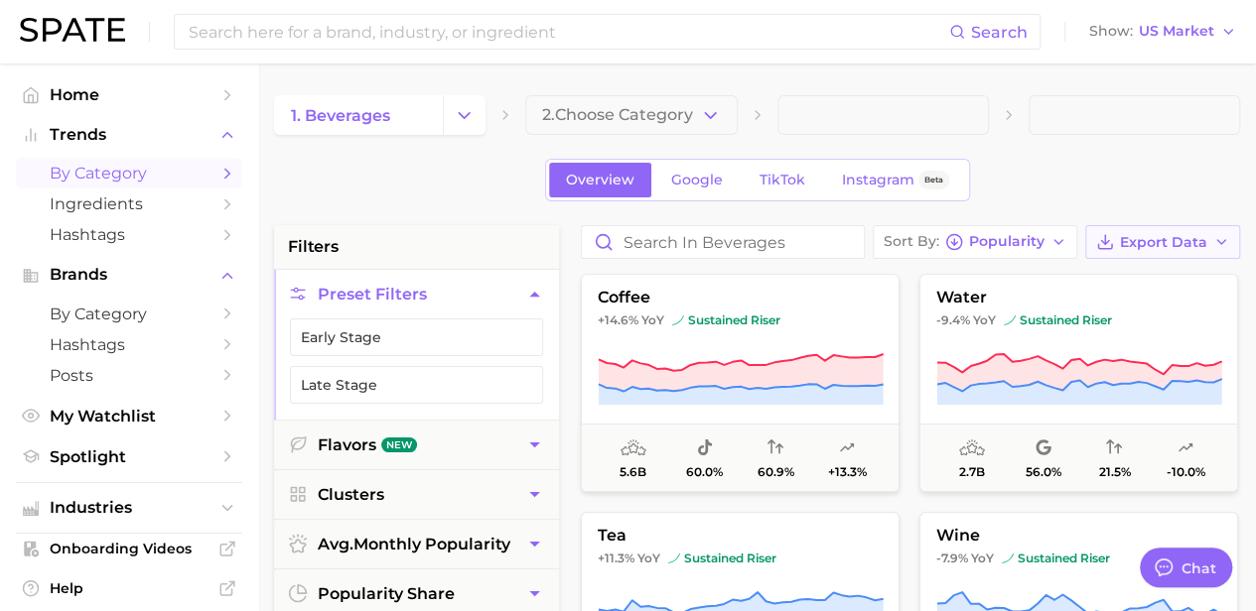
click at [1146, 236] on span "Export Data" at bounding box center [1163, 242] width 87 height 17
click at [1110, 268] on button "Card Data CSV" at bounding box center [1130, 279] width 218 height 36
click at [1152, 179] on div "Overview Google TikTok Instagram Beta" at bounding box center [757, 180] width 966 height 43
